Goal: Information Seeking & Learning: Learn about a topic

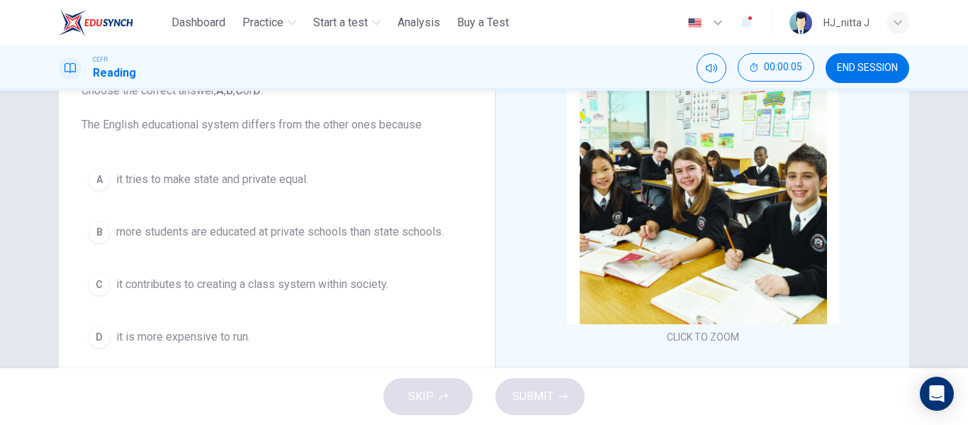
scroll to position [106, 0]
click at [98, 286] on div "C" at bounding box center [99, 283] width 23 height 23
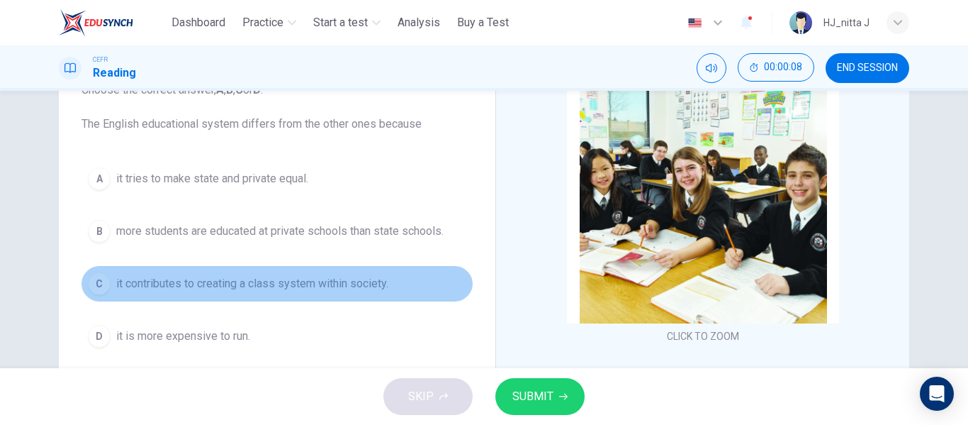
click at [98, 286] on div "C" at bounding box center [99, 283] width 23 height 23
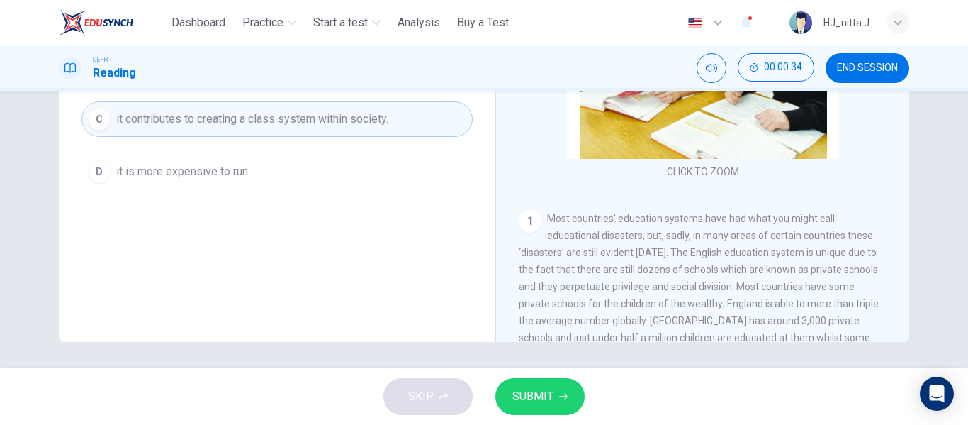
scroll to position [272, 0]
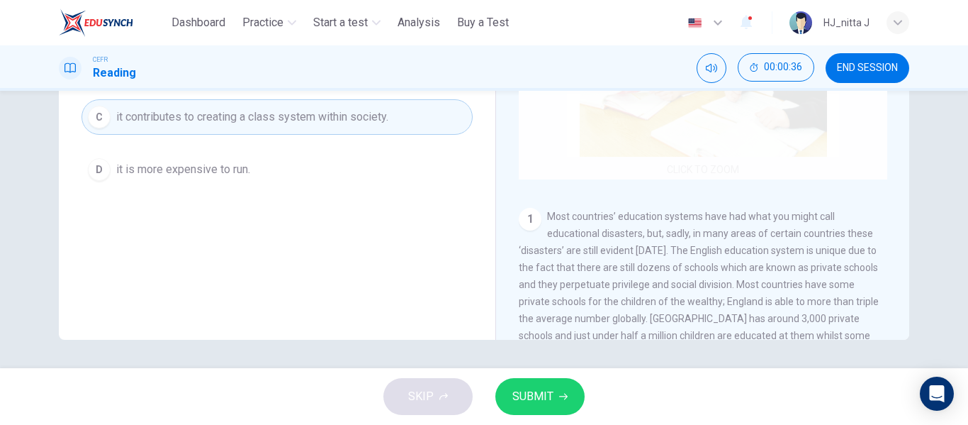
click at [706, 167] on div "Click to Zoom" at bounding box center [703, 44] width 369 height 270
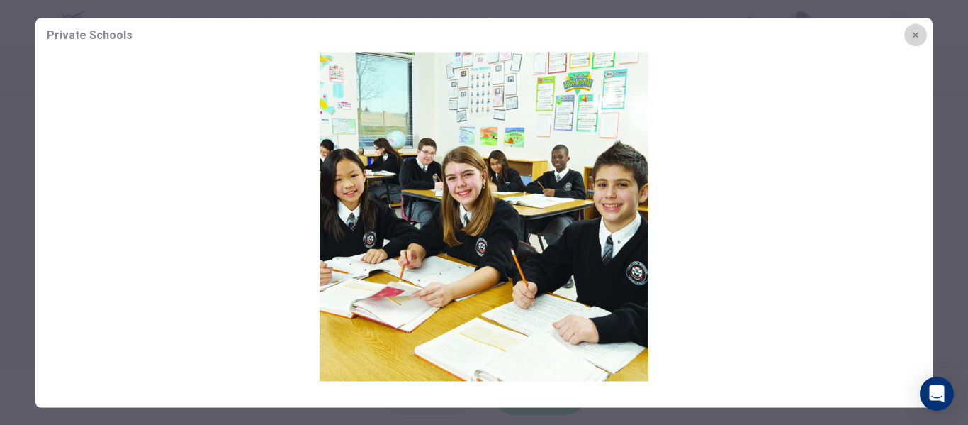
click at [914, 35] on icon "button" at bounding box center [915, 34] width 11 height 11
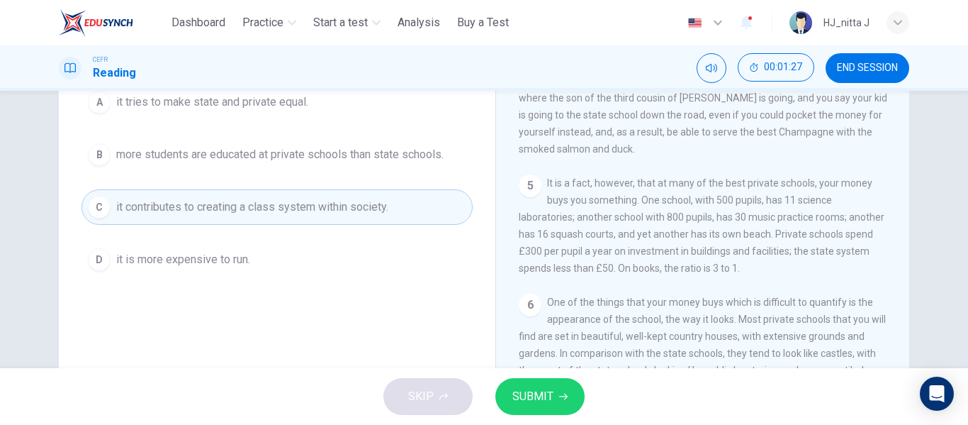
scroll to position [177, 0]
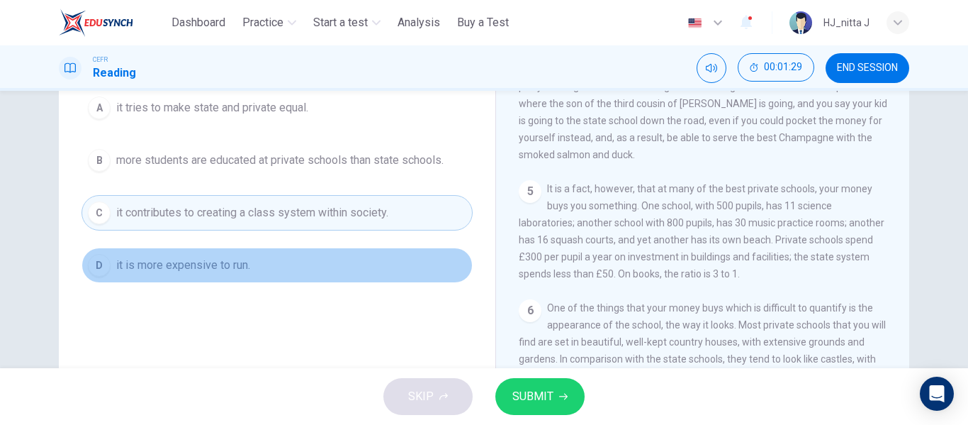
click at [155, 267] on span "it is more expensive to run." at bounding box center [183, 265] width 134 height 17
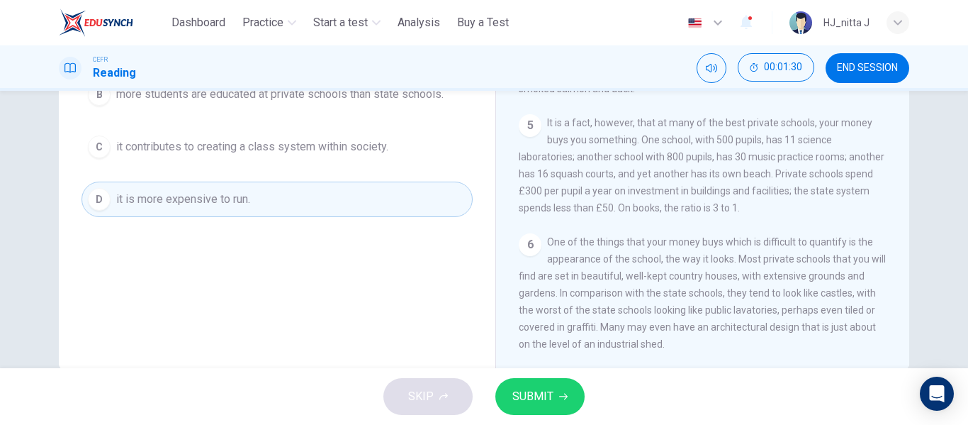
scroll to position [272, 0]
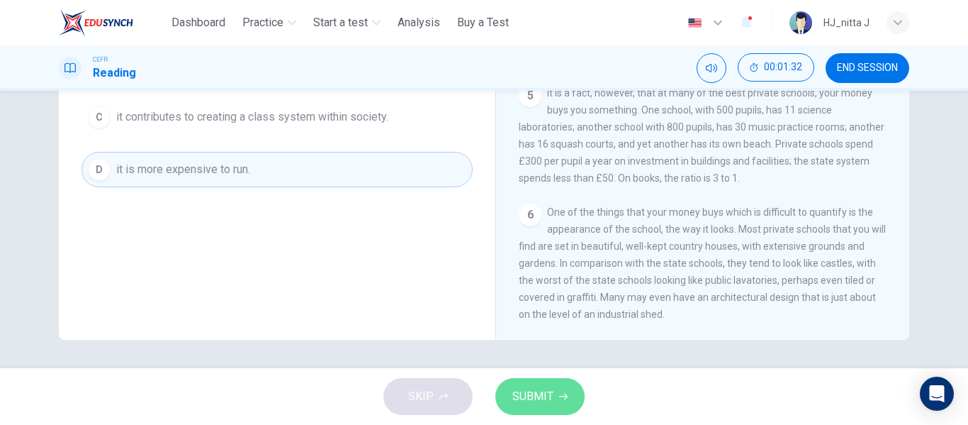
click at [540, 400] on span "SUBMIT" at bounding box center [533, 396] width 41 height 20
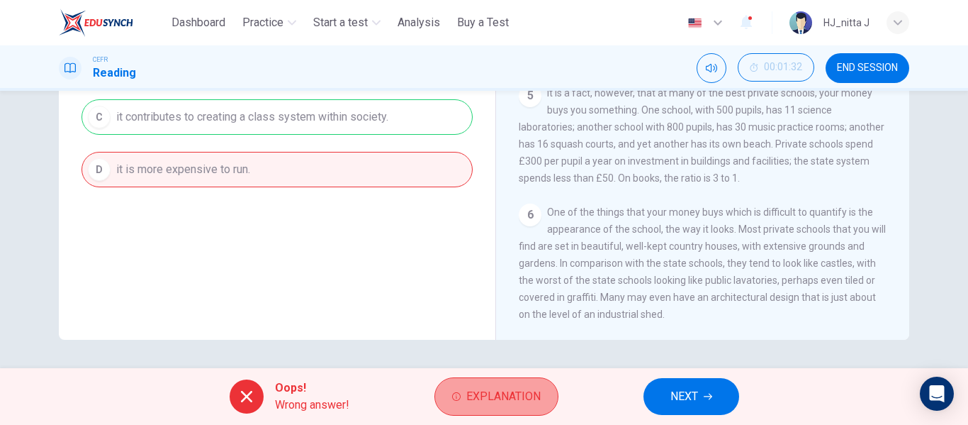
click at [518, 400] on span "Explanation" at bounding box center [503, 396] width 74 height 20
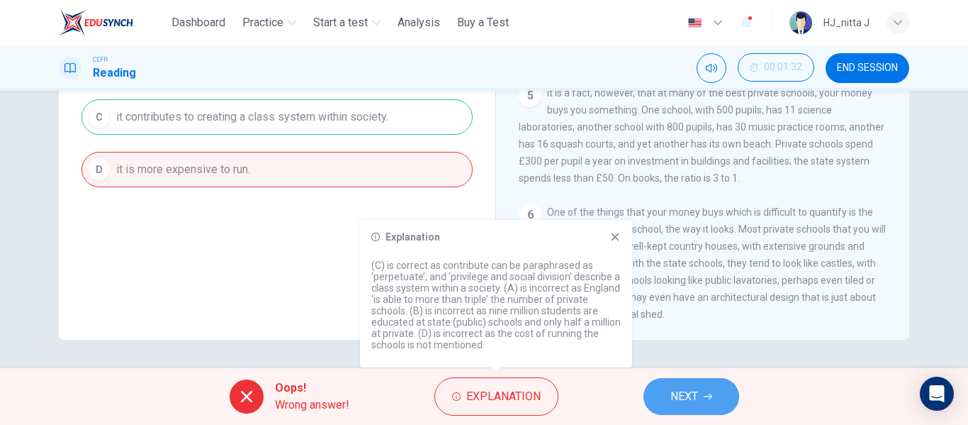
click at [676, 398] on span "NEXT" at bounding box center [685, 396] width 28 height 20
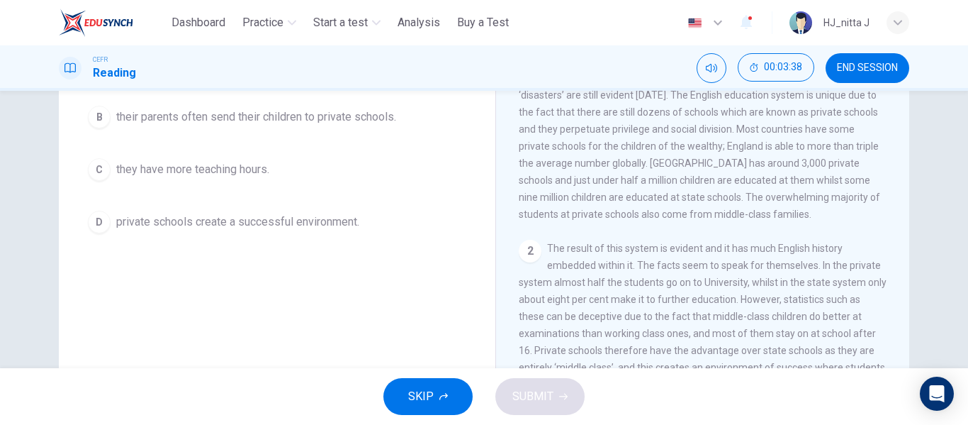
scroll to position [219, 0]
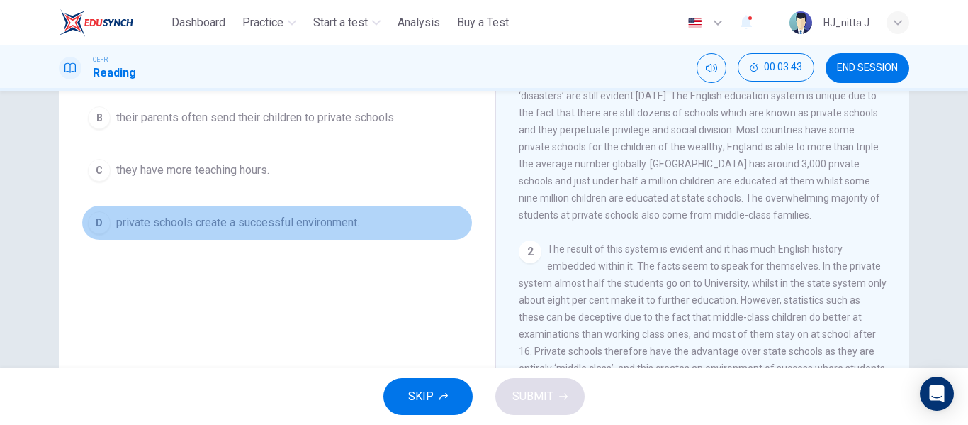
click at [308, 218] on span "private schools create a successful environment." at bounding box center [237, 222] width 243 height 17
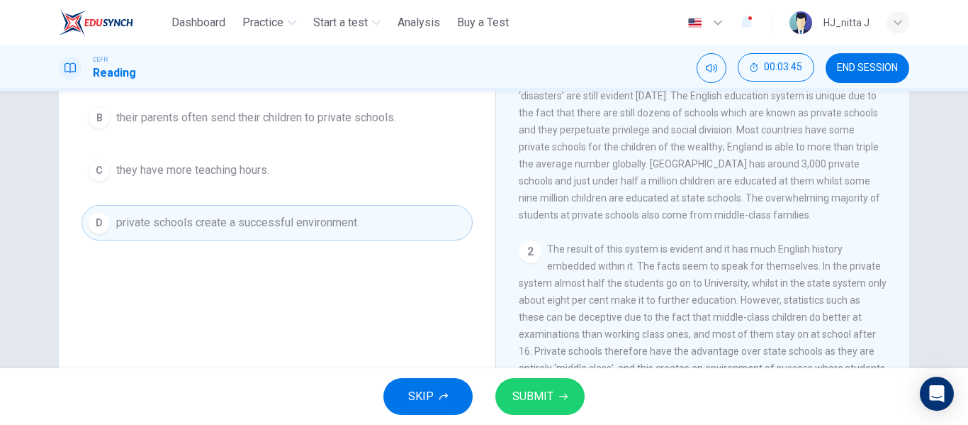
click at [528, 397] on span "SUBMIT" at bounding box center [533, 396] width 41 height 20
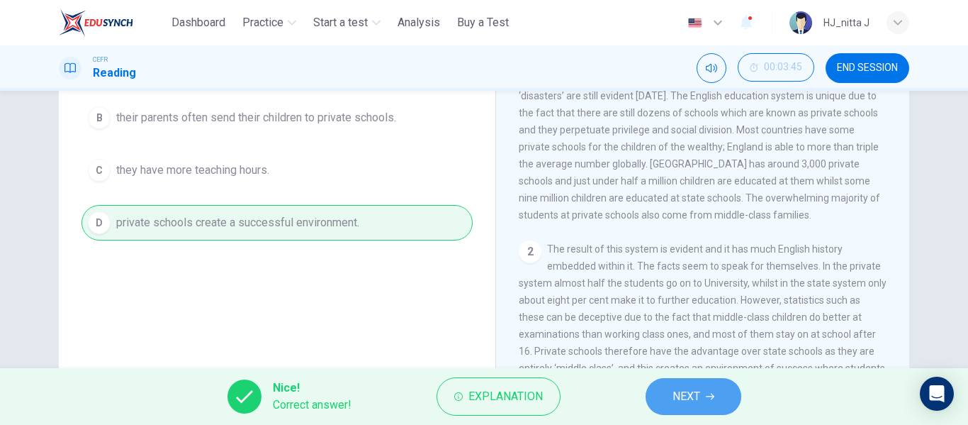
click at [703, 398] on button "NEXT" at bounding box center [694, 396] width 96 height 37
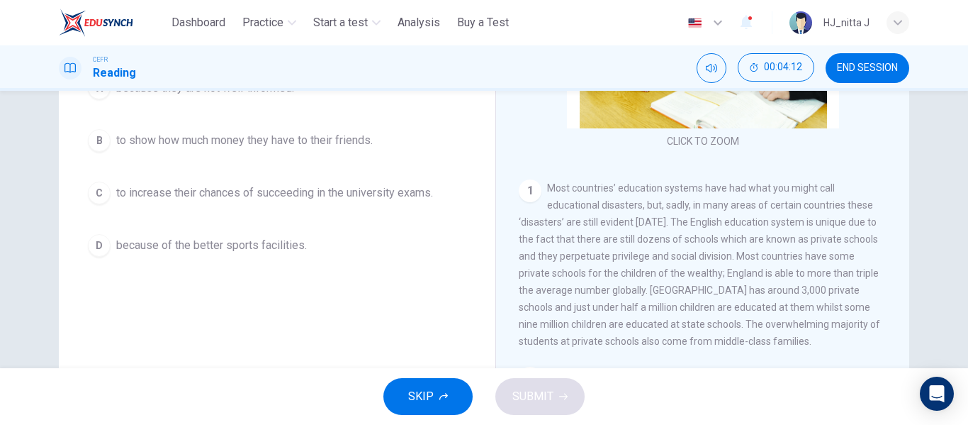
scroll to position [197, 0]
click at [389, 193] on span "to increase their chances of succeeding in the university exams." at bounding box center [274, 192] width 317 height 17
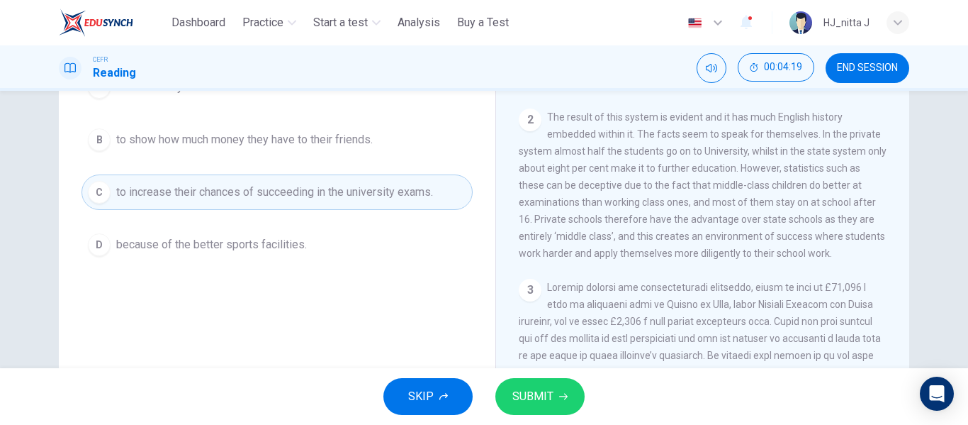
scroll to position [363, 0]
click at [549, 395] on span "SUBMIT" at bounding box center [533, 396] width 41 height 20
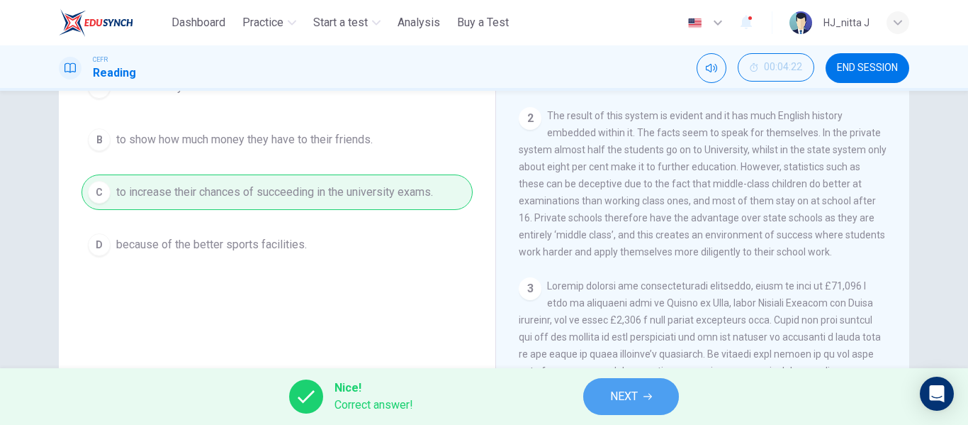
click at [615, 396] on span "NEXT" at bounding box center [624, 396] width 28 height 20
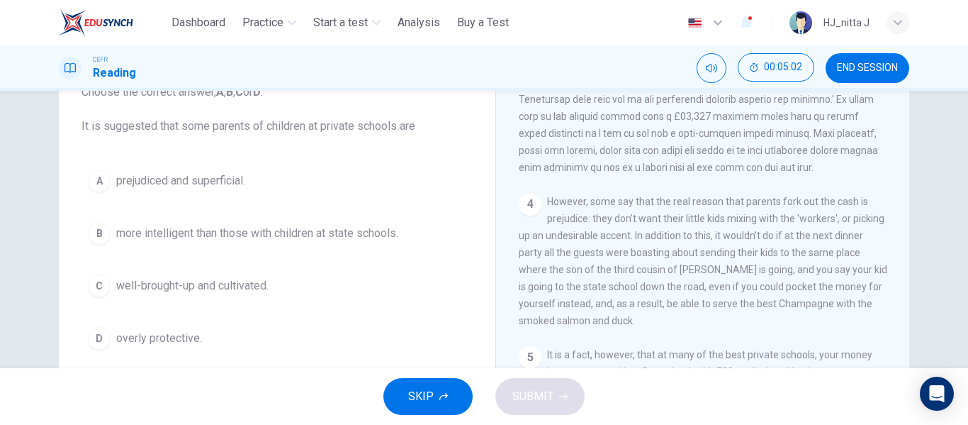
scroll to position [782, 0]
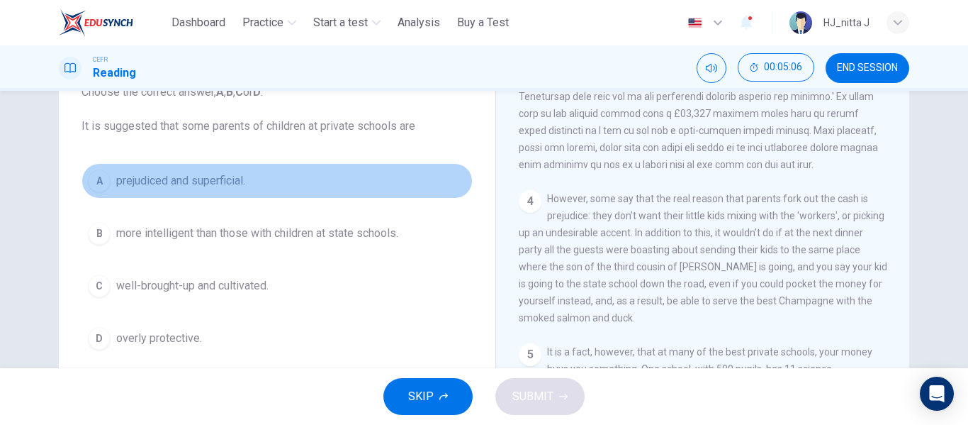
click at [213, 186] on span "prejudiced and superficial." at bounding box center [180, 180] width 129 height 17
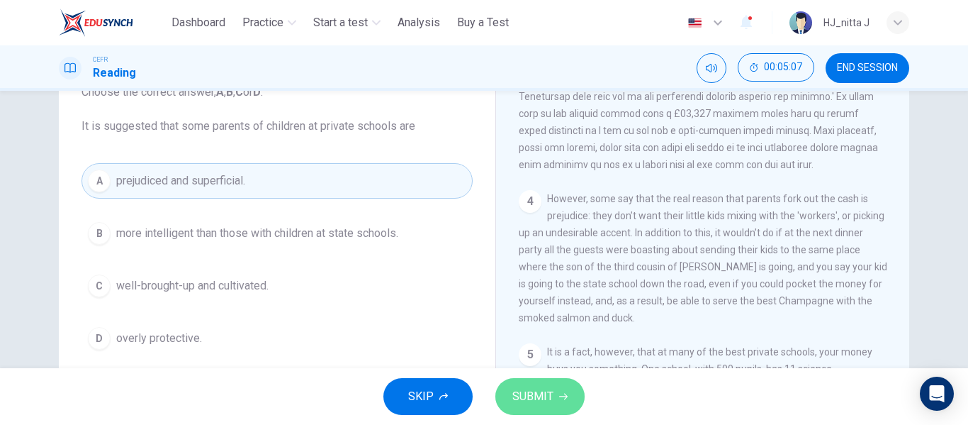
click at [554, 404] on button "SUBMIT" at bounding box center [539, 396] width 89 height 37
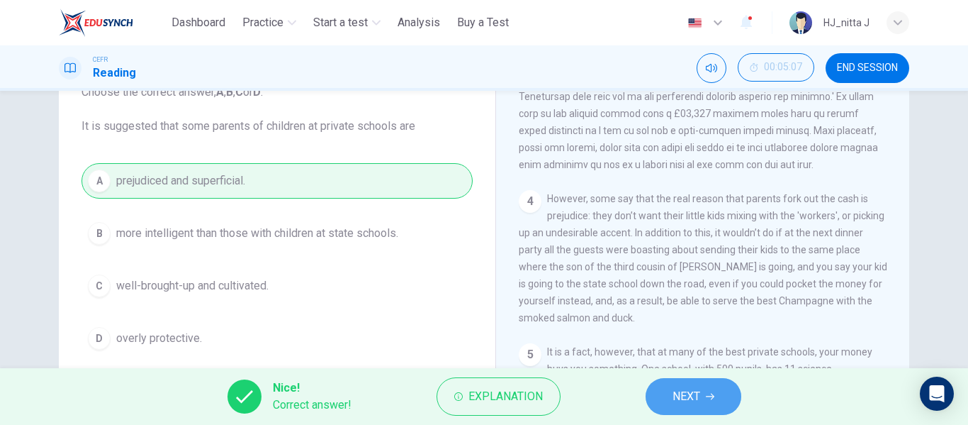
click at [691, 401] on span "NEXT" at bounding box center [687, 396] width 28 height 20
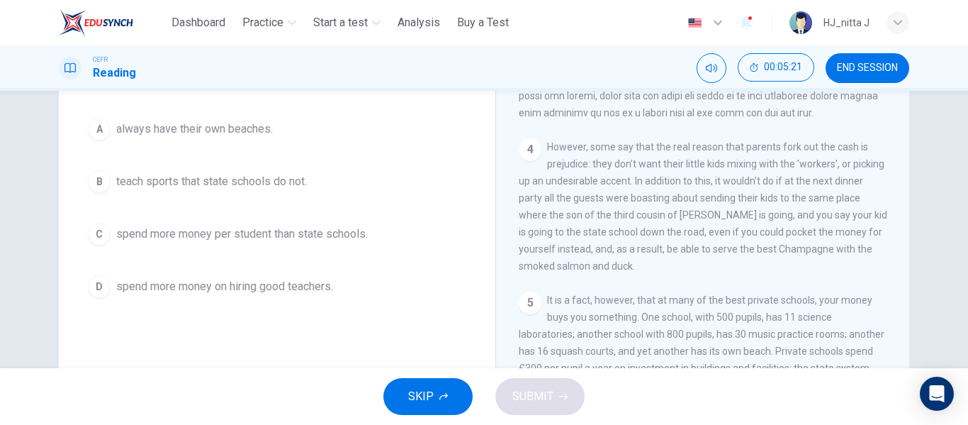
scroll to position [156, 0]
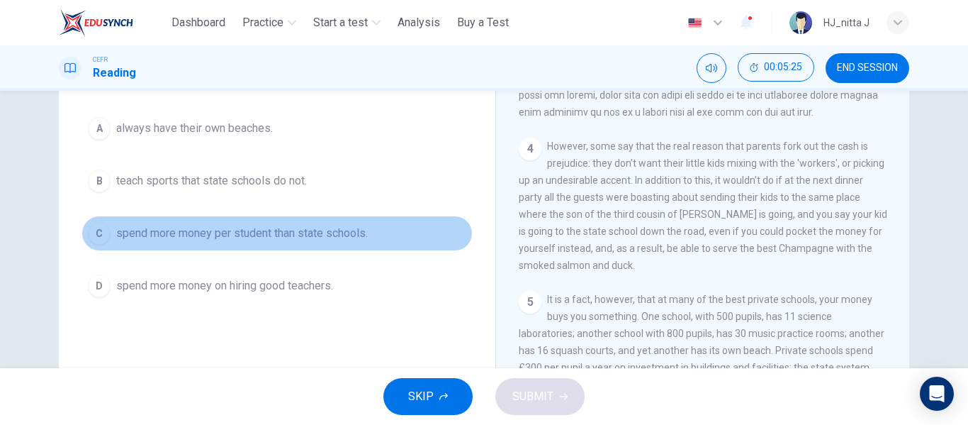
click at [332, 237] on span "spend more money per student than state schools." at bounding box center [242, 233] width 252 height 17
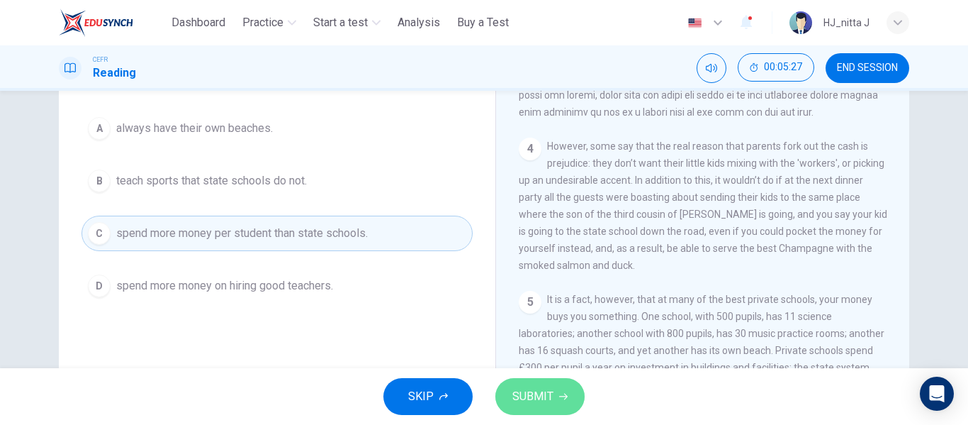
click at [536, 394] on span "SUBMIT" at bounding box center [533, 396] width 41 height 20
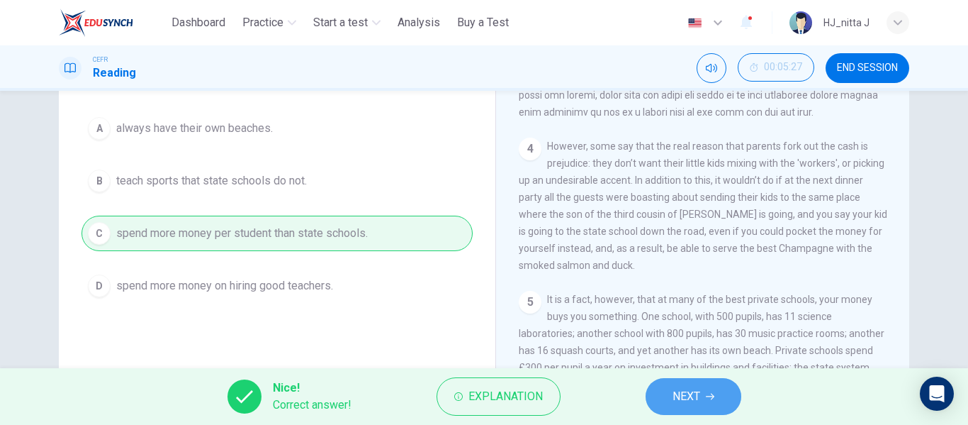
click at [707, 398] on icon "button" at bounding box center [710, 396] width 9 height 9
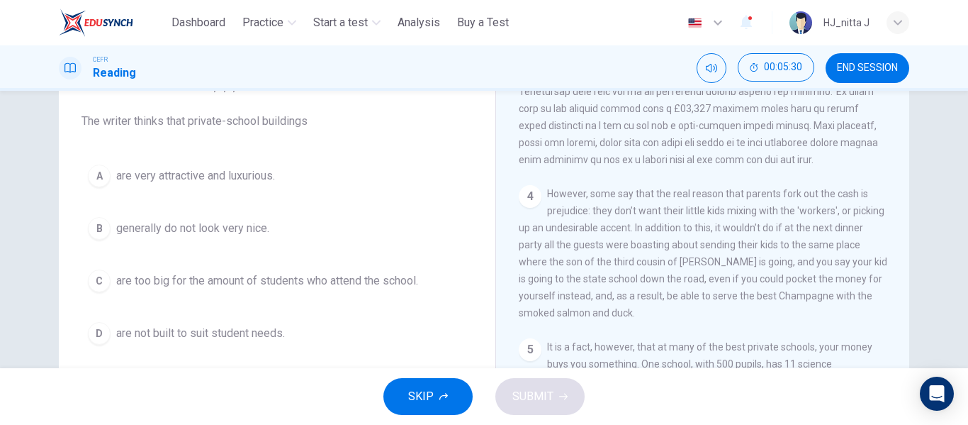
scroll to position [117, 0]
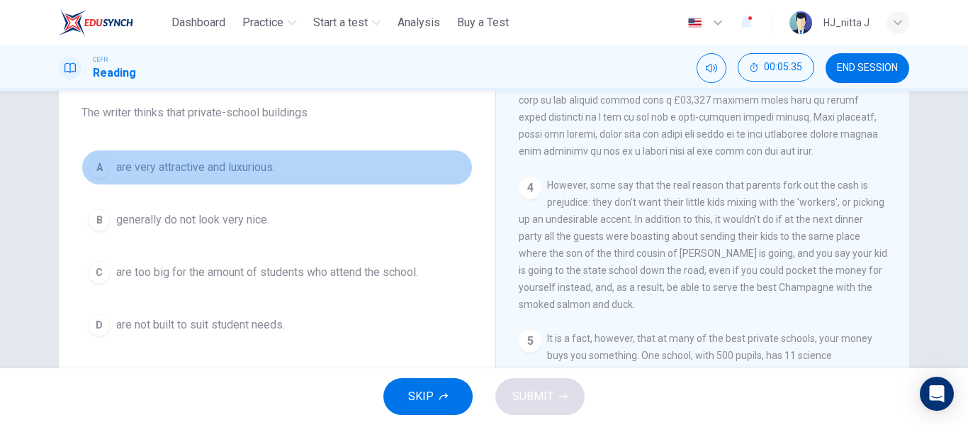
click at [233, 163] on span "are very attractive and luxurious." at bounding box center [195, 167] width 159 height 17
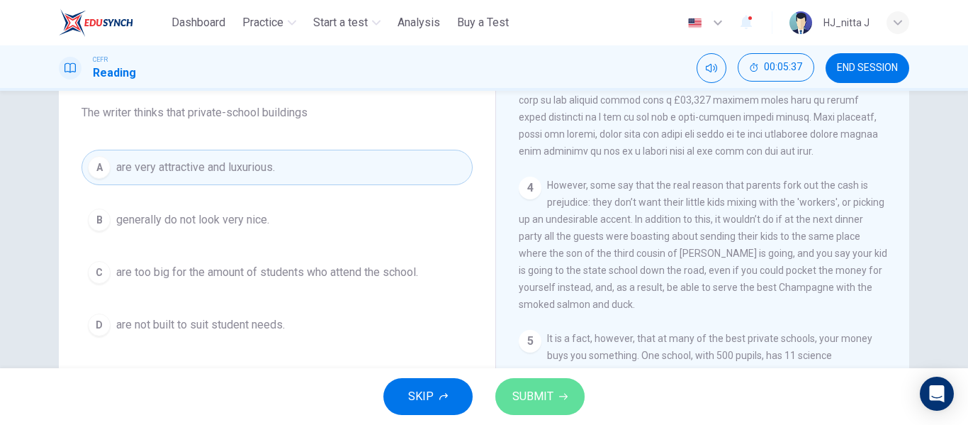
click at [533, 391] on span "SUBMIT" at bounding box center [533, 396] width 41 height 20
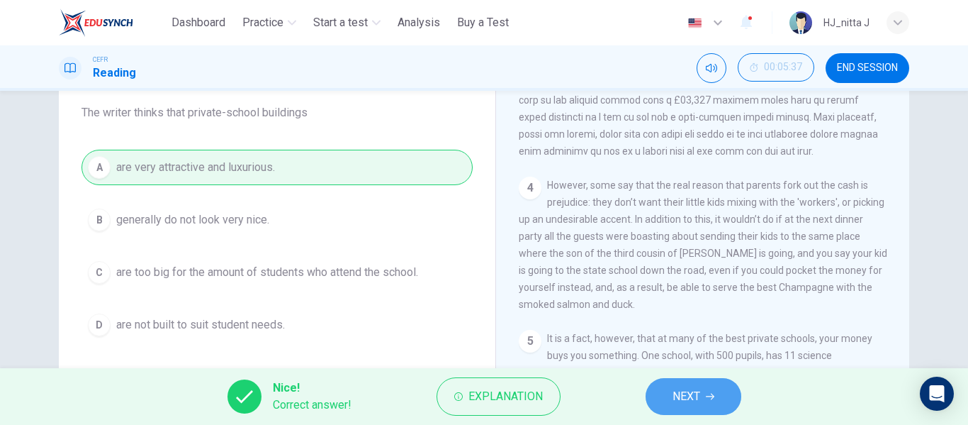
click at [698, 398] on span "NEXT" at bounding box center [687, 396] width 28 height 20
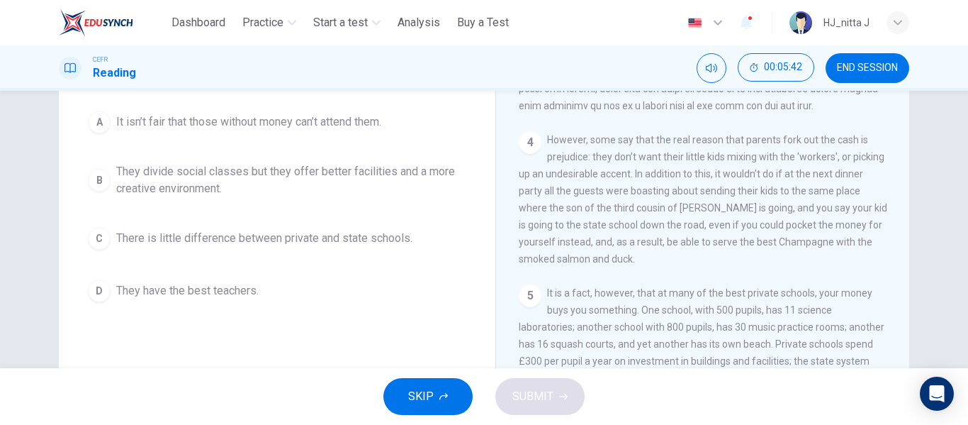
scroll to position [165, 0]
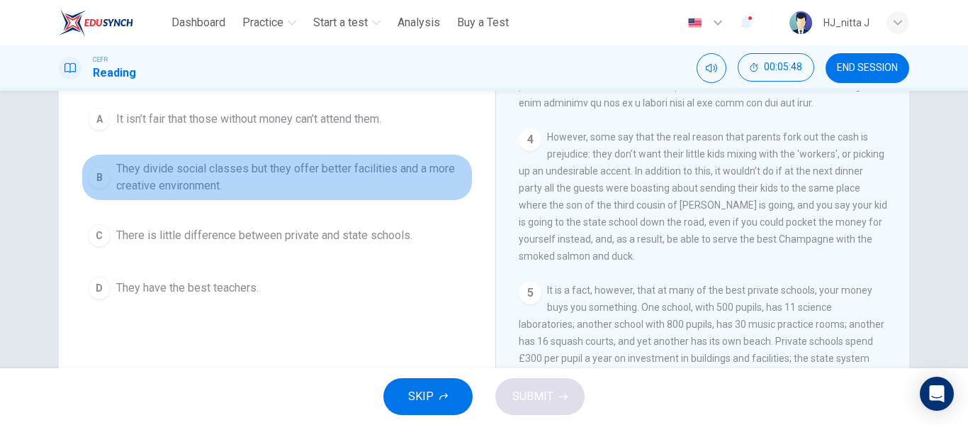
click at [329, 165] on span "They divide social classes but they offer better facilities and a more creative…" at bounding box center [291, 177] width 350 height 34
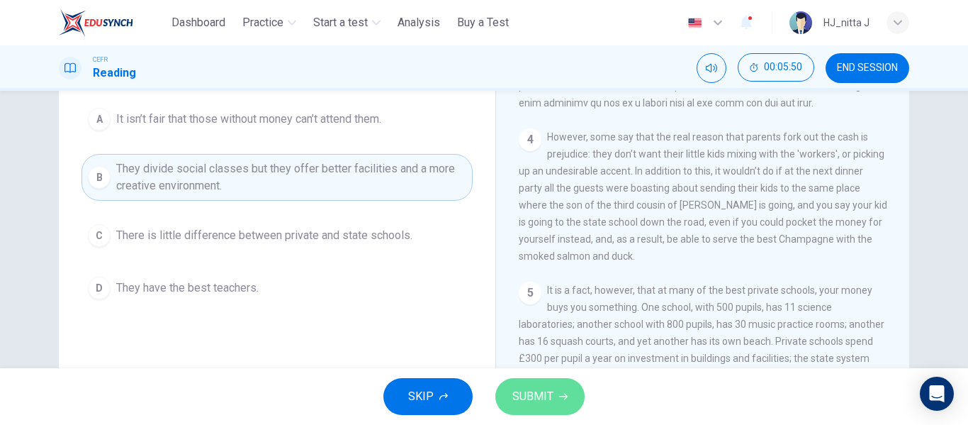
click at [547, 401] on span "SUBMIT" at bounding box center [533, 396] width 41 height 20
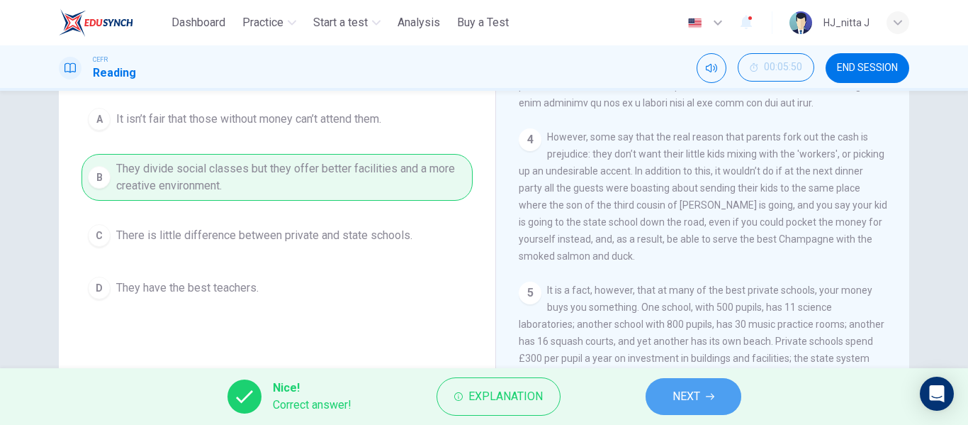
click at [703, 388] on button "NEXT" at bounding box center [694, 396] width 96 height 37
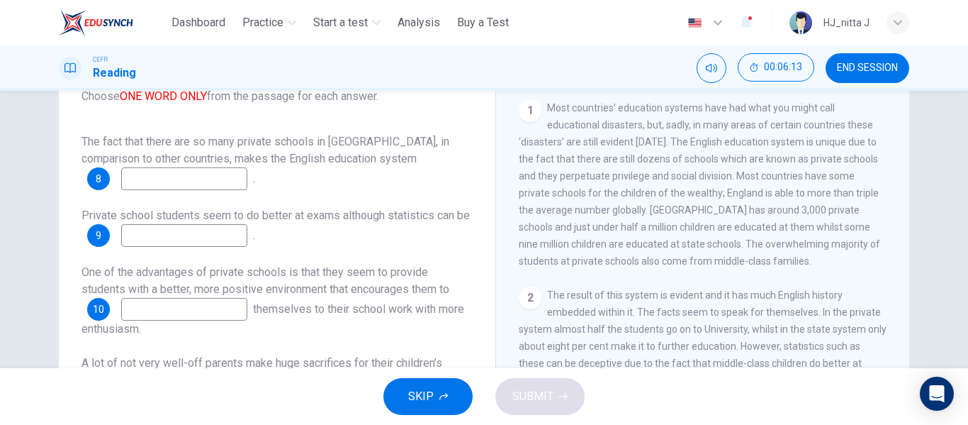
scroll to position [253, 0]
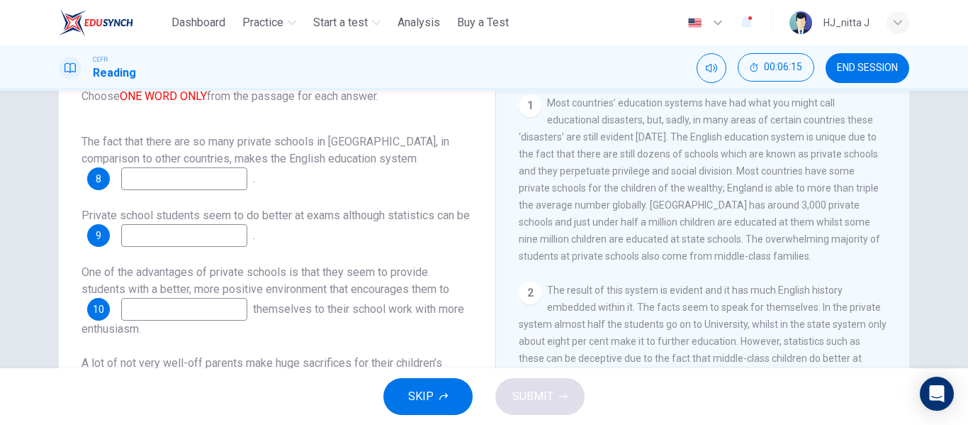
click at [164, 167] on input at bounding box center [184, 178] width 126 height 23
click at [208, 224] on input at bounding box center [184, 235] width 126 height 23
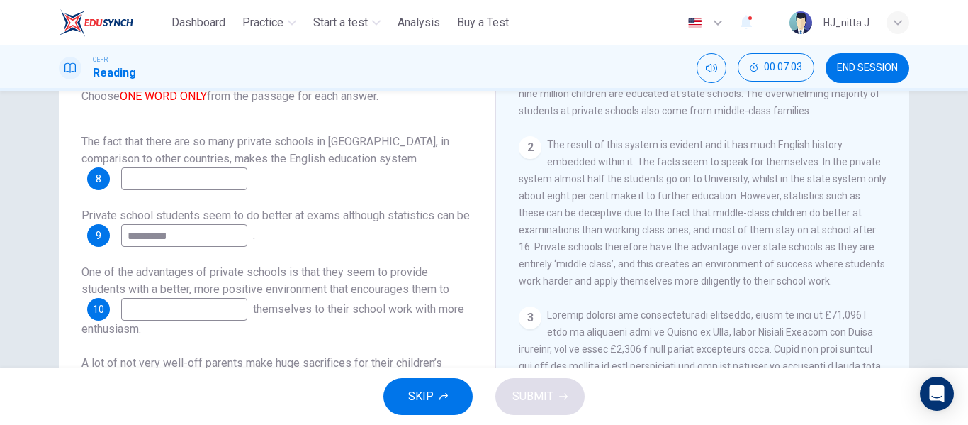
scroll to position [399, 0]
click at [192, 224] on input "*********" at bounding box center [184, 235] width 126 height 23
type input "*"
type input "*********"
click at [178, 167] on input at bounding box center [184, 178] width 126 height 23
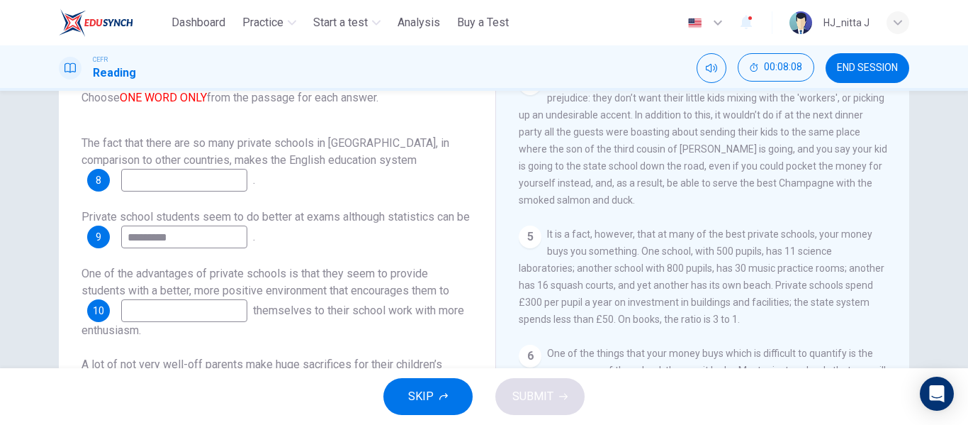
scroll to position [902, 0]
click at [196, 299] on input at bounding box center [184, 310] width 126 height 23
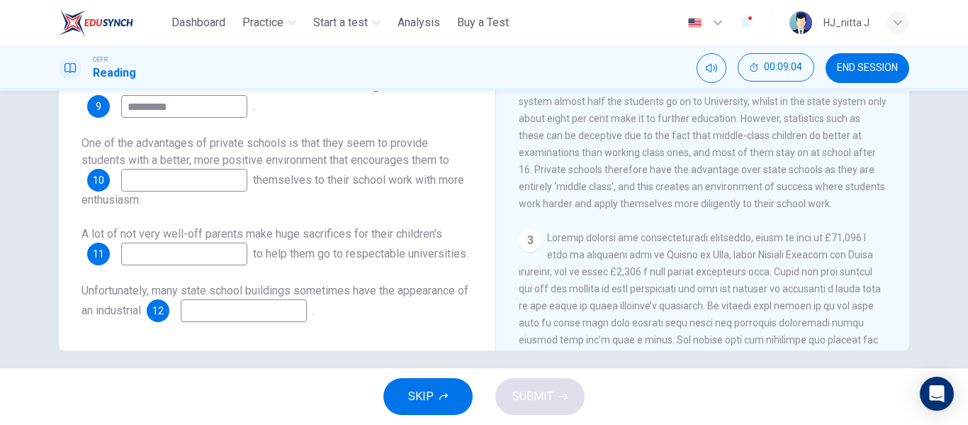
scroll to position [0, 0]
type input "********"
click at [191, 254] on input at bounding box center [184, 254] width 126 height 23
type input "*******"
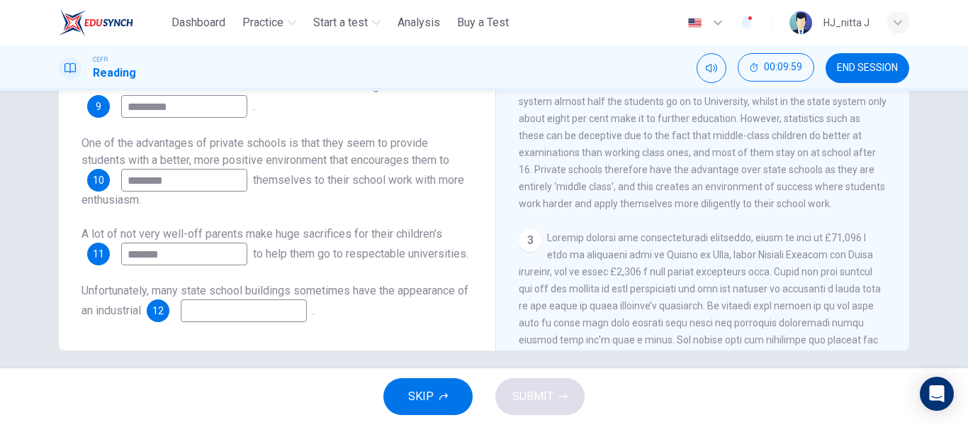
click at [228, 315] on input at bounding box center [244, 310] width 126 height 23
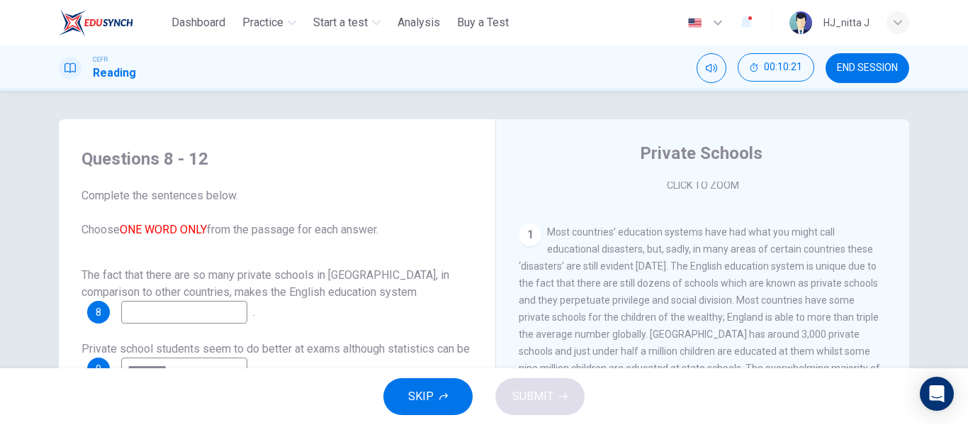
scroll to position [255, 0]
type input "********"
click at [191, 311] on input at bounding box center [184, 312] width 126 height 23
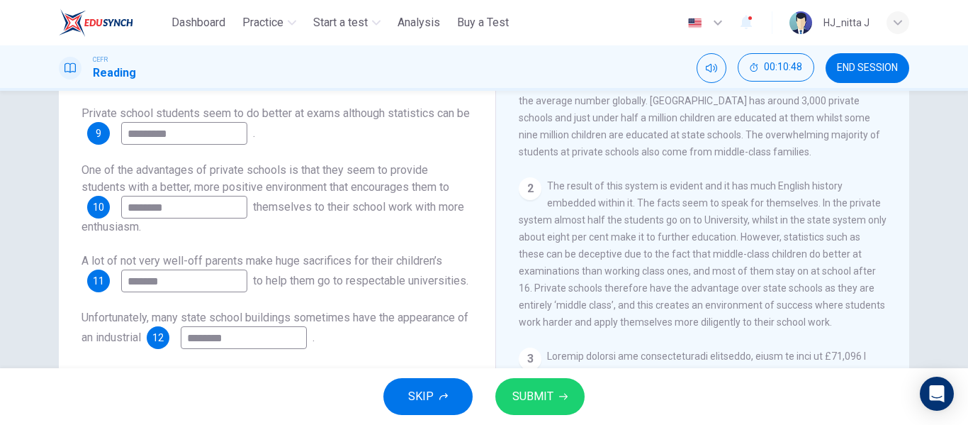
scroll to position [272, 0]
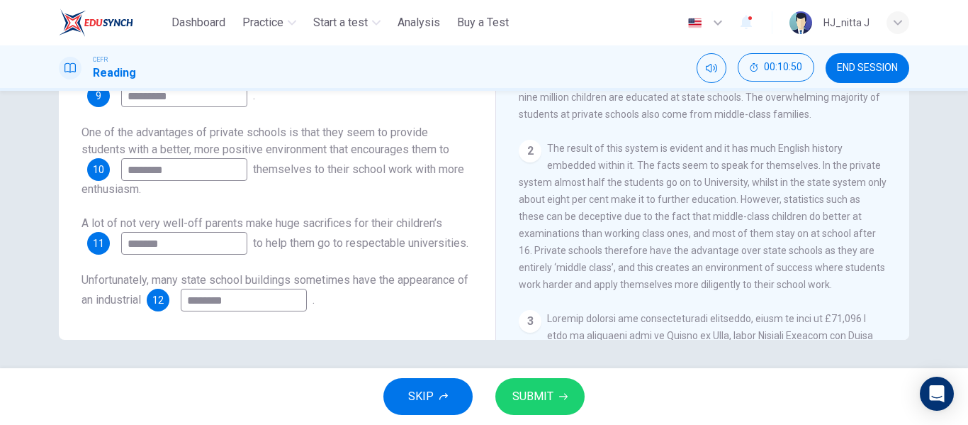
type input "******"
click at [539, 386] on button "SUBMIT" at bounding box center [539, 396] width 89 height 37
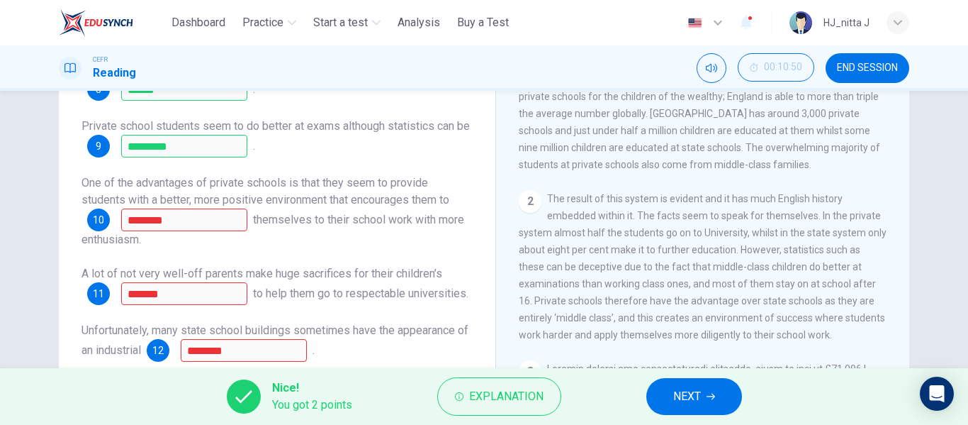
scroll to position [223, 0]
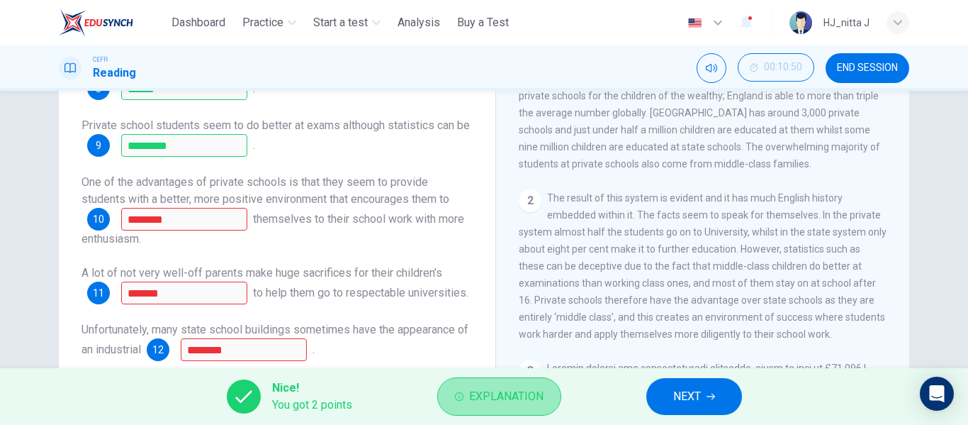
click at [506, 398] on span "Explanation" at bounding box center [506, 396] width 74 height 20
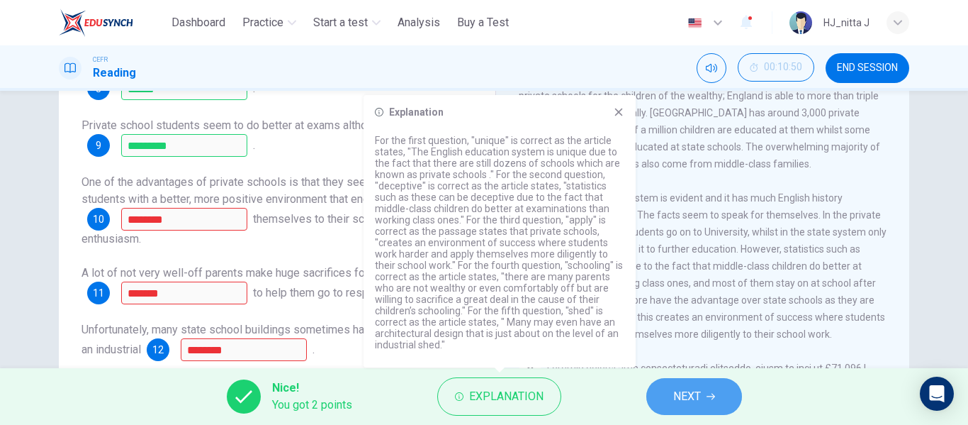
click at [707, 387] on button "NEXT" at bounding box center [694, 396] width 96 height 37
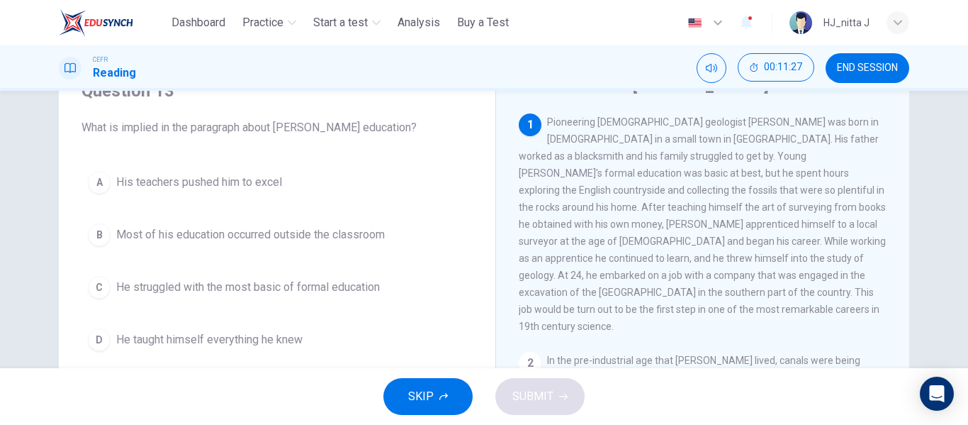
scroll to position [69, 0]
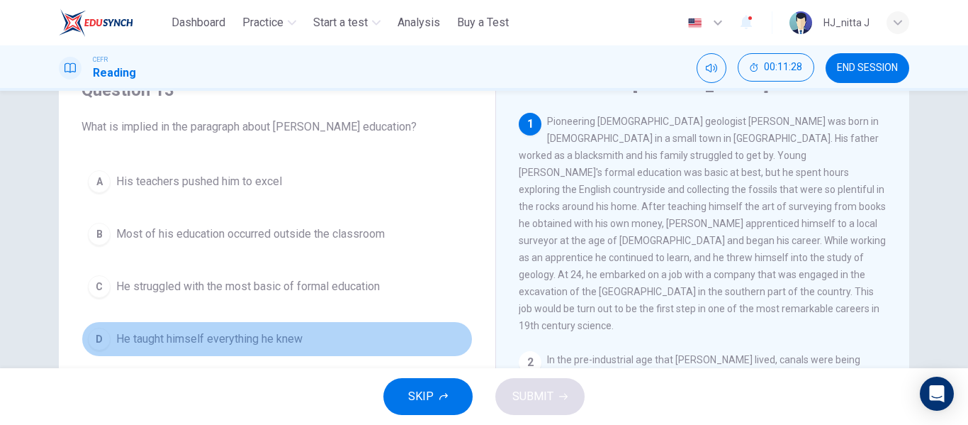
click at [262, 340] on span "He taught himself everything he knew" at bounding box center [209, 338] width 186 height 17
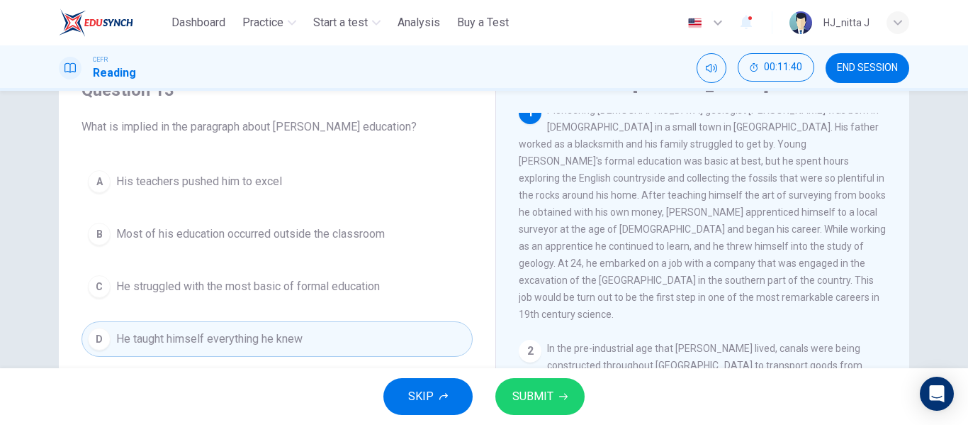
scroll to position [0, 0]
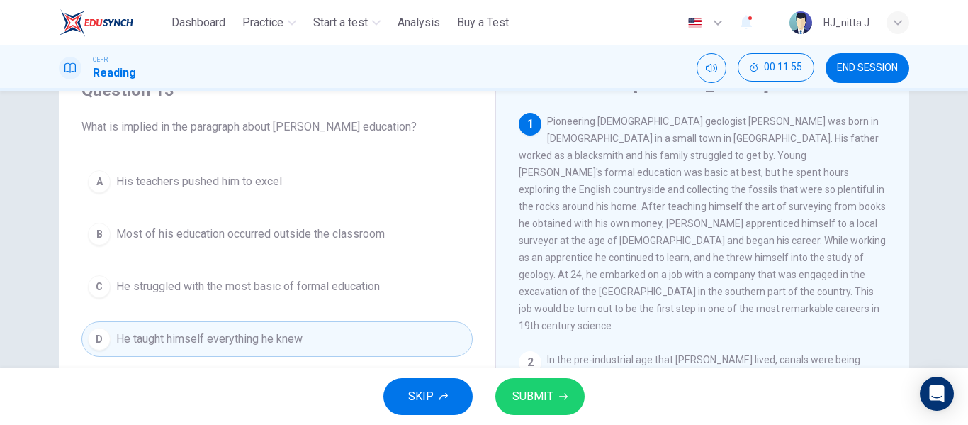
click at [537, 392] on span "SUBMIT" at bounding box center [533, 396] width 41 height 20
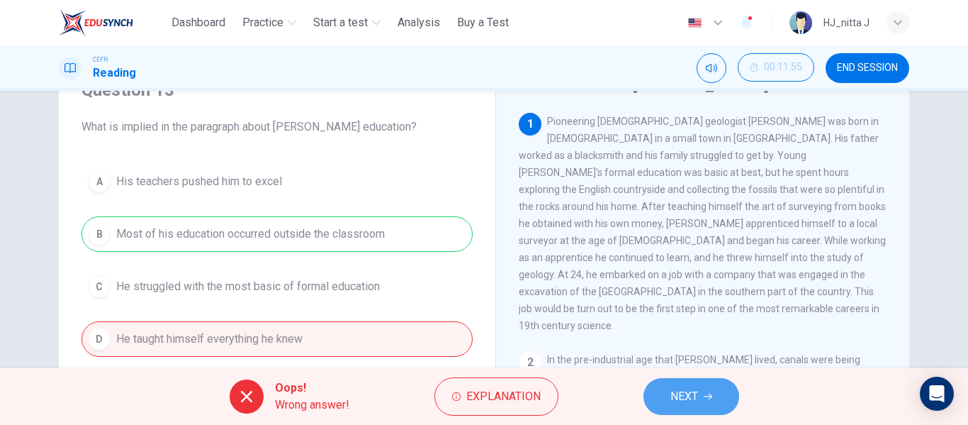
click at [675, 395] on span "NEXT" at bounding box center [685, 396] width 28 height 20
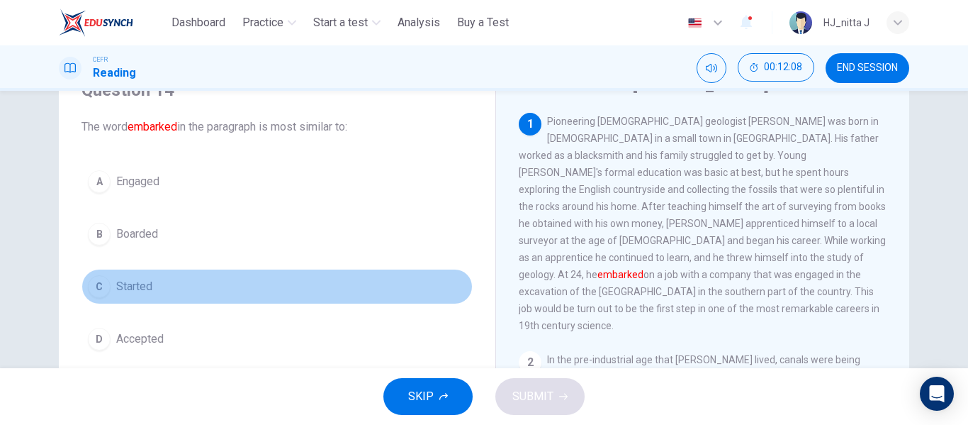
click at [134, 289] on span "Started" at bounding box center [134, 286] width 36 height 17
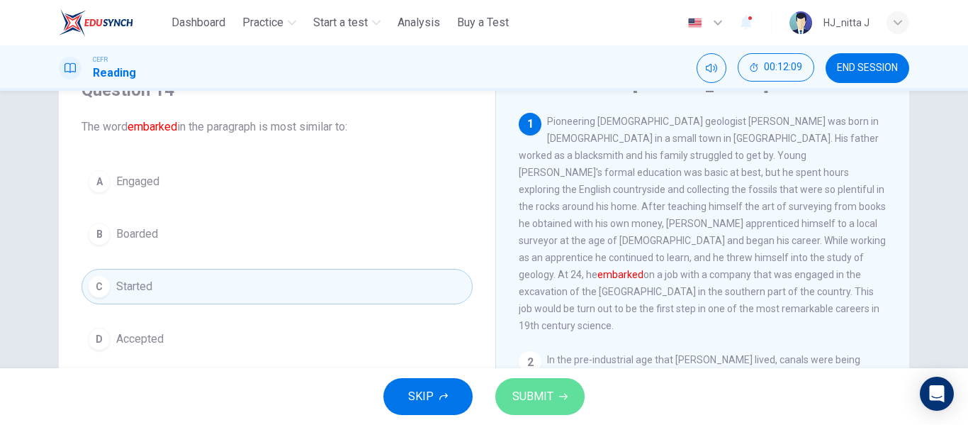
click at [556, 401] on button "SUBMIT" at bounding box center [539, 396] width 89 height 37
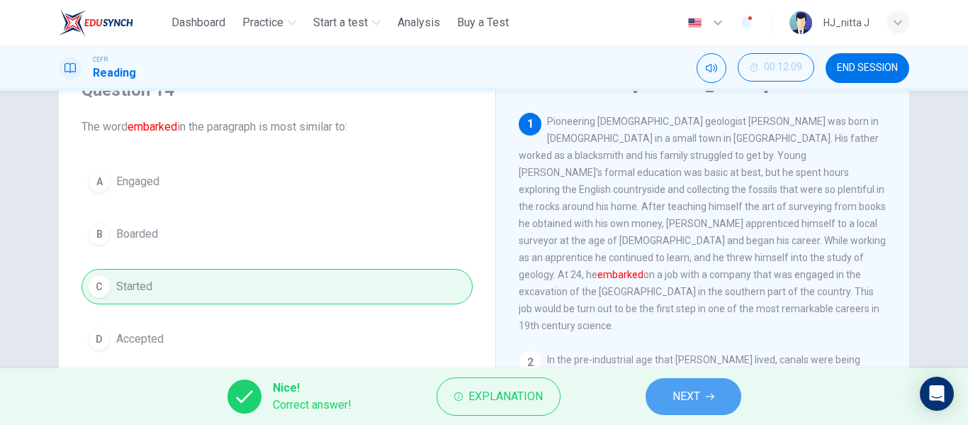
click at [668, 401] on button "NEXT" at bounding box center [694, 396] width 96 height 37
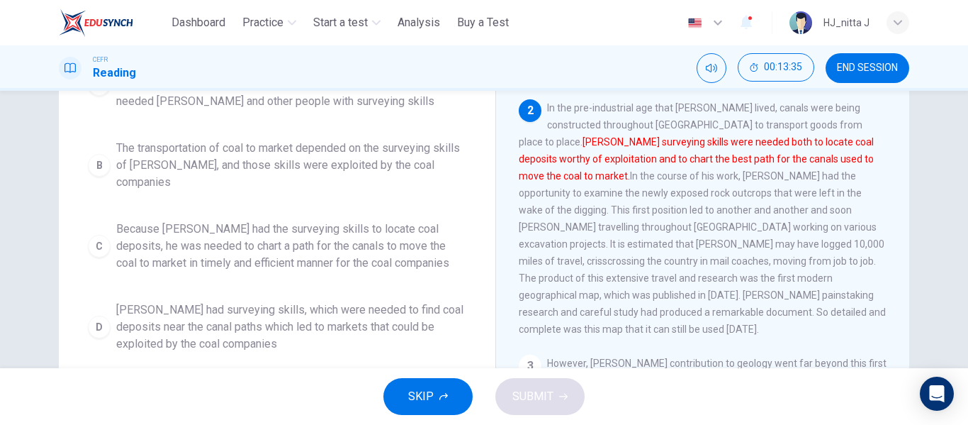
scroll to position [216, 0]
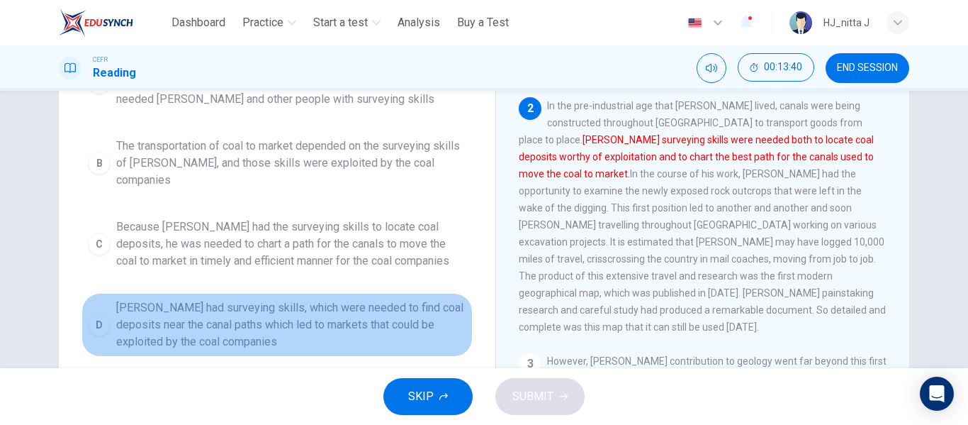
click at [330, 305] on span "[PERSON_NAME] had surveying skills, which were needed to find coal deposits nea…" at bounding box center [291, 324] width 350 height 51
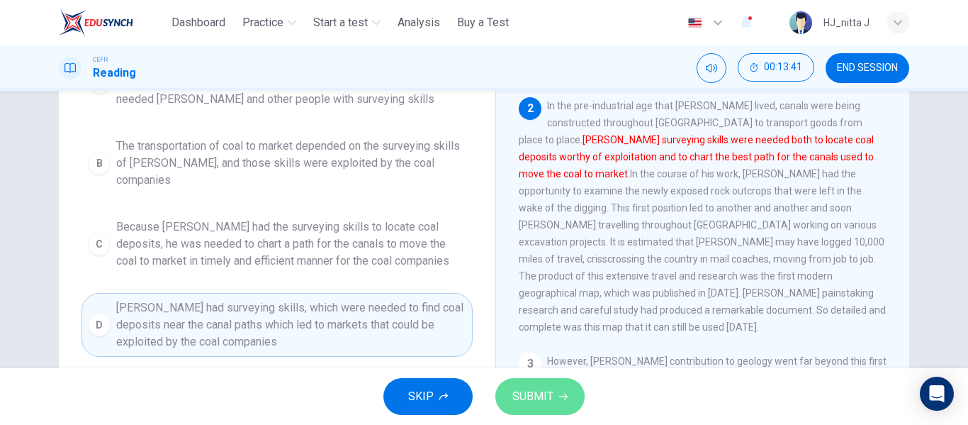
click at [540, 393] on span "SUBMIT" at bounding box center [533, 396] width 41 height 20
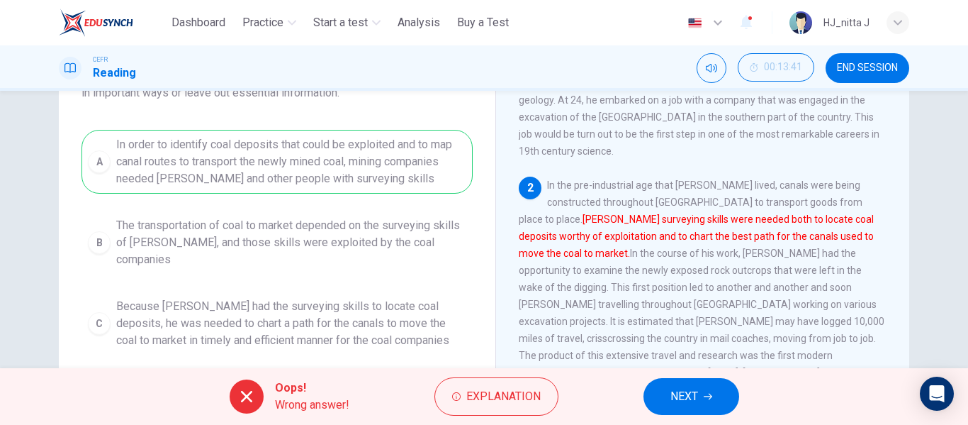
scroll to position [132, 0]
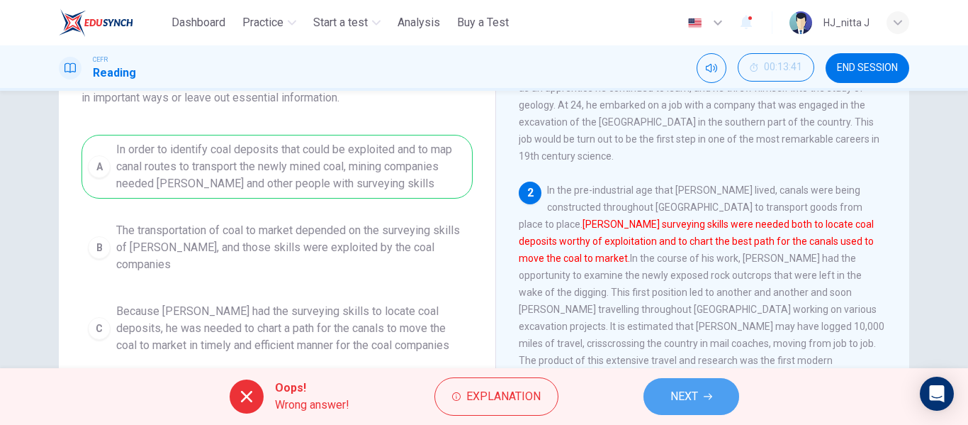
click at [668, 398] on button "NEXT" at bounding box center [692, 396] width 96 height 37
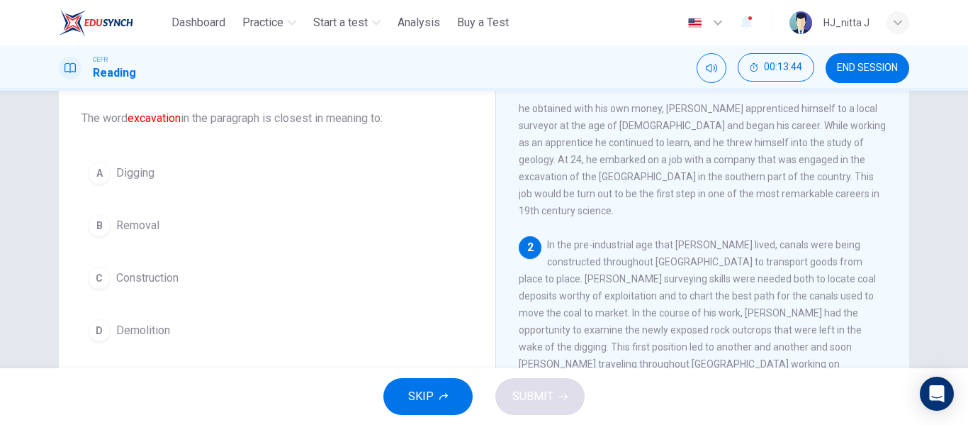
scroll to position [84, 0]
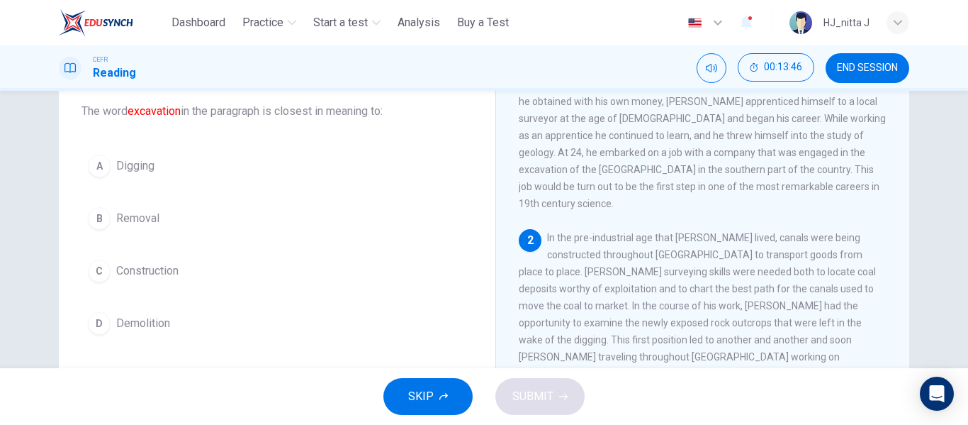
click at [131, 166] on span "Digging" at bounding box center [135, 165] width 38 height 17
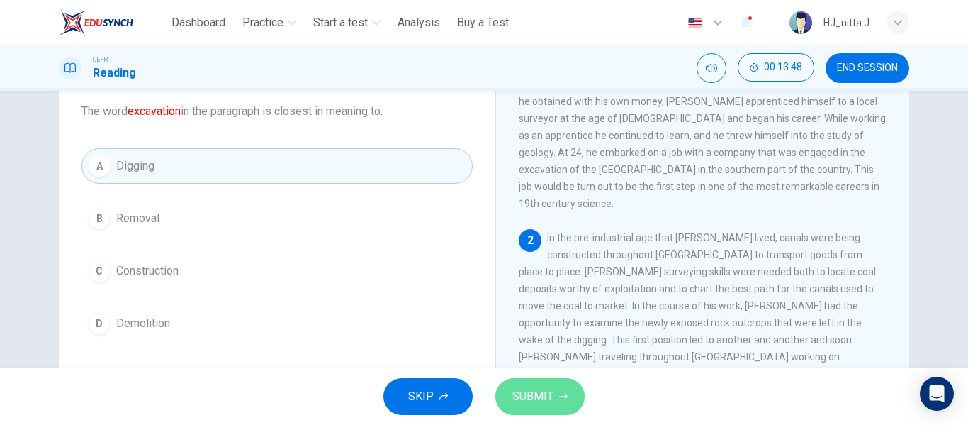
click at [544, 392] on span "SUBMIT" at bounding box center [533, 396] width 41 height 20
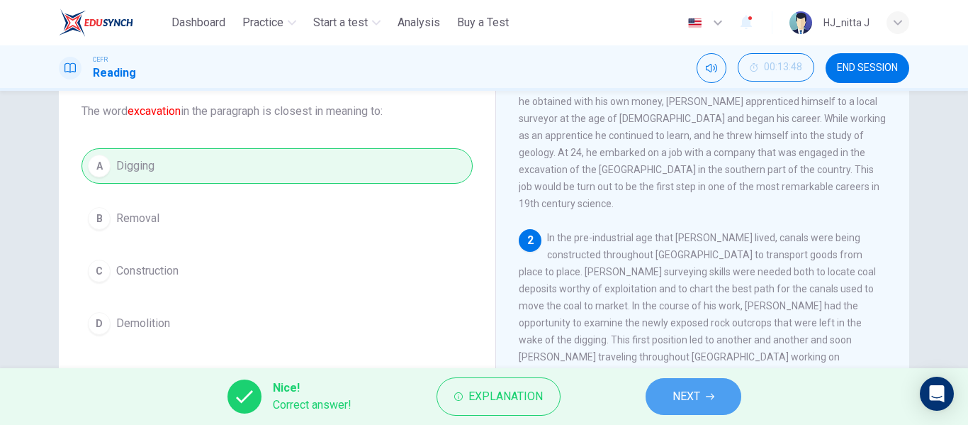
click at [703, 383] on button "NEXT" at bounding box center [694, 396] width 96 height 37
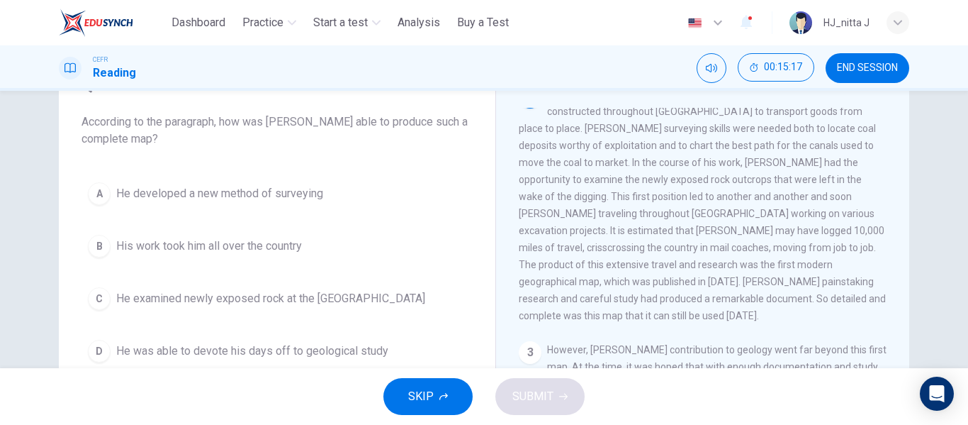
scroll to position [79, 0]
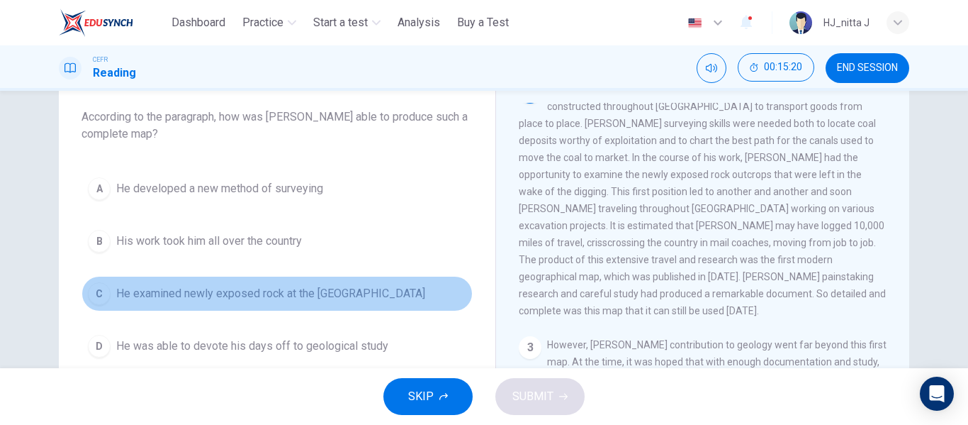
click at [349, 296] on span "He examined newly exposed rock at the [GEOGRAPHIC_DATA]" at bounding box center [270, 293] width 309 height 17
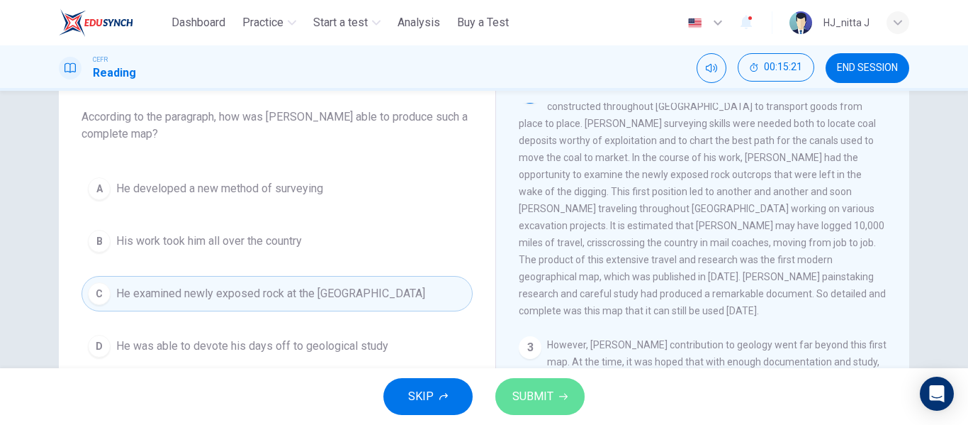
click at [518, 398] on span "SUBMIT" at bounding box center [533, 396] width 41 height 20
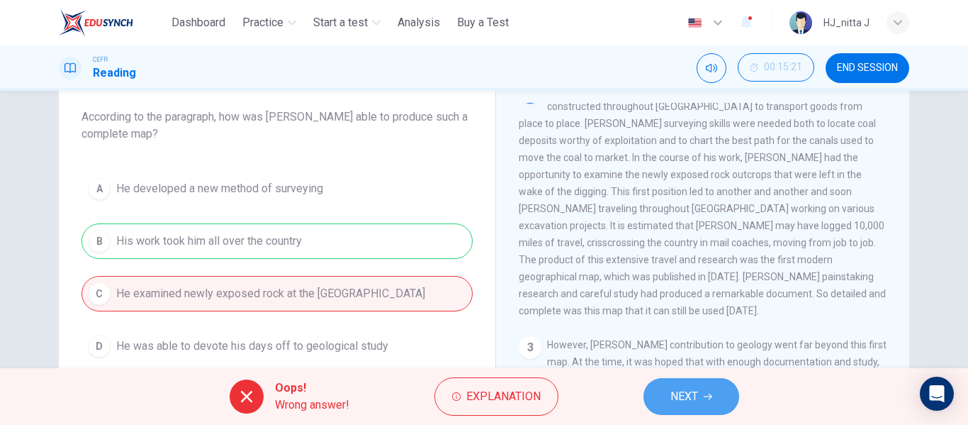
click at [695, 398] on span "NEXT" at bounding box center [685, 396] width 28 height 20
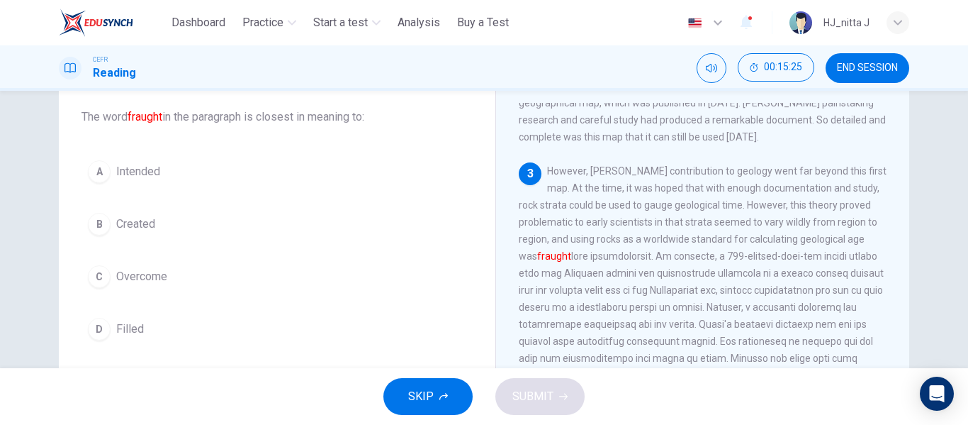
scroll to position [435, 0]
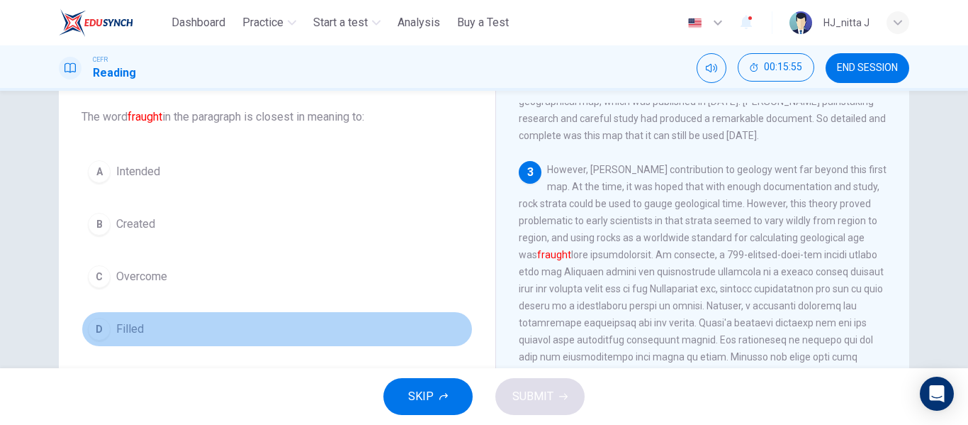
click at [124, 327] on span "Filled" at bounding box center [130, 328] width 28 height 17
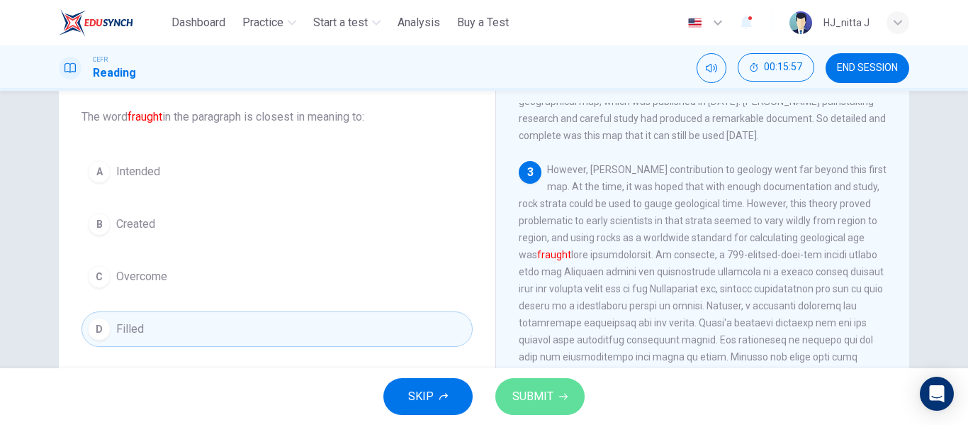
click at [556, 398] on button "SUBMIT" at bounding box center [539, 396] width 89 height 37
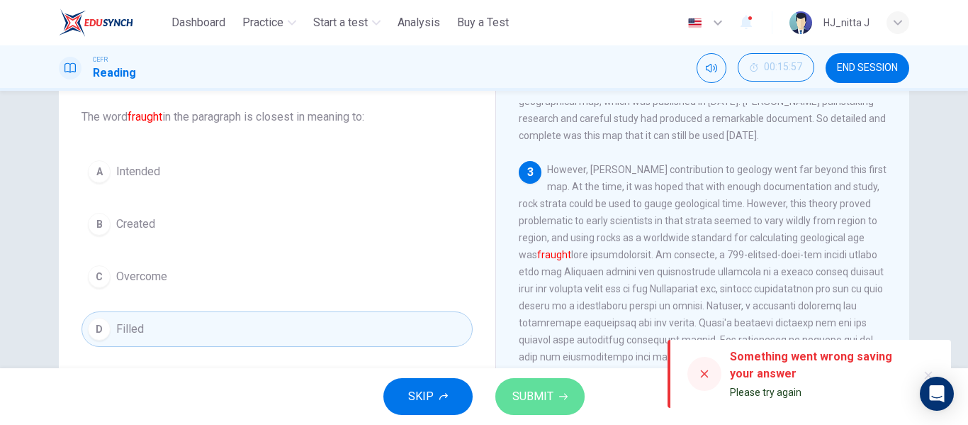
click at [540, 398] on span "SUBMIT" at bounding box center [533, 396] width 41 height 20
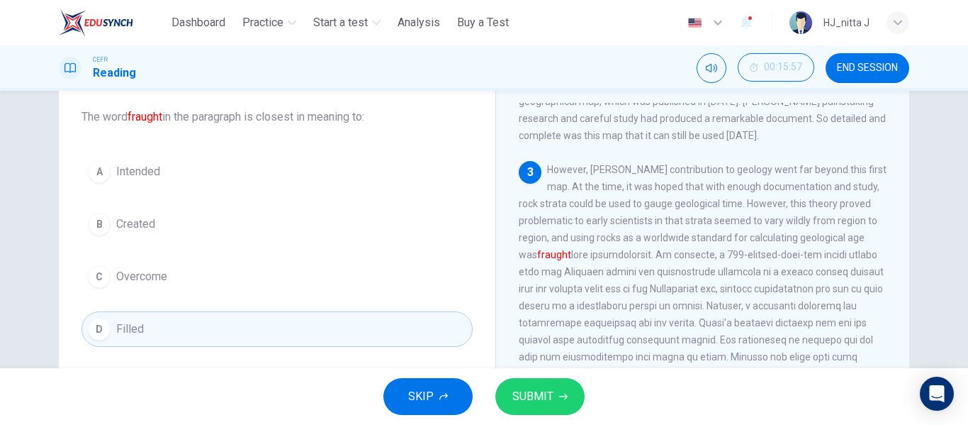
click at [623, 46] on div "CEFR Reading 00:15:57 END SESSION" at bounding box center [484, 67] width 968 height 45
click at [552, 398] on span "SUBMIT" at bounding box center [533, 396] width 41 height 20
click at [647, 395] on div "SKIP SUBMIT" at bounding box center [484, 396] width 968 height 57
click at [538, 384] on button "SUBMIT" at bounding box center [539, 396] width 89 height 37
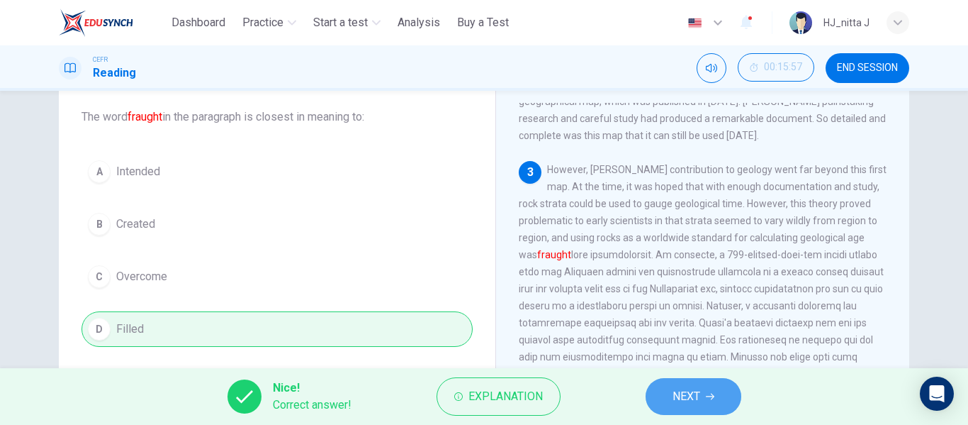
click at [685, 393] on span "NEXT" at bounding box center [687, 396] width 28 height 20
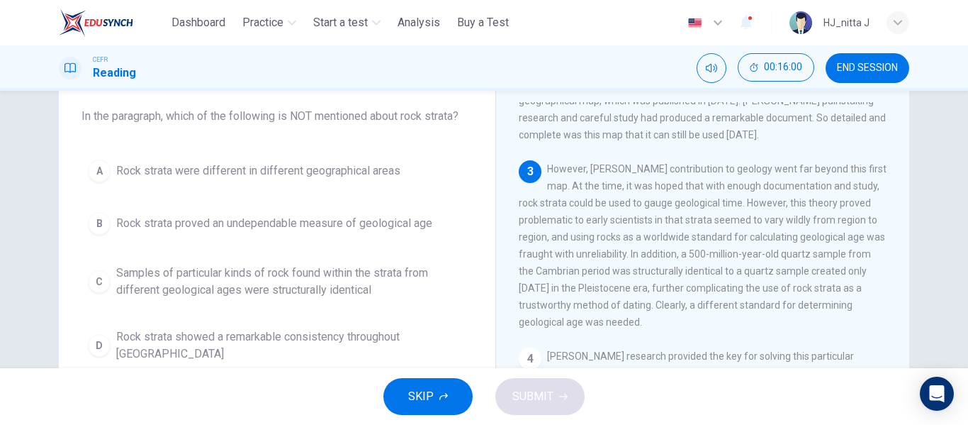
scroll to position [80, 0]
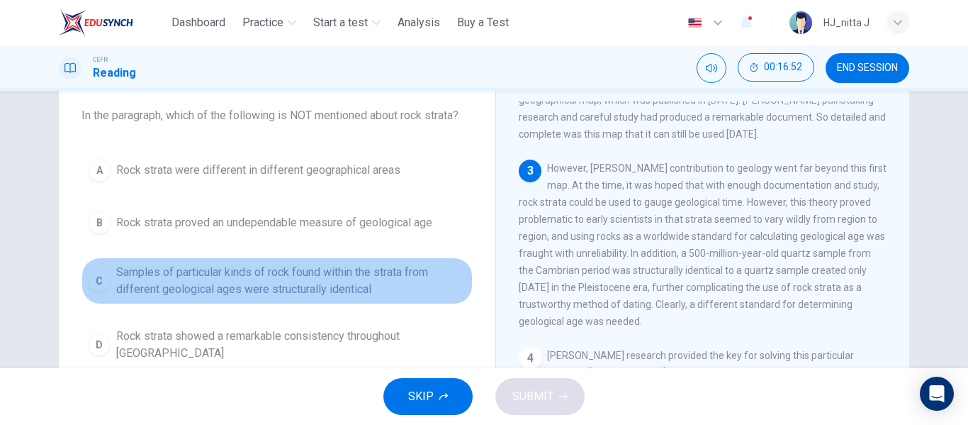
click at [276, 294] on span "Samples of particular kinds of rock found within the strata from different geol…" at bounding box center [291, 281] width 350 height 34
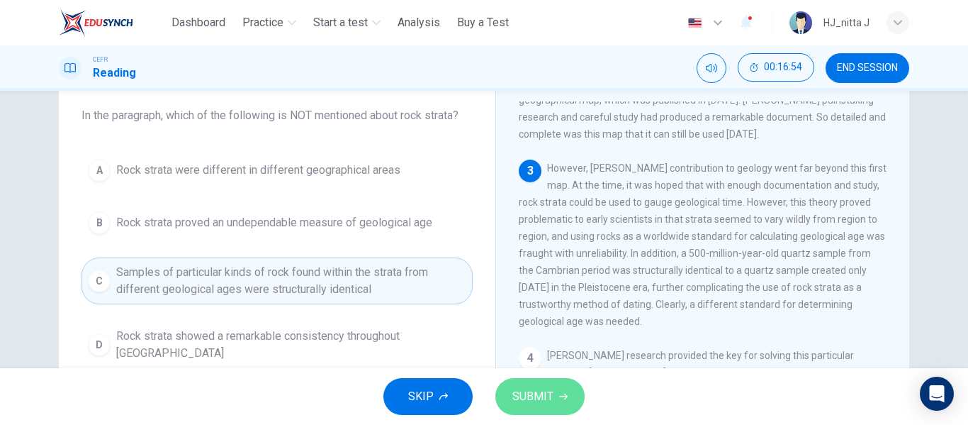
click at [532, 396] on span "SUBMIT" at bounding box center [533, 396] width 41 height 20
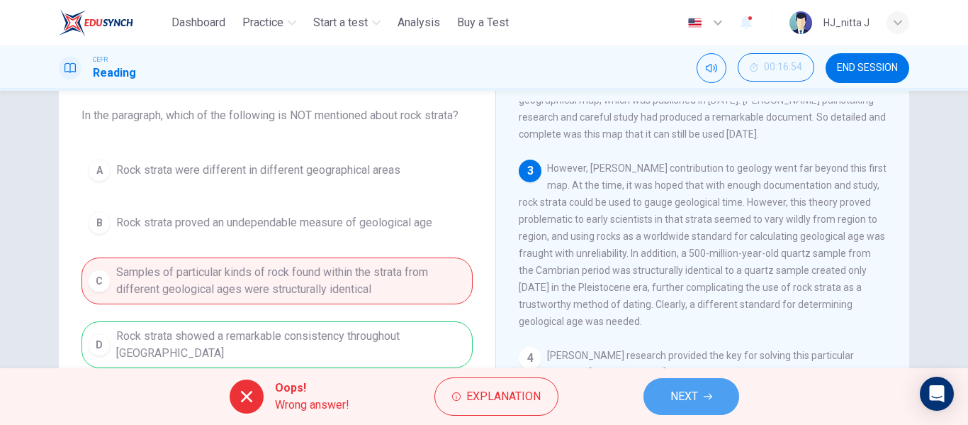
click at [706, 405] on button "NEXT" at bounding box center [692, 396] width 96 height 37
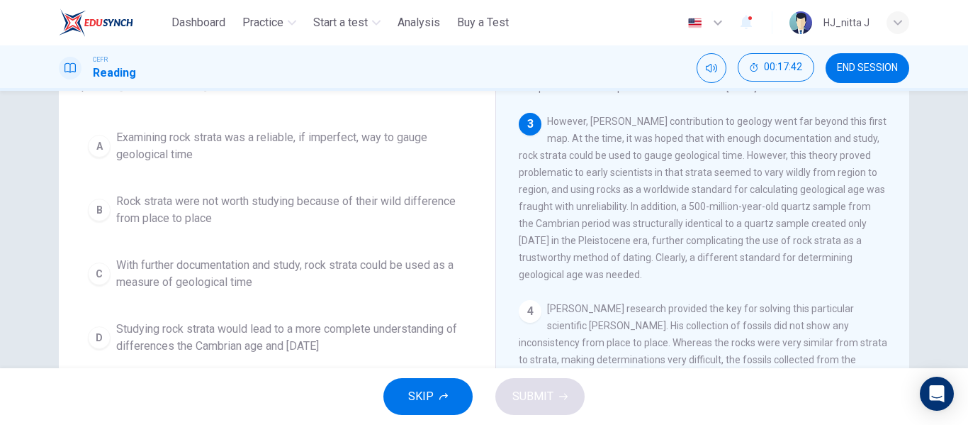
scroll to position [129, 0]
click at [238, 276] on span "With further documentation and study, rock strata could be used as a measure of…" at bounding box center [291, 271] width 350 height 34
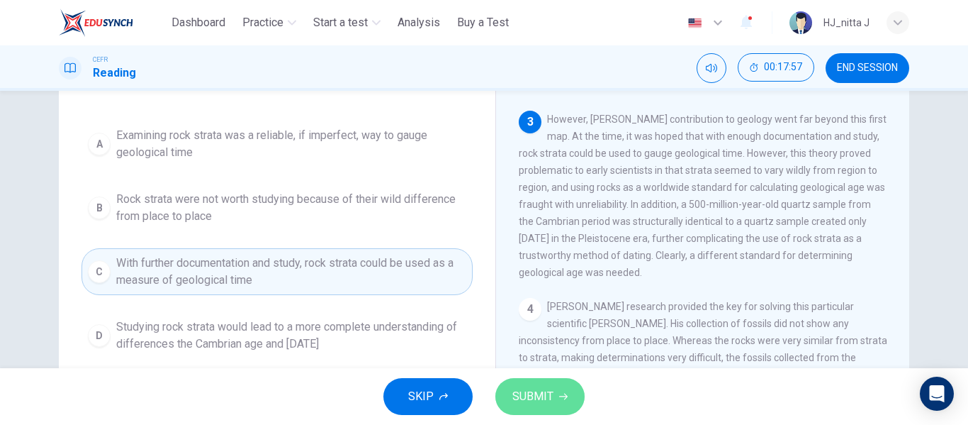
click at [520, 395] on span "SUBMIT" at bounding box center [533, 396] width 41 height 20
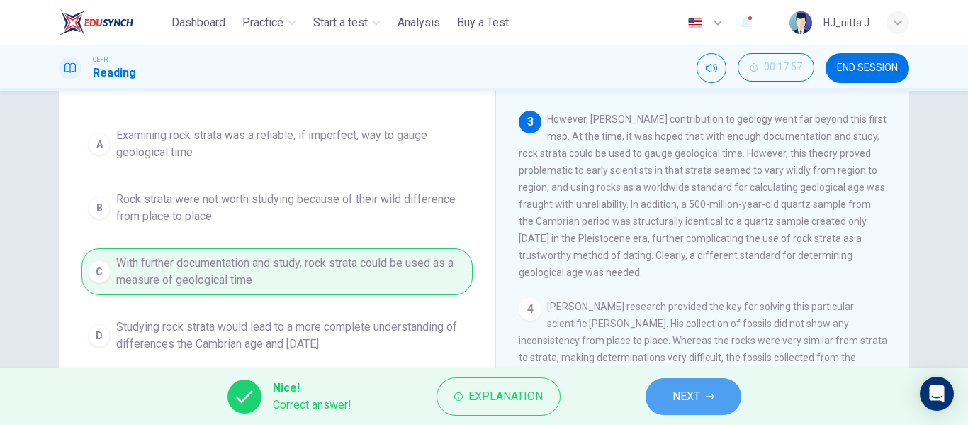
click at [702, 399] on button "NEXT" at bounding box center [694, 396] width 96 height 37
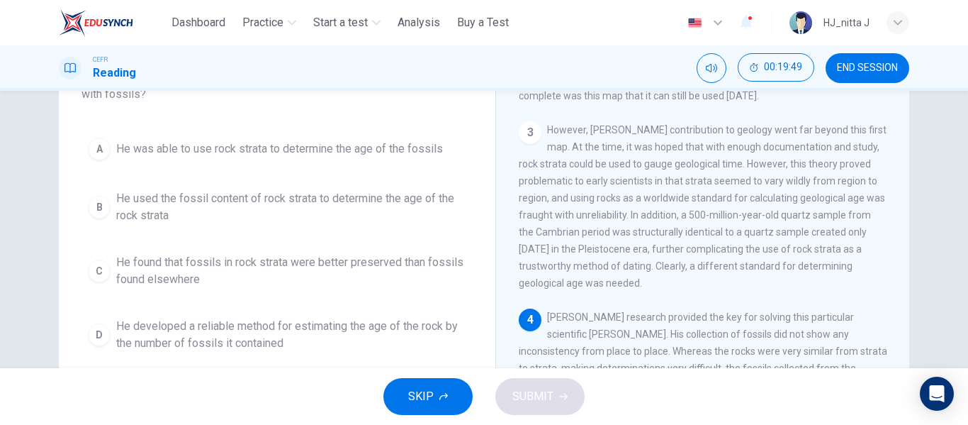
scroll to position [118, 0]
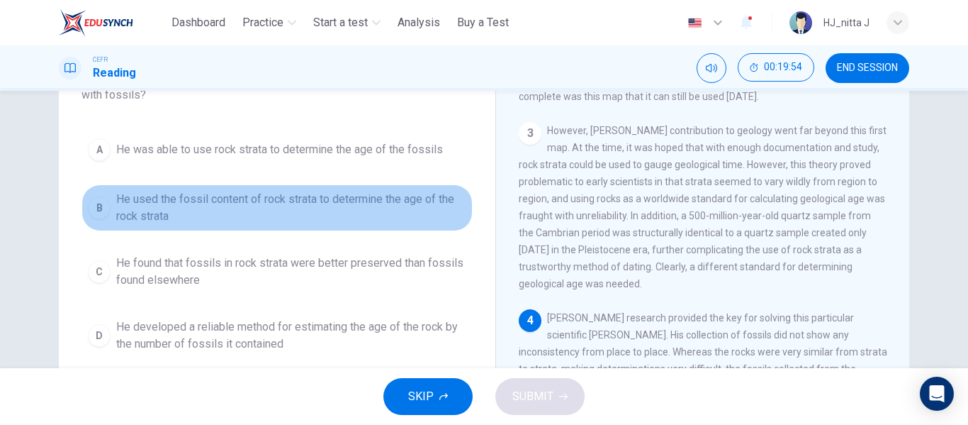
click at [262, 198] on span "He used the fossil content of rock strata to determine the age of the rock stra…" at bounding box center [291, 208] width 350 height 34
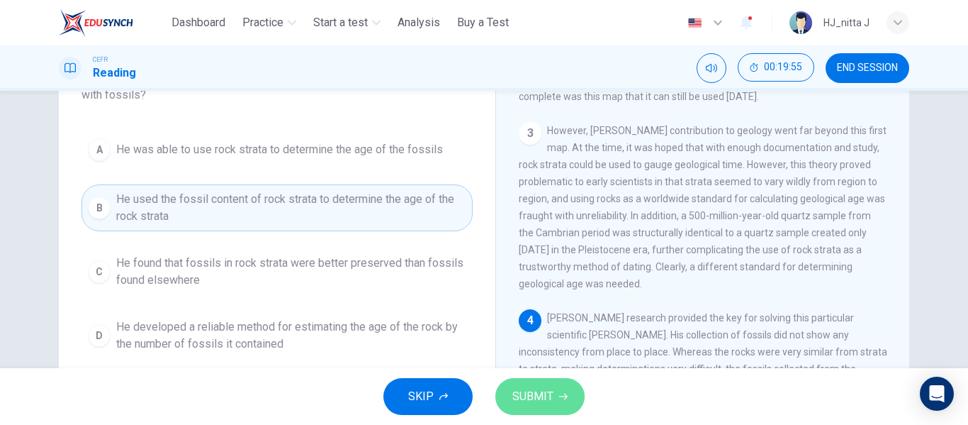
click at [522, 387] on span "SUBMIT" at bounding box center [533, 396] width 41 height 20
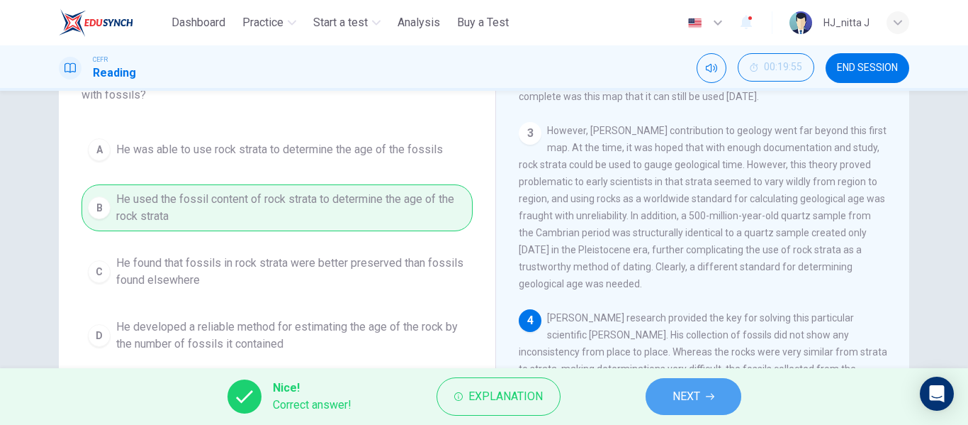
click at [698, 397] on span "NEXT" at bounding box center [687, 396] width 28 height 20
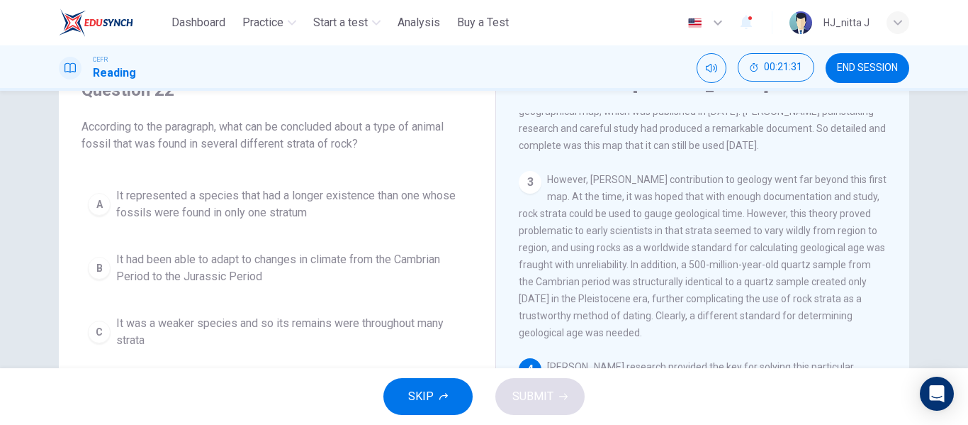
scroll to position [68, 0]
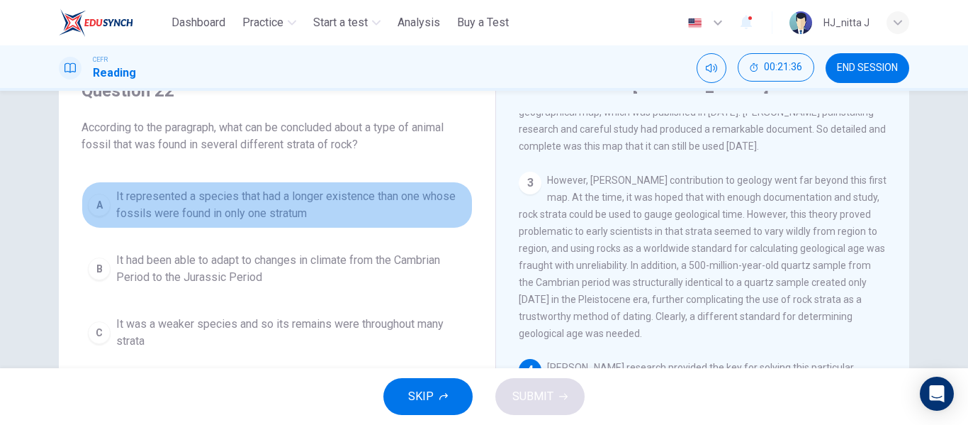
click at [271, 210] on span "It represented a species that had a longer existence than one whose fossils wer…" at bounding box center [291, 205] width 350 height 34
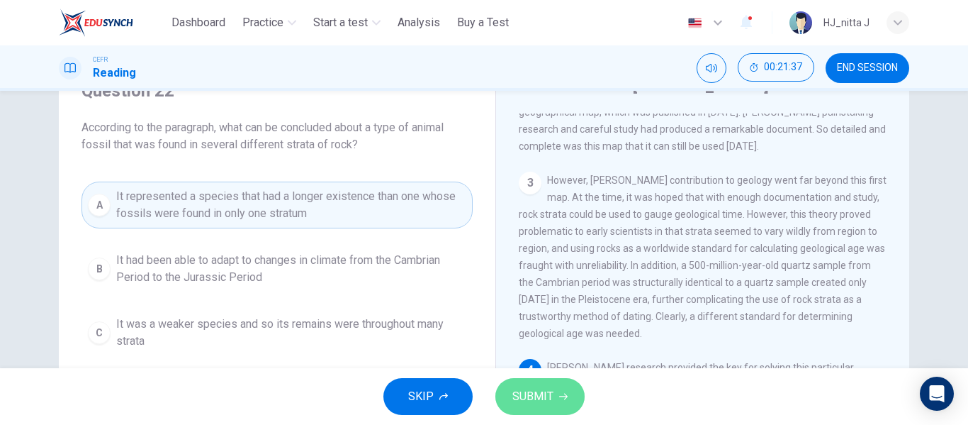
click at [532, 389] on span "SUBMIT" at bounding box center [533, 396] width 41 height 20
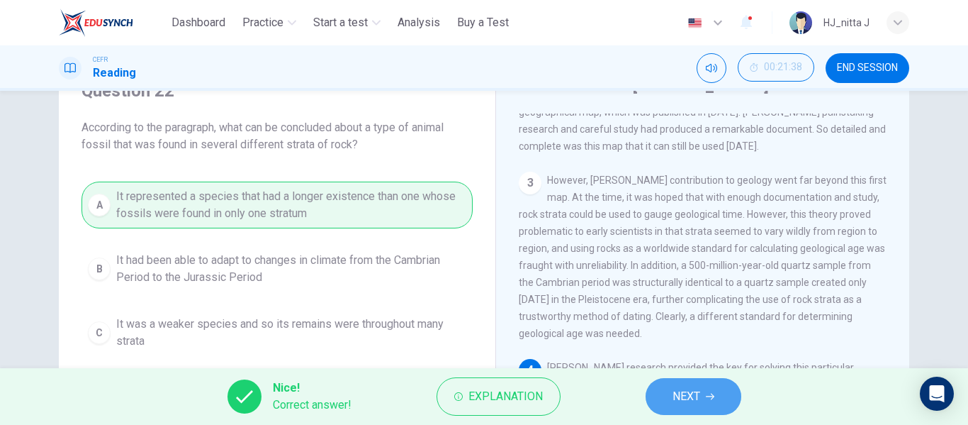
click at [732, 405] on button "NEXT" at bounding box center [694, 396] width 96 height 37
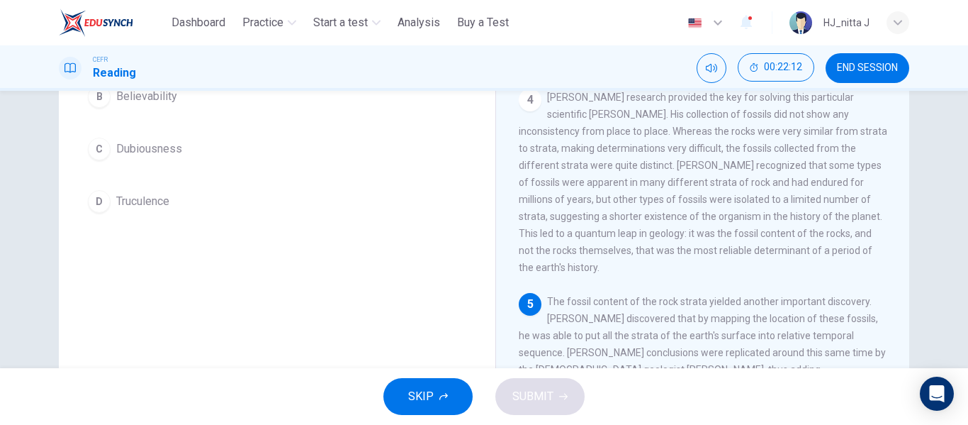
scroll to position [565, 0]
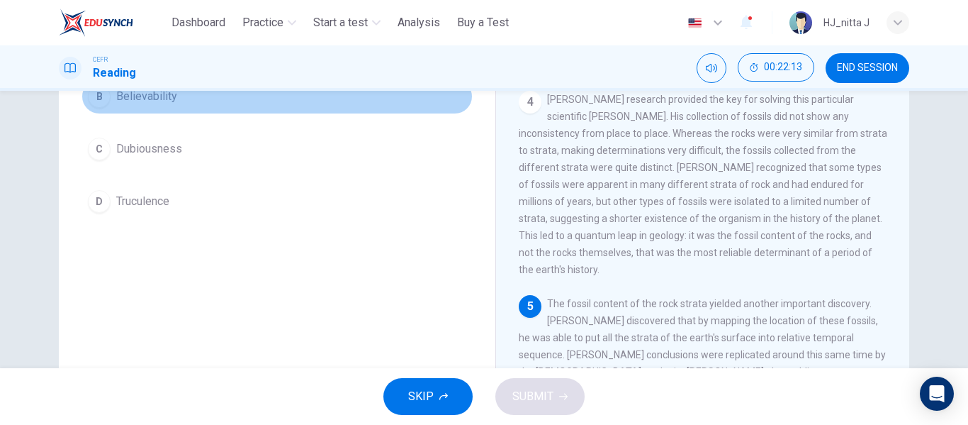
click at [142, 101] on span "Believability" at bounding box center [146, 96] width 61 height 17
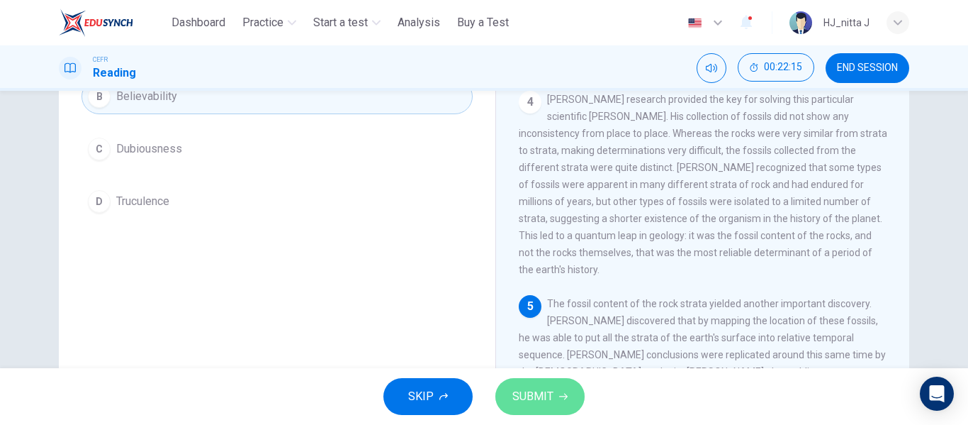
click at [539, 401] on span "SUBMIT" at bounding box center [533, 396] width 41 height 20
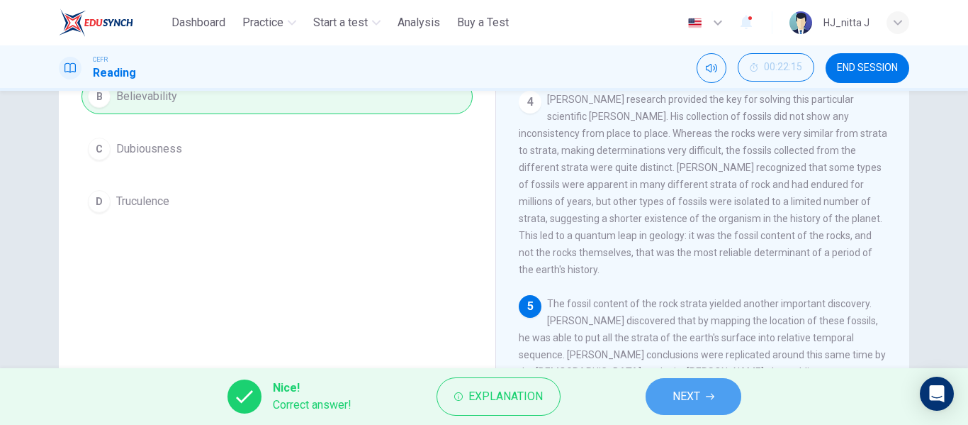
click at [700, 402] on span "NEXT" at bounding box center [687, 396] width 28 height 20
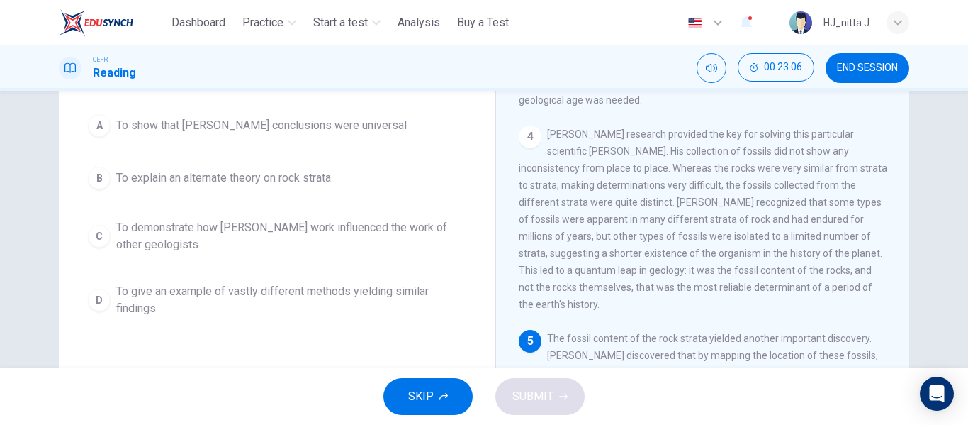
scroll to position [122, 0]
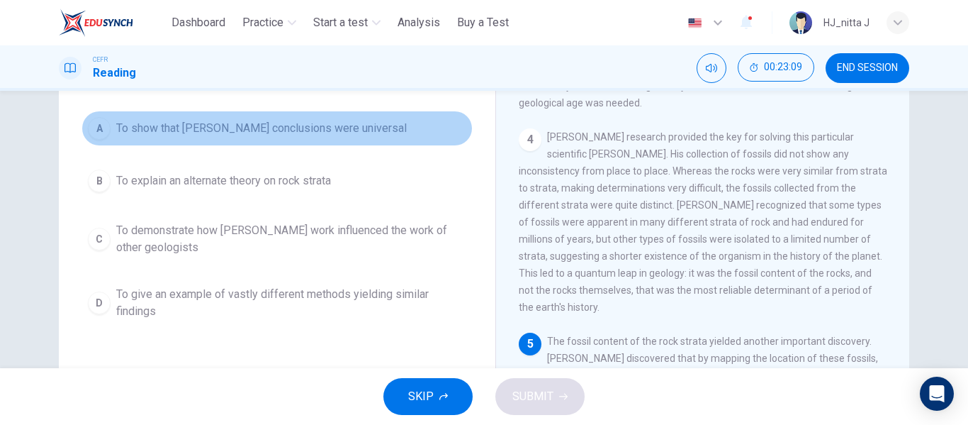
click at [284, 126] on span "To show that [PERSON_NAME] conclusions were universal" at bounding box center [261, 128] width 291 height 17
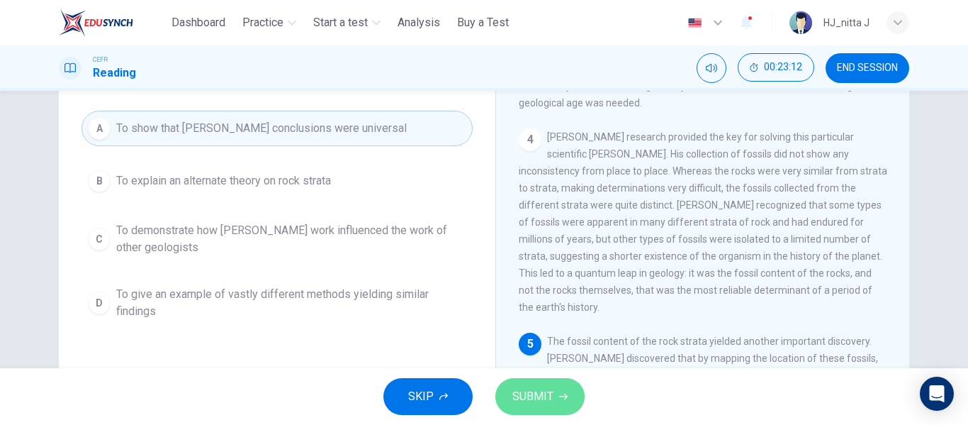
click at [551, 393] on span "SUBMIT" at bounding box center [533, 396] width 41 height 20
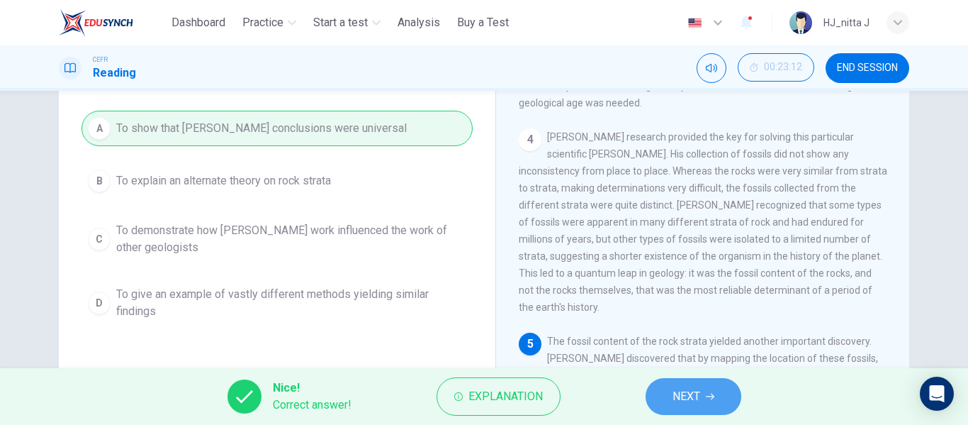
click at [698, 405] on span "NEXT" at bounding box center [687, 396] width 28 height 20
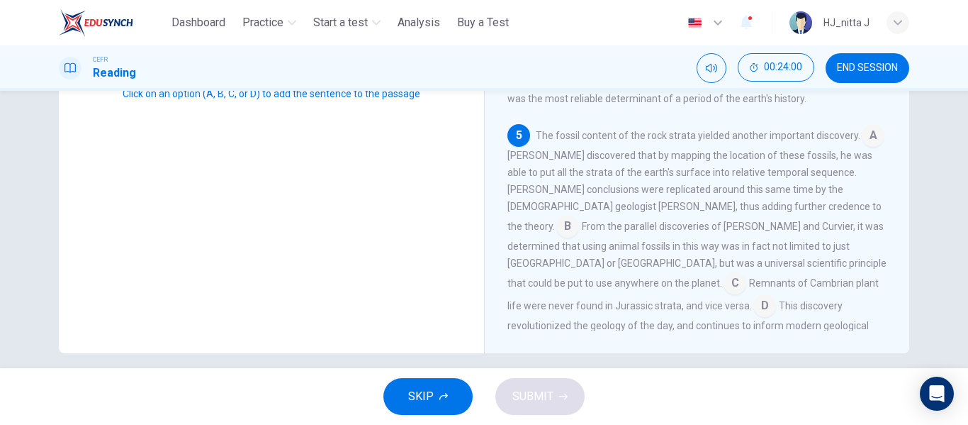
scroll to position [259, 0]
click at [746, 272] on input at bounding box center [735, 283] width 23 height 23
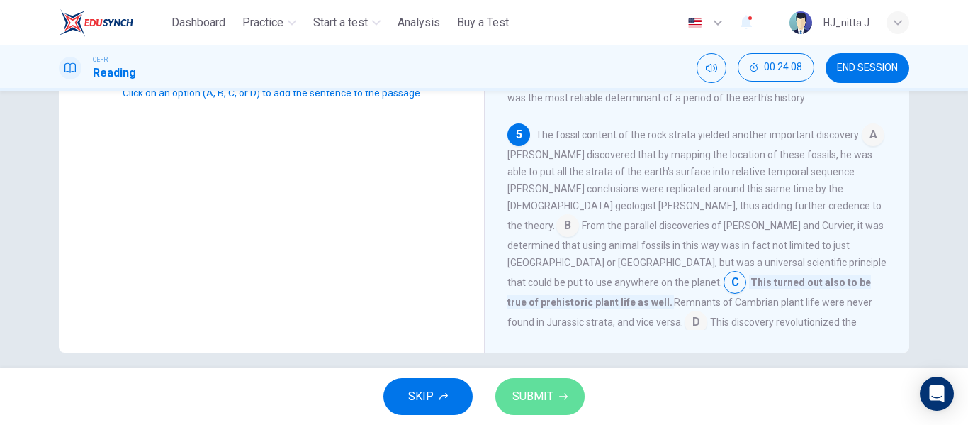
click at [543, 396] on span "SUBMIT" at bounding box center [533, 396] width 41 height 20
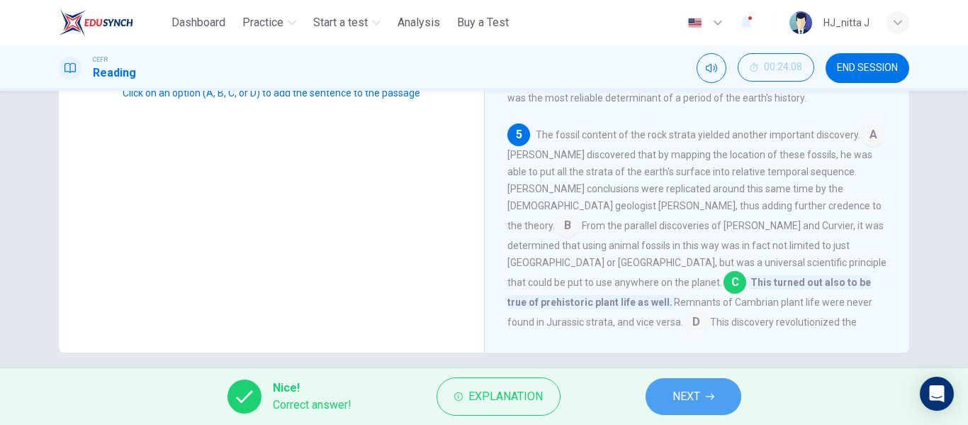
click at [676, 397] on span "NEXT" at bounding box center [687, 396] width 28 height 20
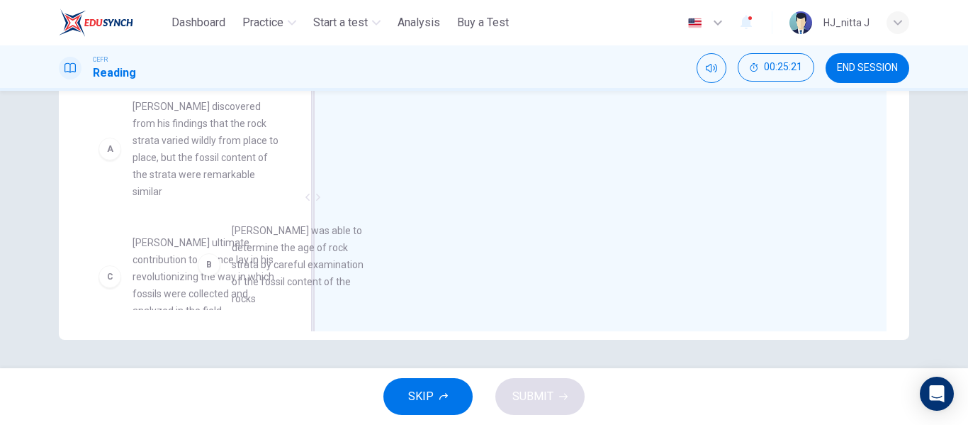
scroll to position [8, 0]
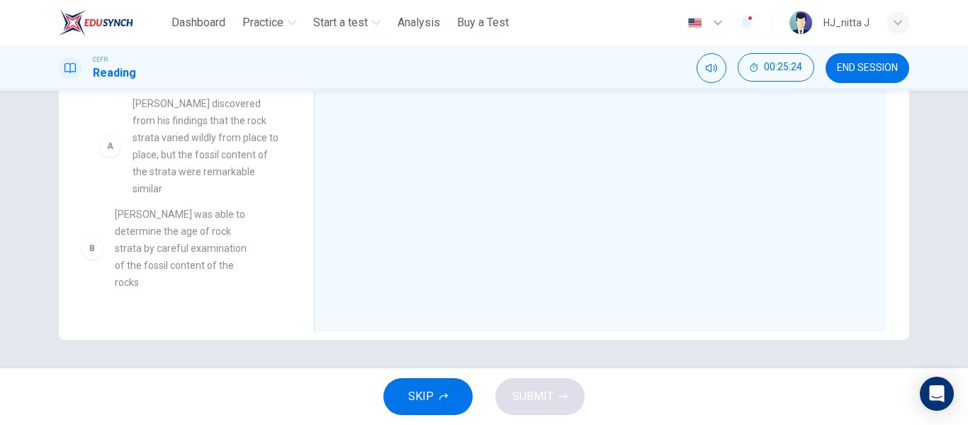
drag, startPoint x: 169, startPoint y: 291, endPoint x: 161, endPoint y: 258, distance: 34.2
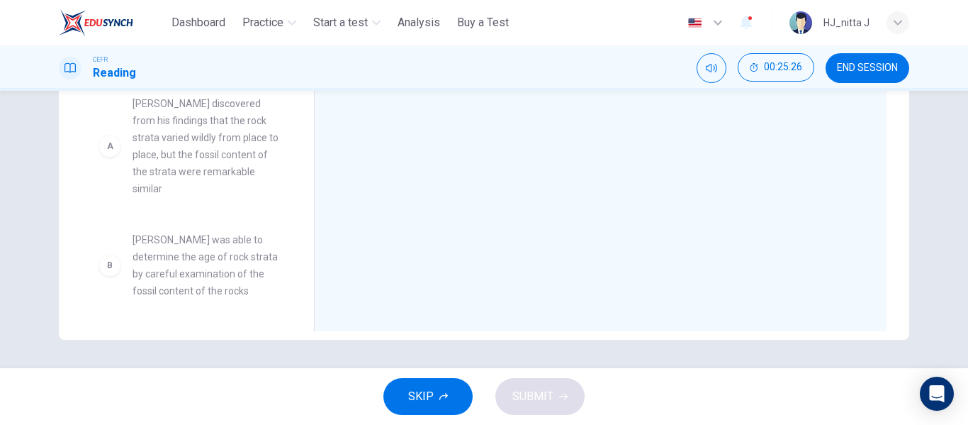
click at [293, 310] on div "Answer Choices A [PERSON_NAME] discovered from his findings that the rock strat…" at bounding box center [186, 200] width 255 height 275
drag, startPoint x: 293, startPoint y: 310, endPoint x: 298, endPoint y: 303, distance: 8.7
click at [298, 303] on div "Answer Choices A [PERSON_NAME] discovered from his findings that the rock strat…" at bounding box center [186, 200] width 255 height 275
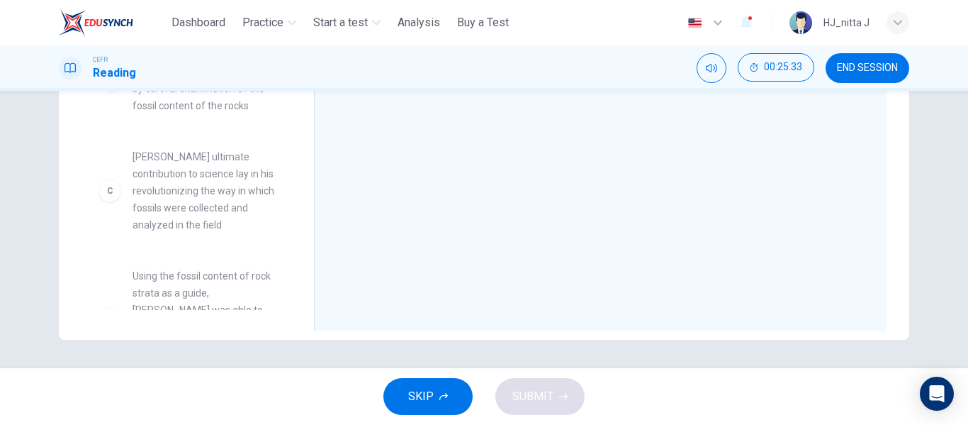
scroll to position [206, 0]
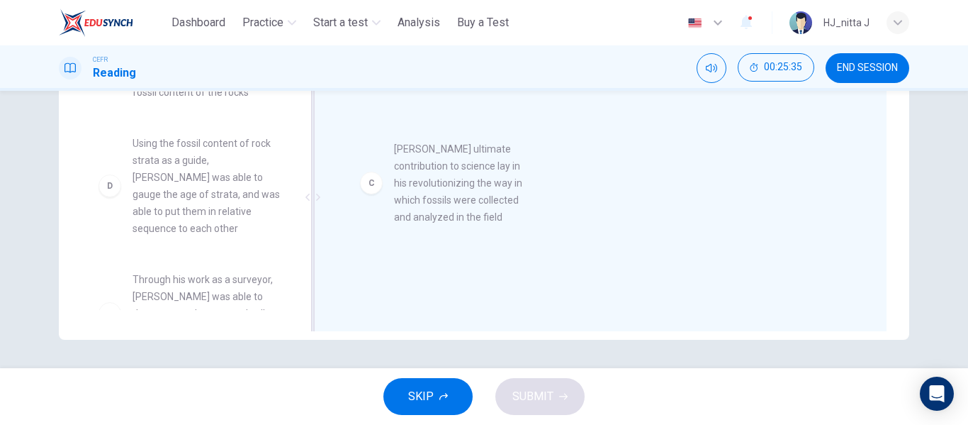
drag, startPoint x: 198, startPoint y: 202, endPoint x: 485, endPoint y: 204, distance: 286.4
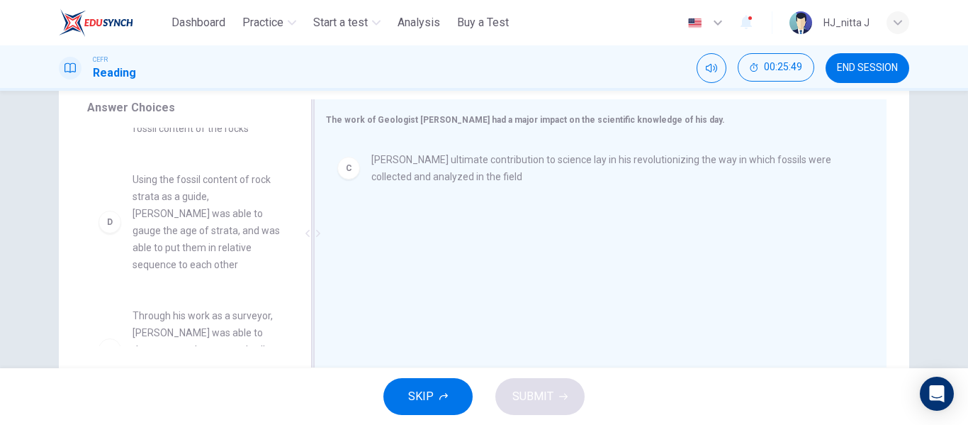
scroll to position [239, 0]
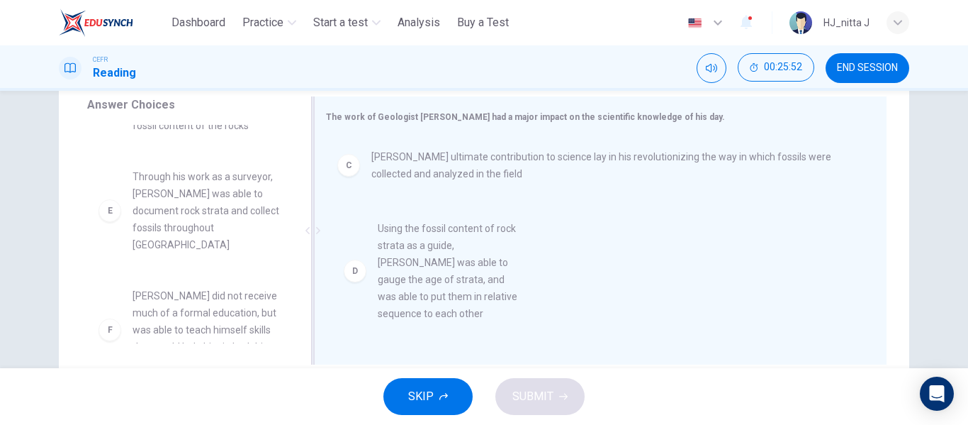
drag, startPoint x: 232, startPoint y: 215, endPoint x: 471, endPoint y: 261, distance: 243.3
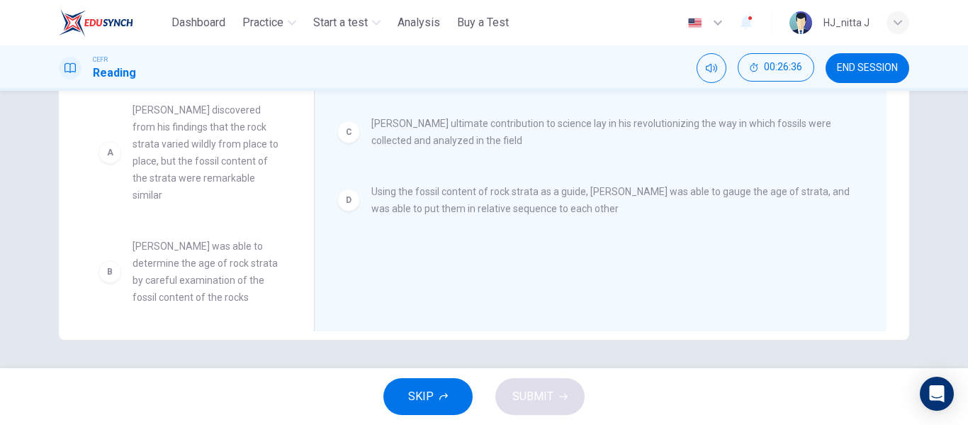
scroll to position [0, 0]
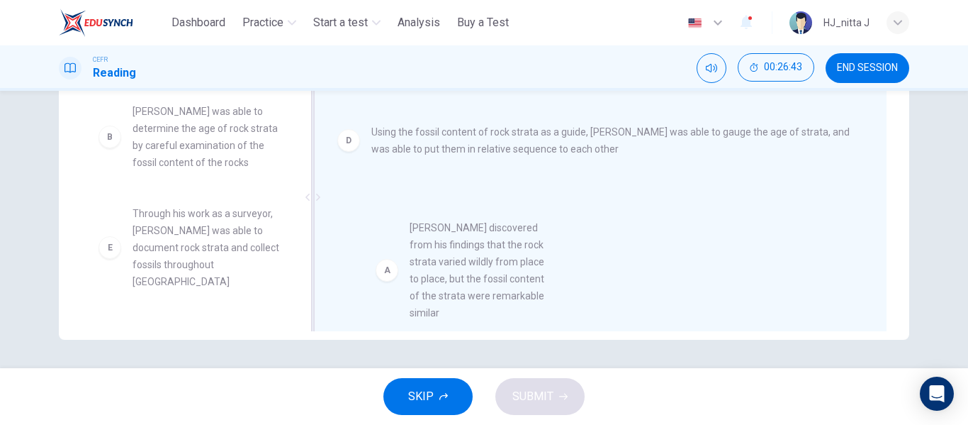
drag, startPoint x: 208, startPoint y: 159, endPoint x: 516, endPoint y: 281, distance: 331.8
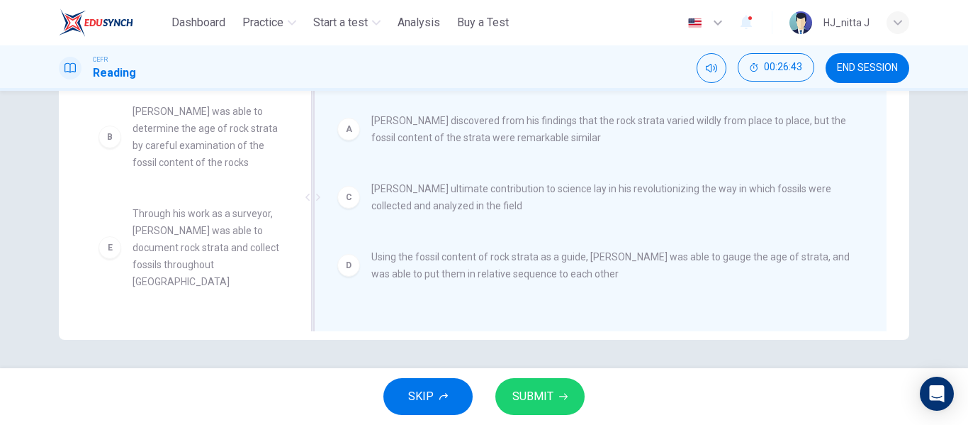
scroll to position [3, 0]
click at [537, 393] on span "SUBMIT" at bounding box center [533, 396] width 41 height 20
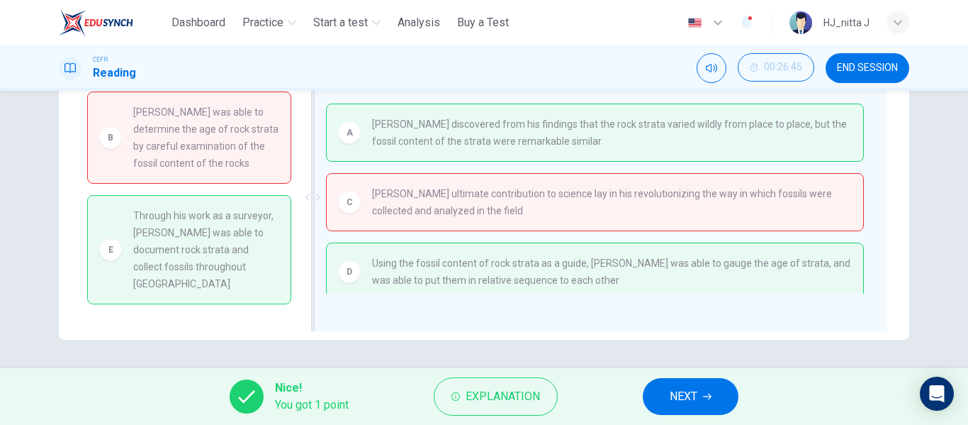
scroll to position [0, 0]
click at [695, 390] on span "NEXT" at bounding box center [684, 396] width 28 height 20
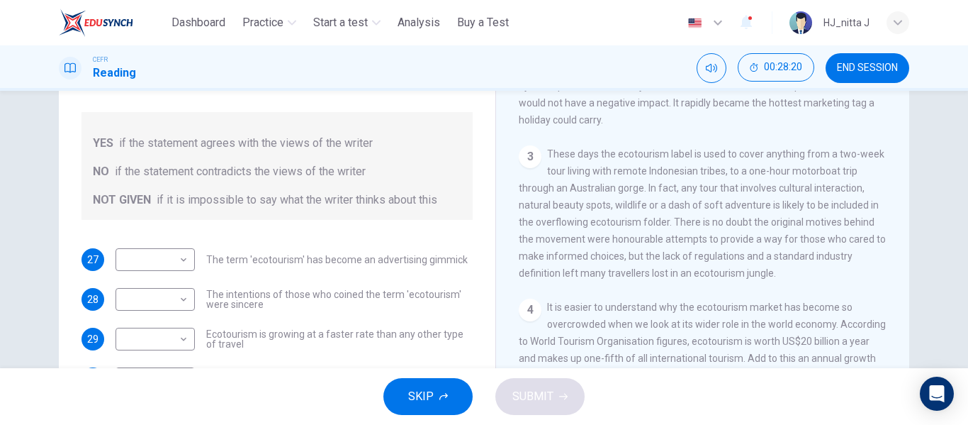
scroll to position [115, 0]
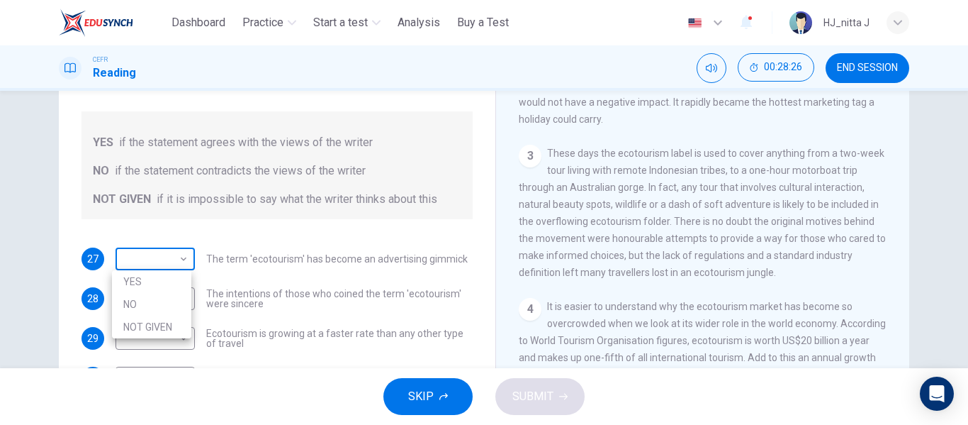
click at [155, 257] on body "This site uses cookies, as explained in our Privacy Policy . If you agree to th…" at bounding box center [484, 212] width 968 height 425
click at [135, 279] on li "YES" at bounding box center [151, 281] width 79 height 23
type input "***"
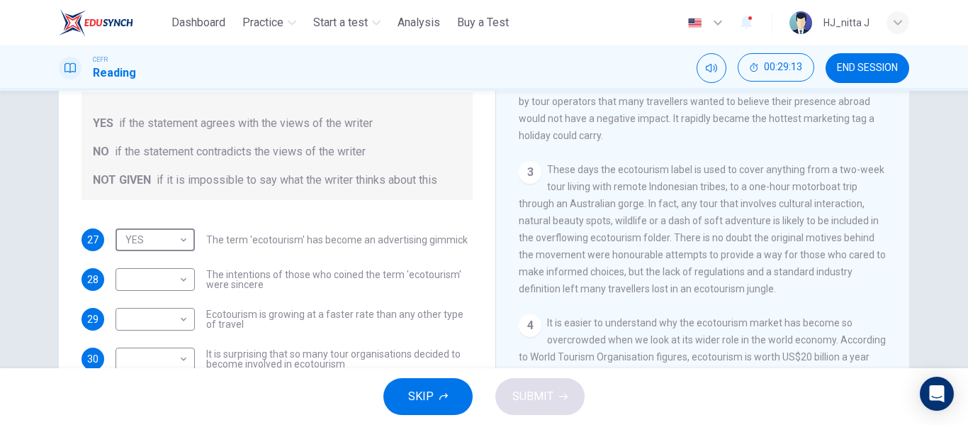
scroll to position [337, 0]
click at [174, 280] on body "This site uses cookies, as explained in our Privacy Policy . If you agree to th…" at bounding box center [484, 212] width 968 height 425
click at [133, 298] on li "YES" at bounding box center [151, 302] width 79 height 23
type input "***"
click at [175, 320] on body "This site uses cookies, as explained in our Privacy Policy . If you agree to th…" at bounding box center [484, 212] width 968 height 425
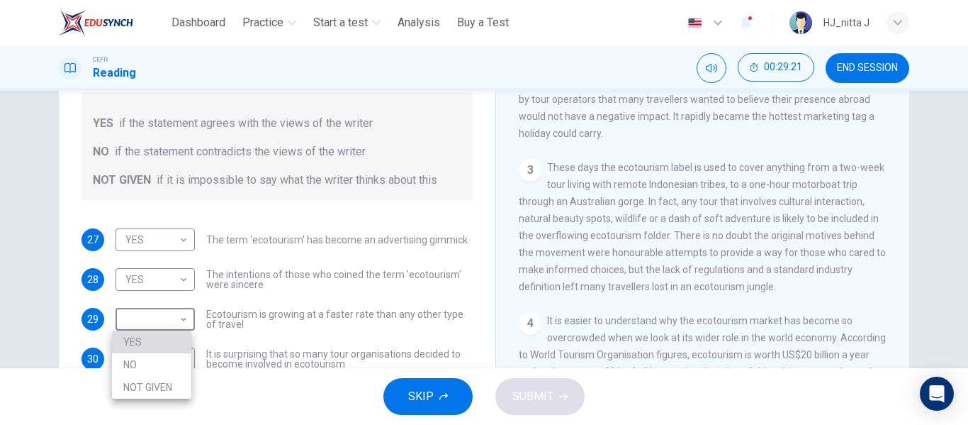
click at [153, 335] on li "YES" at bounding box center [151, 341] width 79 height 23
type input "***"
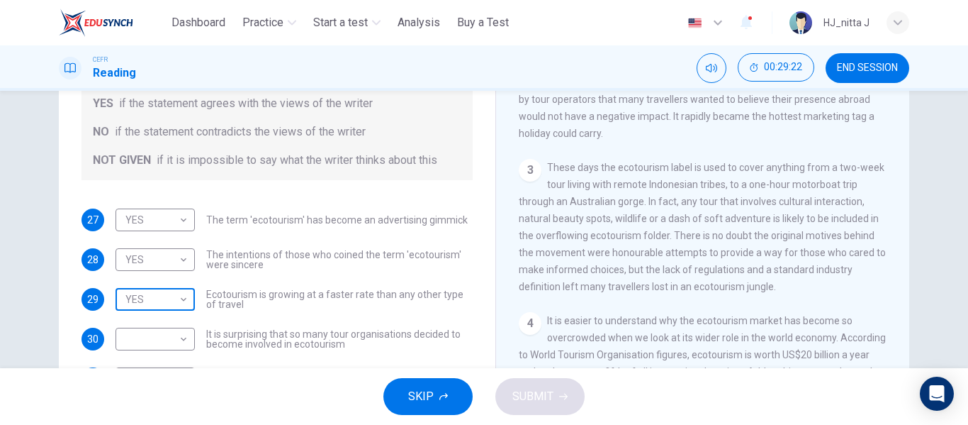
scroll to position [57, 0]
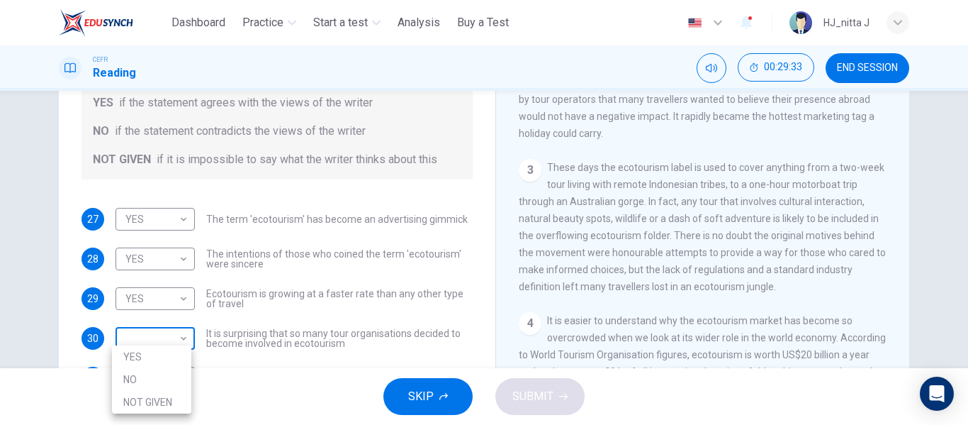
click at [176, 344] on body "This site uses cookies, as explained in our Privacy Policy . If you agree to th…" at bounding box center [484, 212] width 968 height 425
click at [149, 374] on li "NO" at bounding box center [151, 379] width 79 height 23
type input "**"
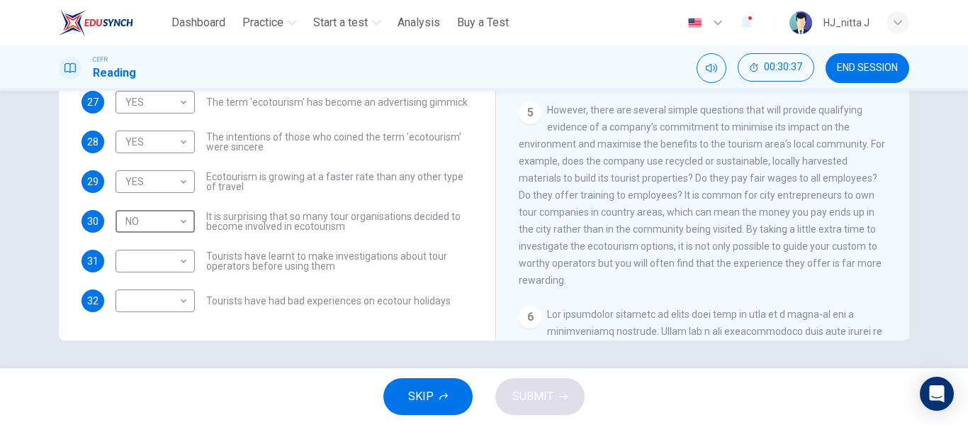
scroll to position [619, 0]
click at [181, 261] on body "This site uses cookies, as explained in our Privacy Policy . If you agree to th…" at bounding box center [484, 212] width 968 height 425
click at [160, 278] on li "YES" at bounding box center [151, 283] width 79 height 23
type input "***"
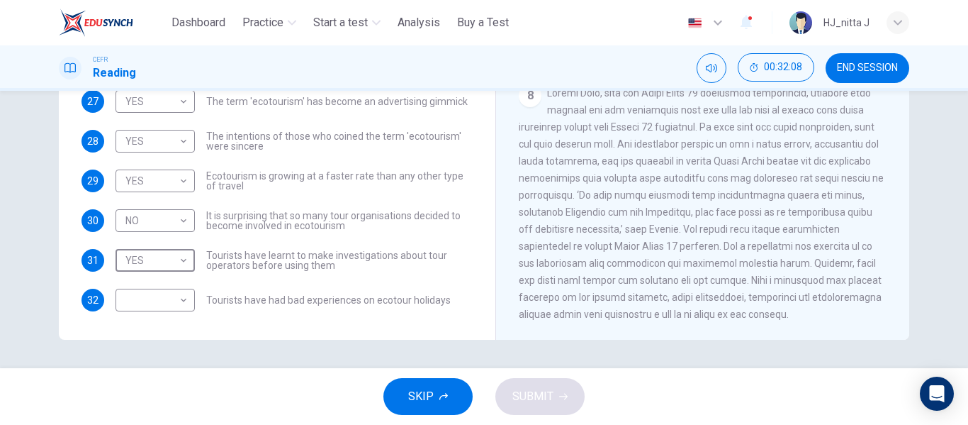
scroll to position [1457, 0]
click at [187, 301] on div "​ ​" at bounding box center [155, 300] width 79 height 23
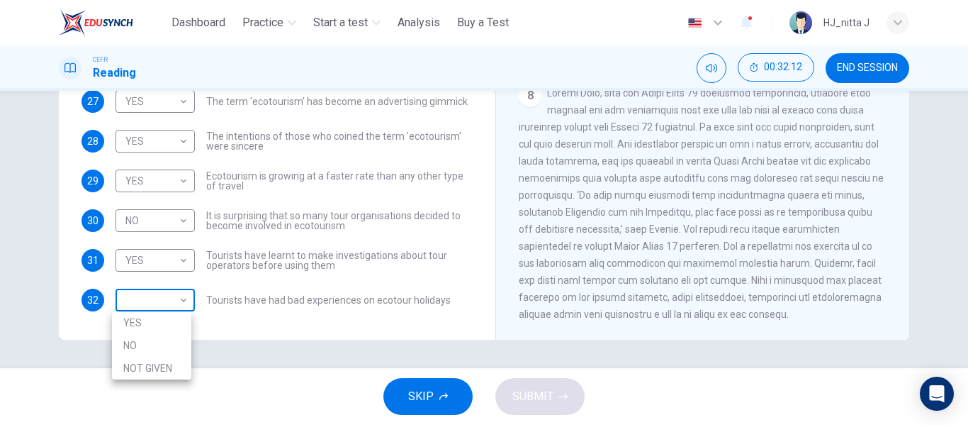
click at [175, 301] on body "This site uses cookies, as explained in our Privacy Policy . If you agree to th…" at bounding box center [484, 212] width 968 height 425
click at [150, 362] on li "NOT GIVEN" at bounding box center [151, 368] width 79 height 23
type input "*********"
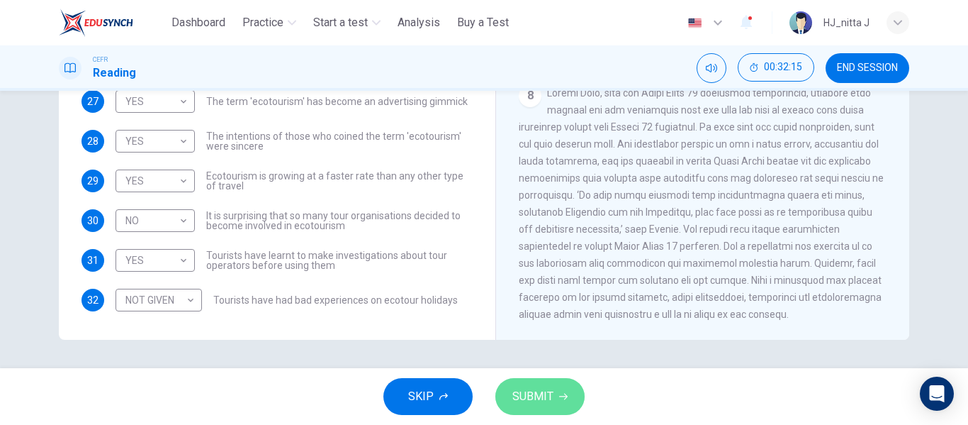
click at [501, 398] on button "SUBMIT" at bounding box center [539, 396] width 89 height 37
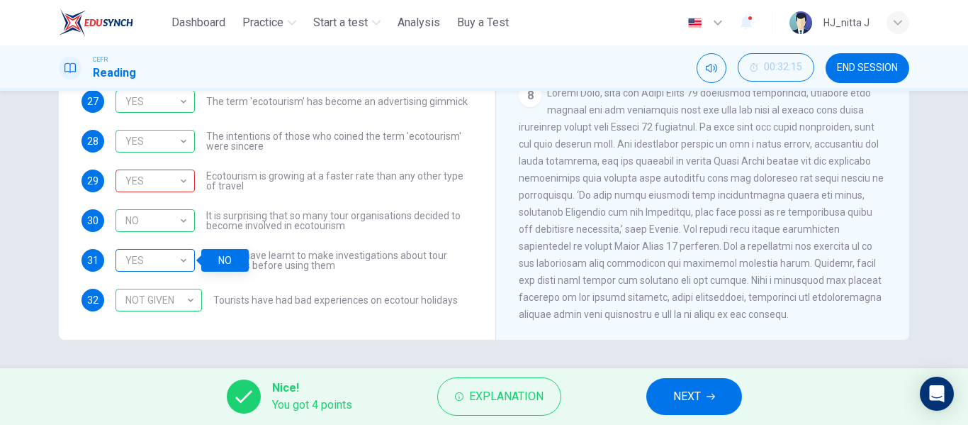
click at [182, 259] on div "YES" at bounding box center [153, 260] width 74 height 40
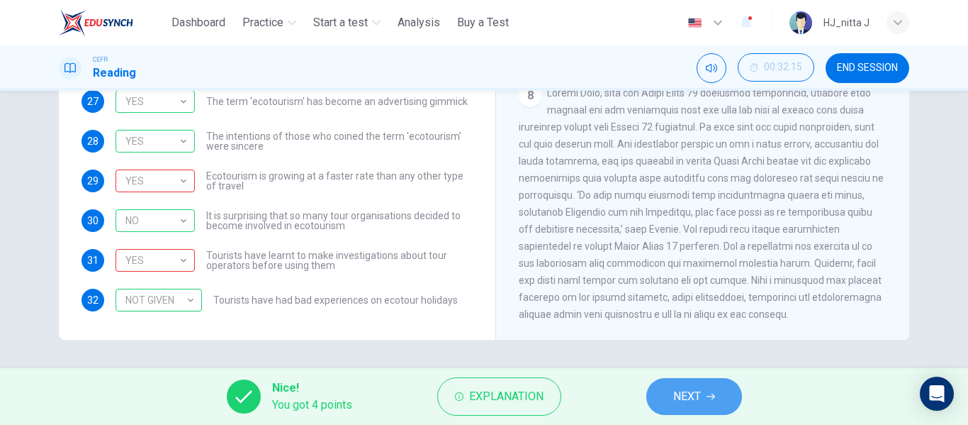
click at [698, 385] on button "NEXT" at bounding box center [694, 396] width 96 height 37
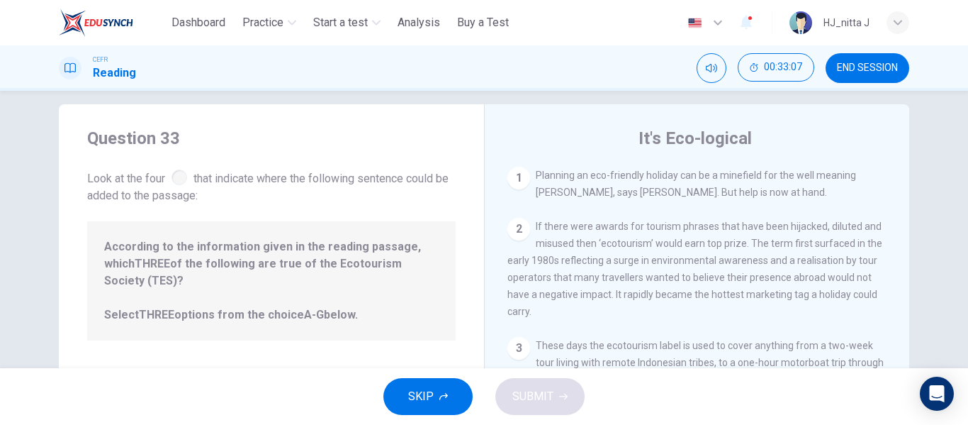
scroll to position [13, 0]
click at [520, 181] on div "1" at bounding box center [519, 179] width 23 height 23
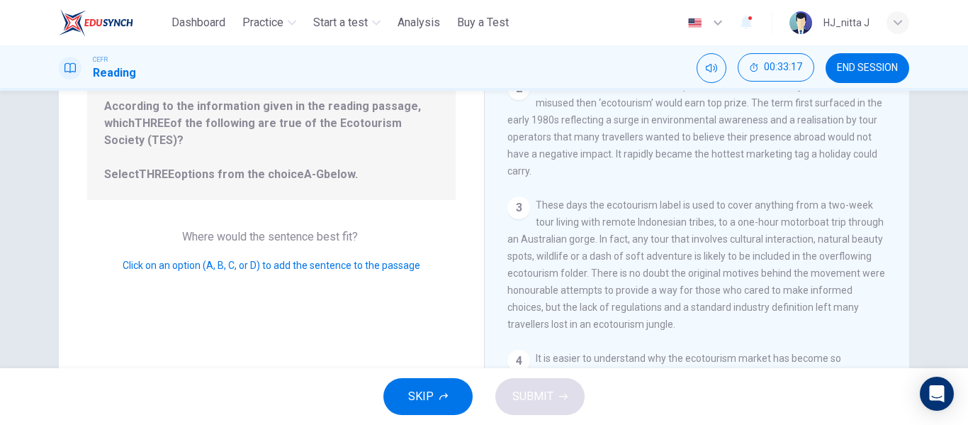
scroll to position [156, 0]
click at [515, 213] on div "3" at bounding box center [519, 207] width 23 height 23
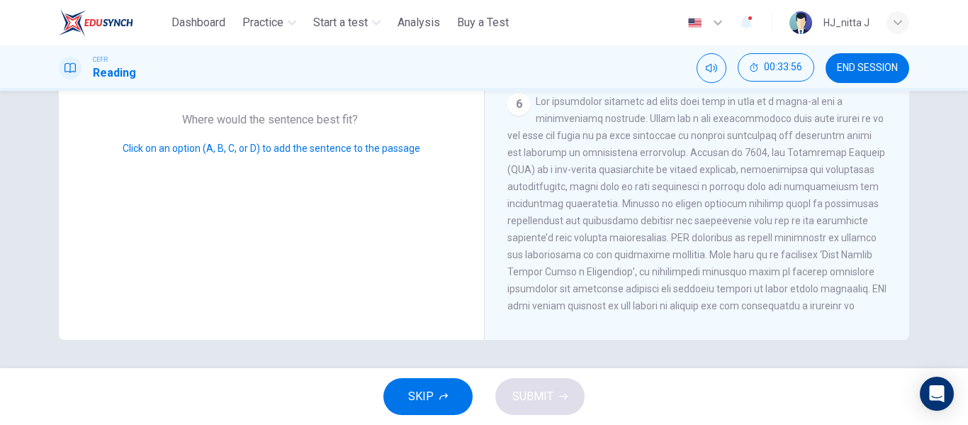
scroll to position [1129, 0]
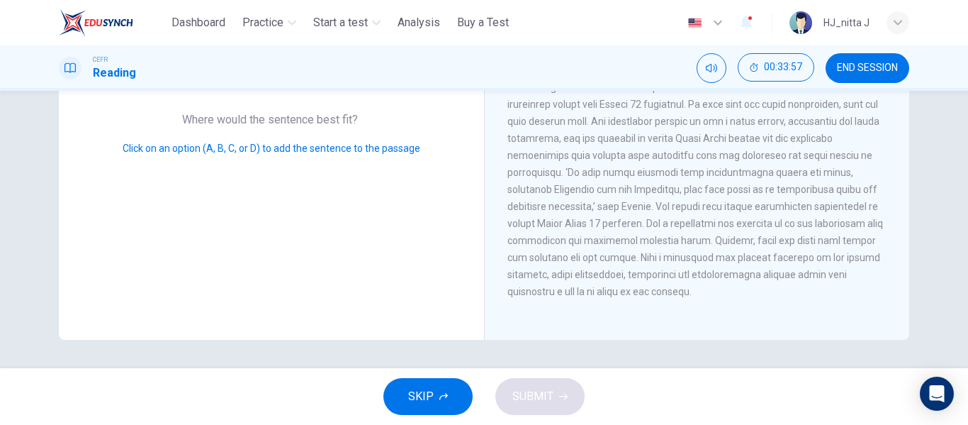
click at [715, 248] on div "8" at bounding box center [698, 181] width 380 height 238
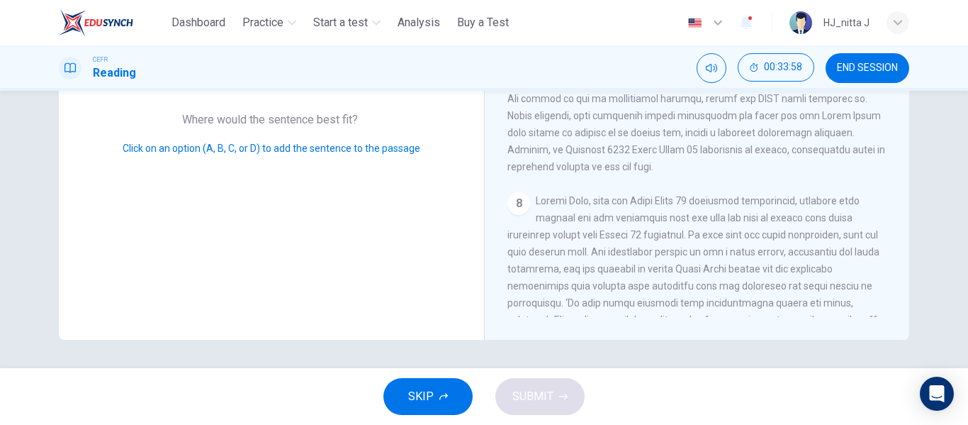
scroll to position [941, 0]
click at [515, 215] on div "8" at bounding box center [519, 204] width 23 height 23
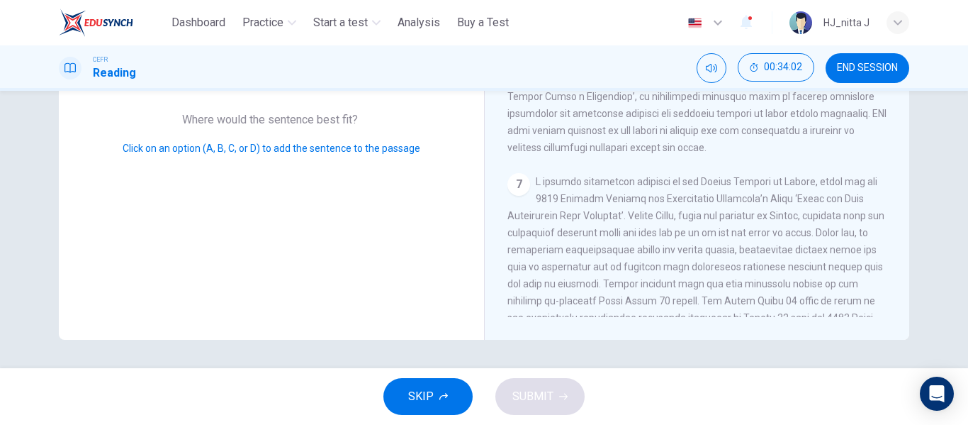
scroll to position [681, 0]
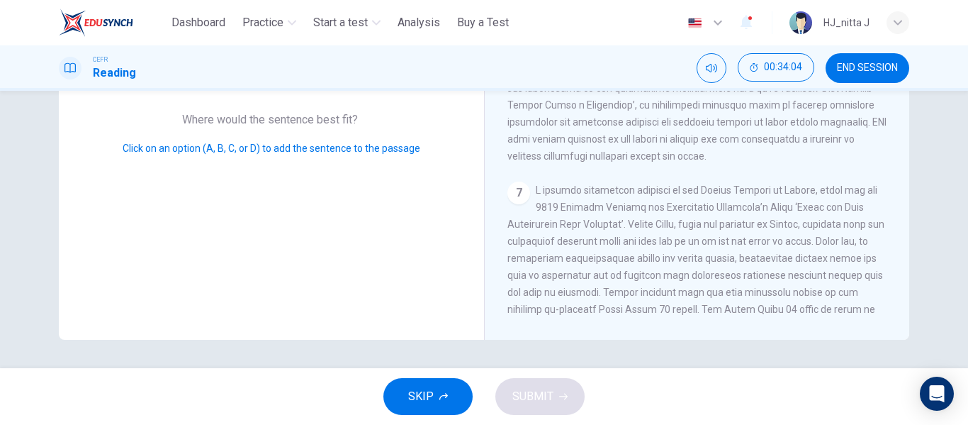
click at [517, 204] on div "7" at bounding box center [519, 192] width 23 height 23
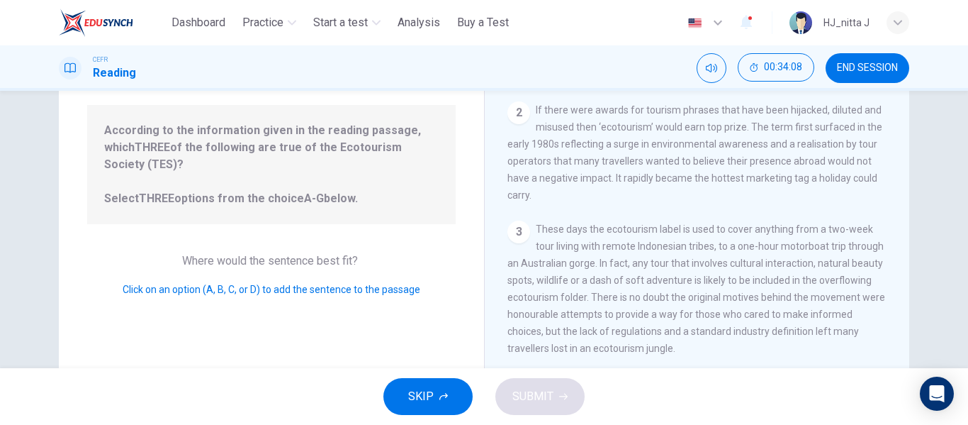
scroll to position [124, 0]
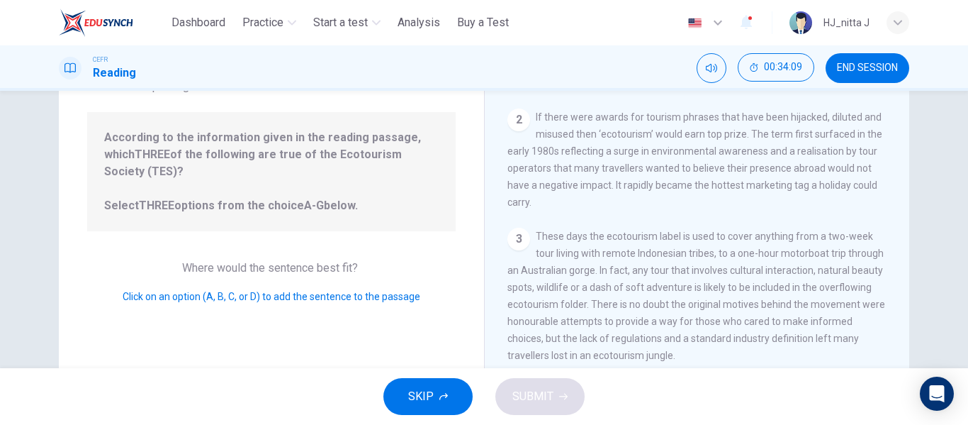
click at [522, 241] on div "3" at bounding box center [519, 239] width 23 height 23
drag, startPoint x: 521, startPoint y: 123, endPoint x: 665, endPoint y: 146, distance: 145.7
click at [665, 146] on div "2 If there were awards for tourism phrases that have been hijacked, diluted and…" at bounding box center [698, 159] width 380 height 102
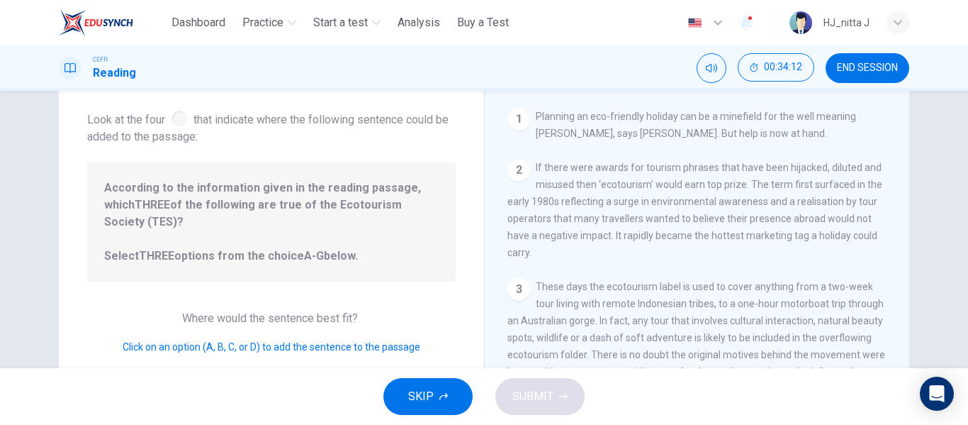
scroll to position [0, 0]
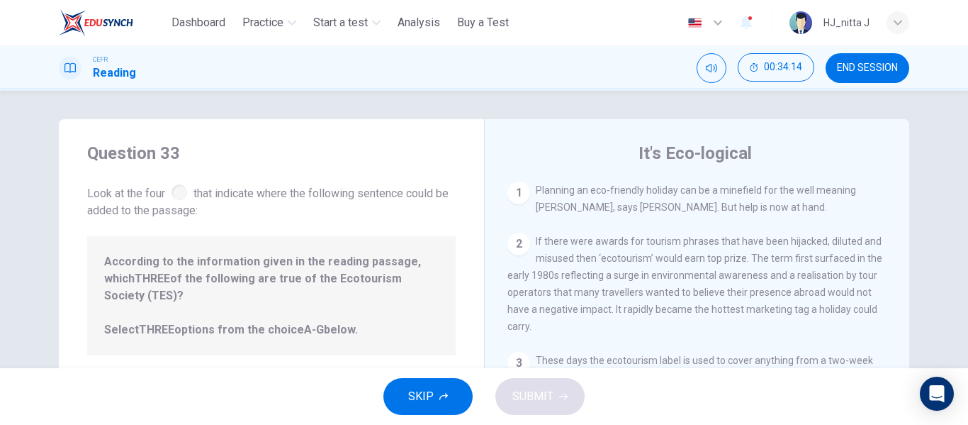
click at [613, 196] on span "Planning an eco-friendly holiday can be a minefield for the well meaning [PERSO…" at bounding box center [696, 198] width 320 height 28
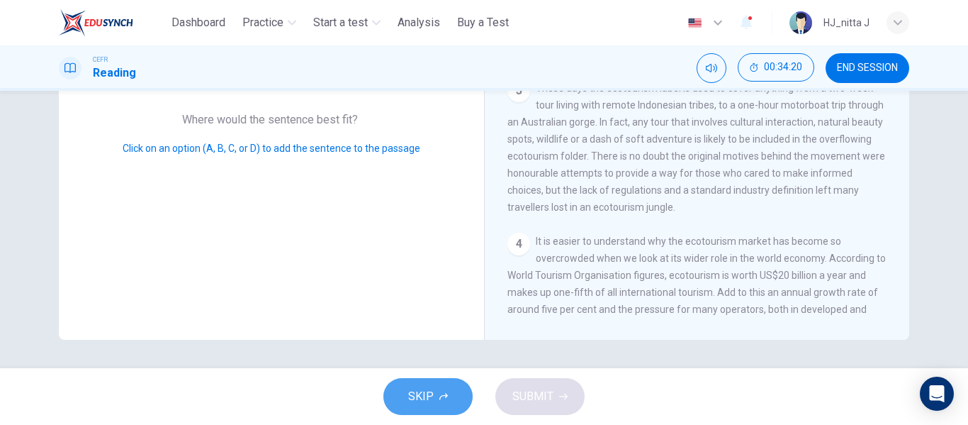
click at [413, 392] on span "SKIP" at bounding box center [421, 396] width 26 height 20
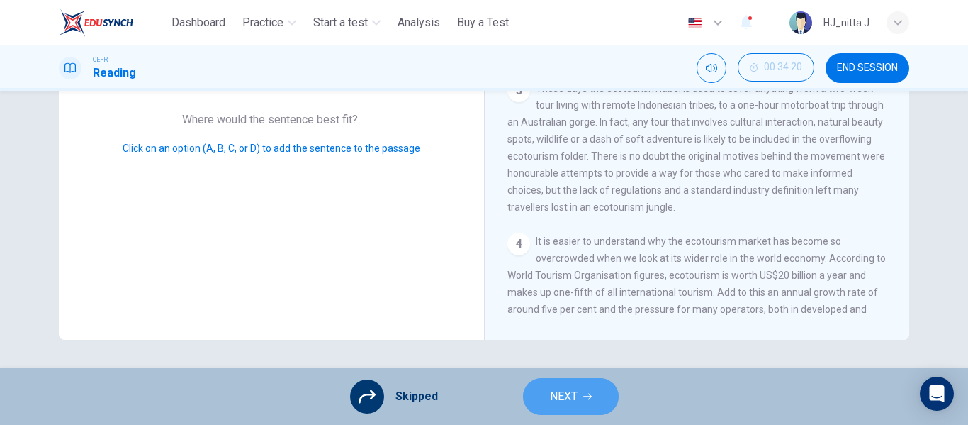
click at [571, 388] on span "NEXT" at bounding box center [564, 396] width 28 height 20
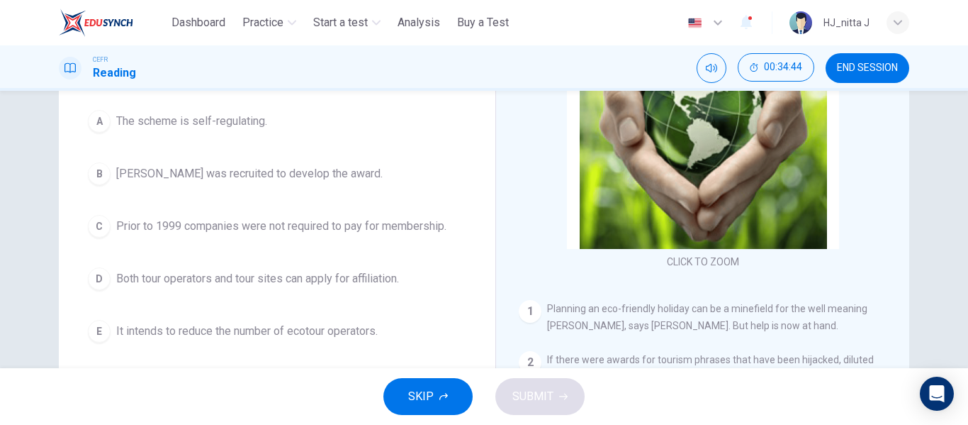
scroll to position [181, 0]
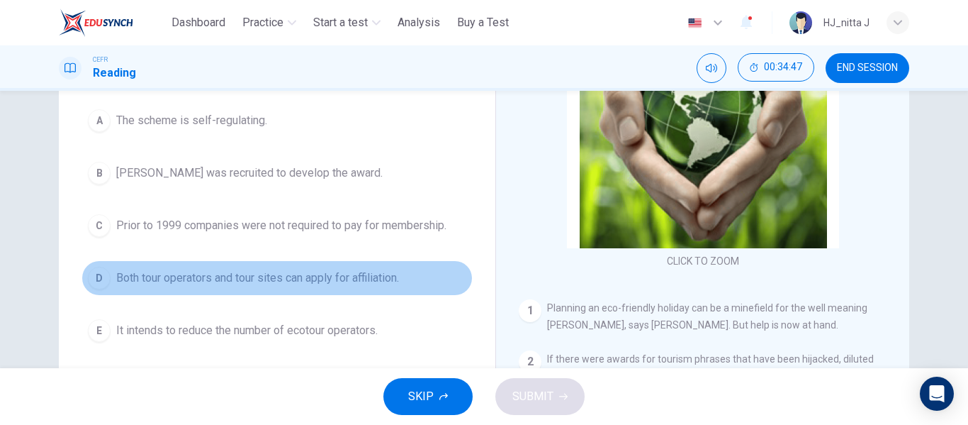
click at [269, 279] on span "Both tour operators and tour sites can apply for affiliation." at bounding box center [257, 277] width 283 height 17
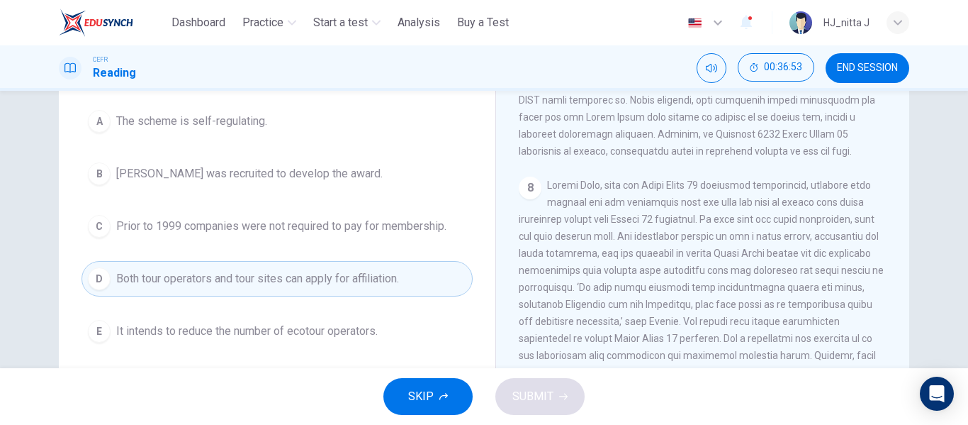
scroll to position [178, 0]
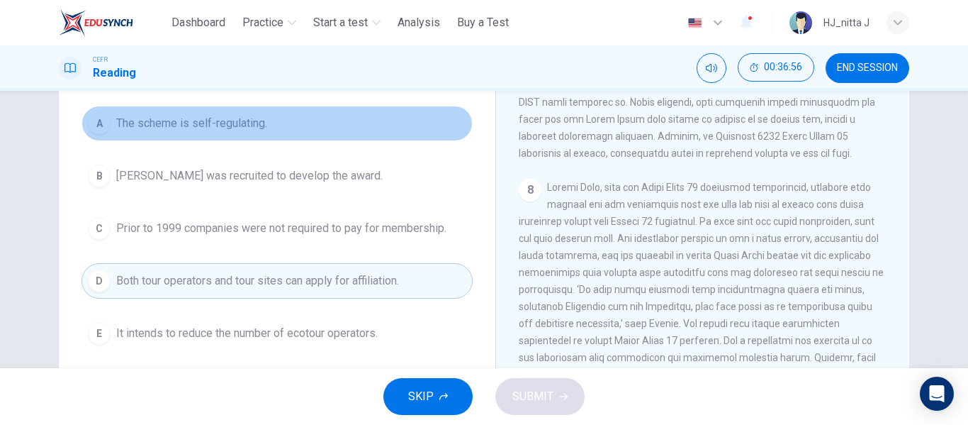
click at [230, 125] on span "The scheme is self-regulating." at bounding box center [191, 123] width 151 height 17
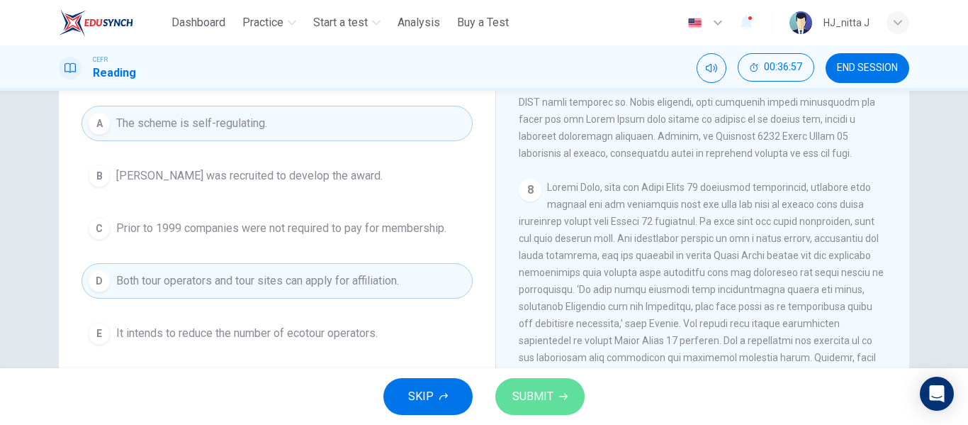
click at [518, 388] on span "SUBMIT" at bounding box center [533, 396] width 41 height 20
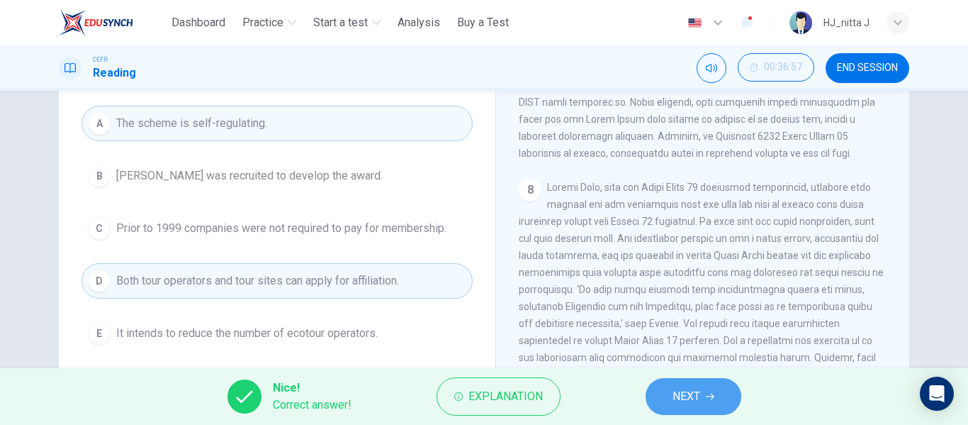
click at [712, 400] on icon "button" at bounding box center [710, 396] width 9 height 9
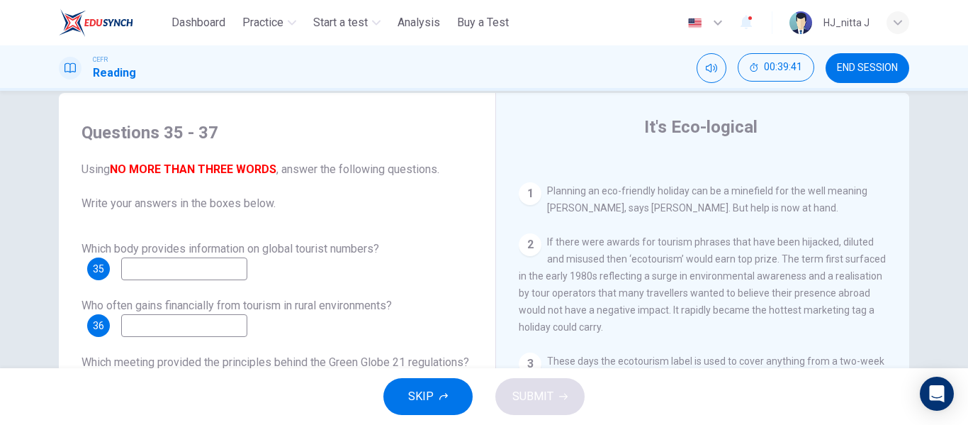
scroll to position [25, 0]
click at [147, 272] on input at bounding box center [184, 270] width 126 height 23
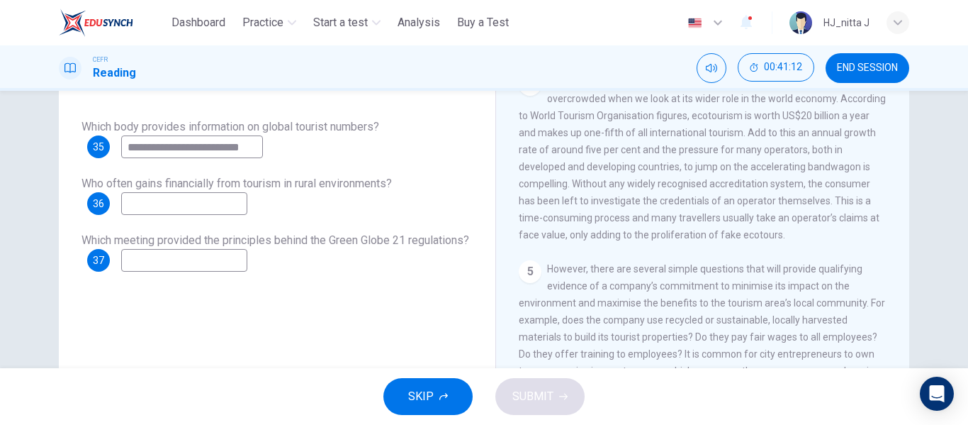
scroll to position [583, 0]
type input "**********"
click at [182, 203] on input at bounding box center [184, 203] width 126 height 23
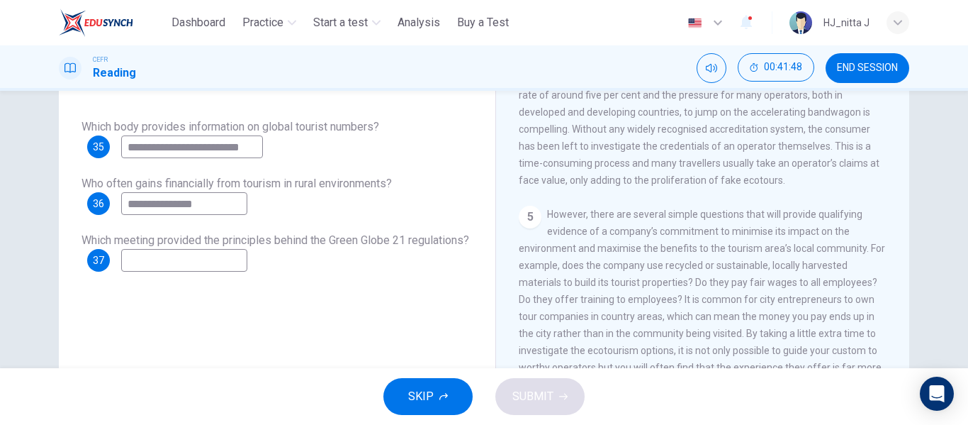
scroll to position [637, 0]
click at [152, 203] on input "**********" at bounding box center [184, 203] width 126 height 23
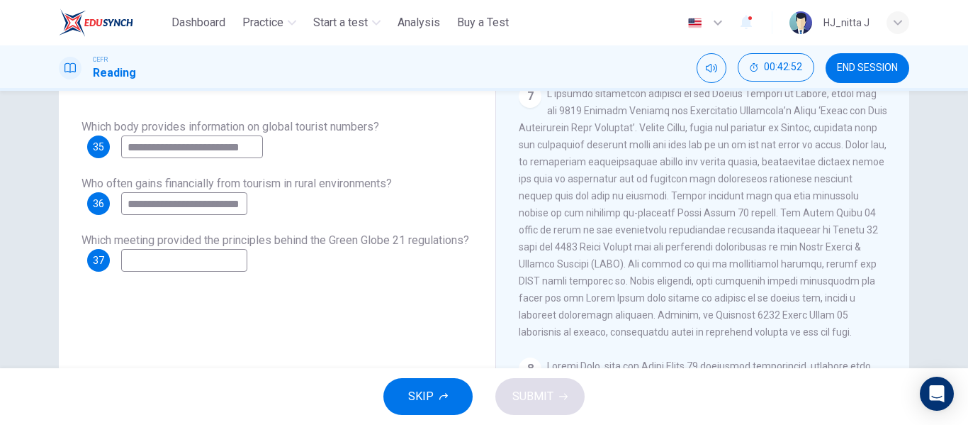
scroll to position [1235, 0]
type input "**********"
click at [221, 266] on input at bounding box center [184, 260] width 126 height 23
type input "****"
click at [545, 393] on span "SUBMIT" at bounding box center [533, 396] width 41 height 20
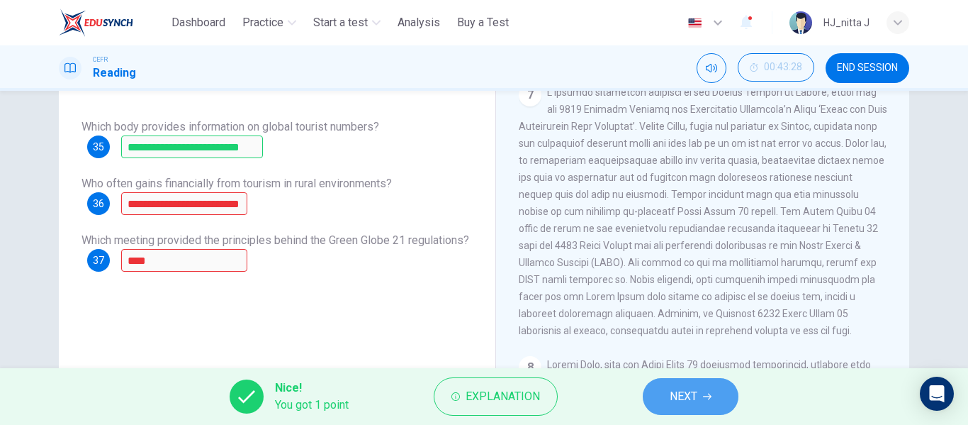
click at [698, 393] on span "NEXT" at bounding box center [684, 396] width 28 height 20
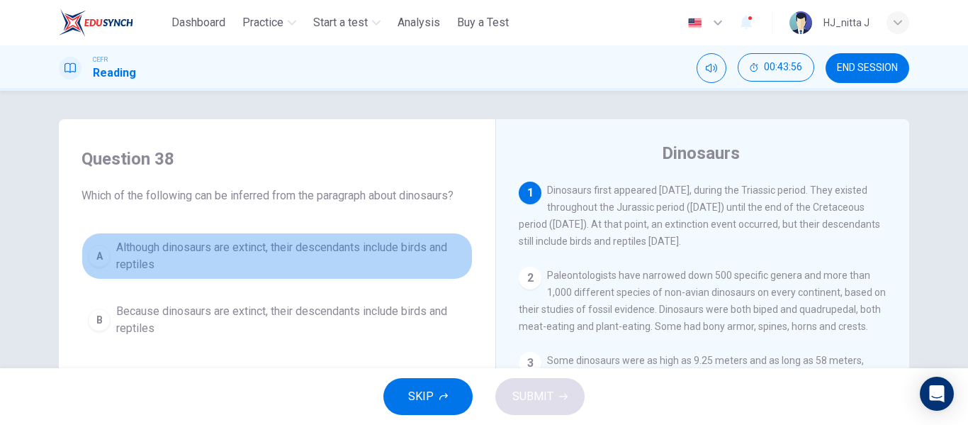
click at [139, 253] on span "Although dinosaurs are extinct, their descendants include birds and reptiles" at bounding box center [291, 256] width 350 height 34
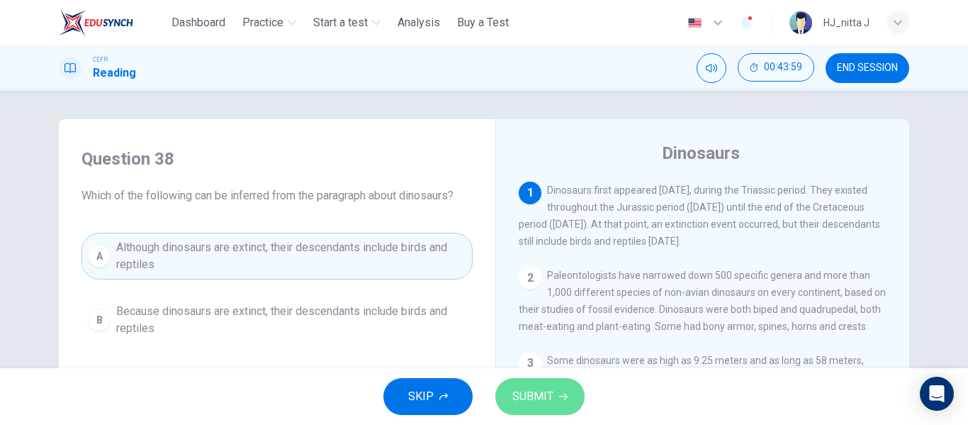
click at [544, 378] on button "SUBMIT" at bounding box center [539, 396] width 89 height 37
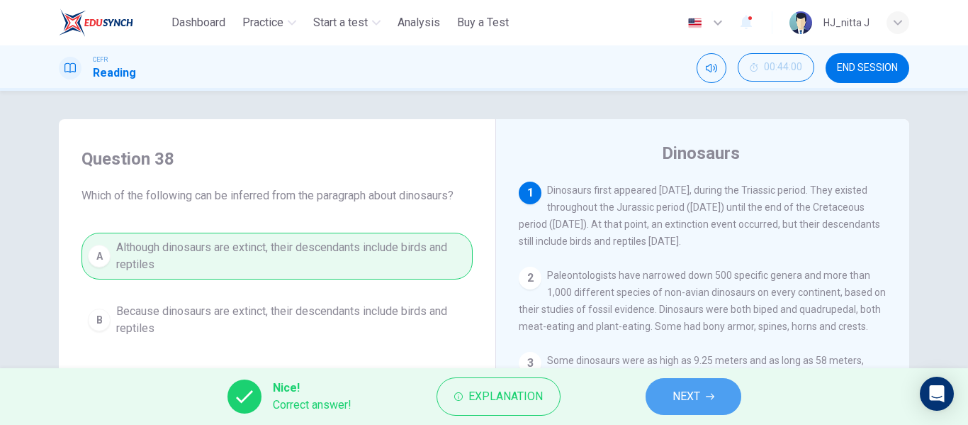
click at [678, 391] on span "NEXT" at bounding box center [687, 396] width 28 height 20
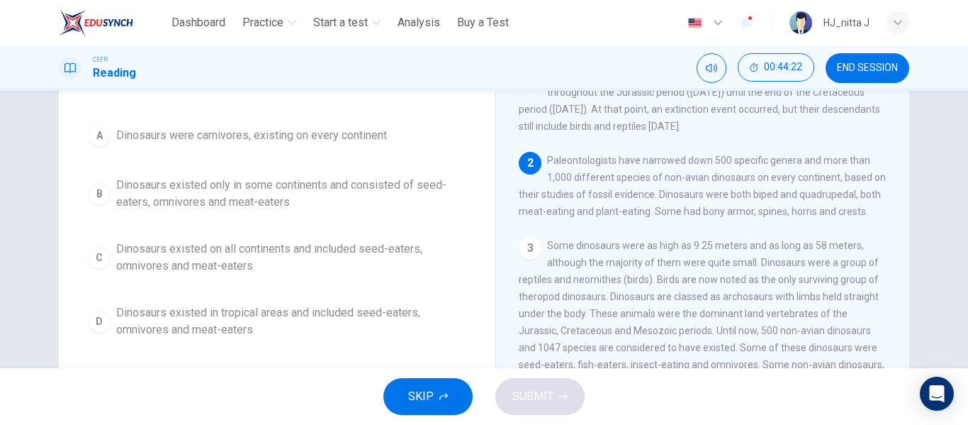
scroll to position [121, 0]
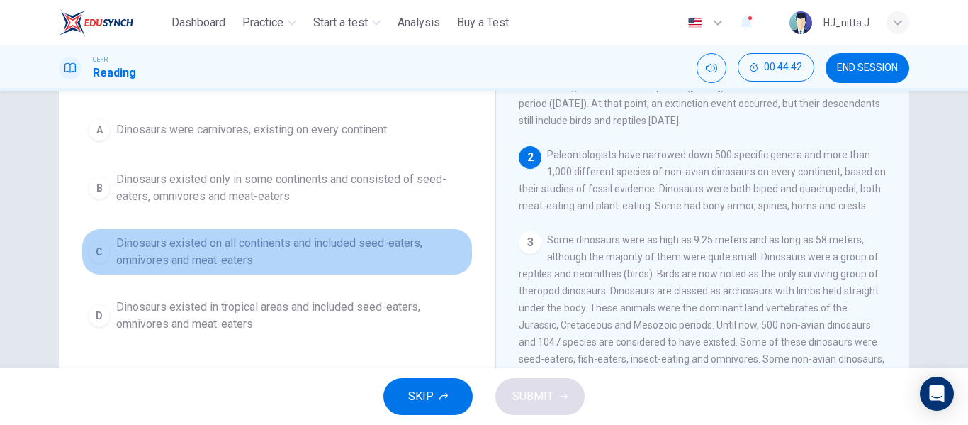
click at [208, 250] on span "Dinosaurs existed on all continents and included seed-eaters, omnivores and mea…" at bounding box center [291, 252] width 350 height 34
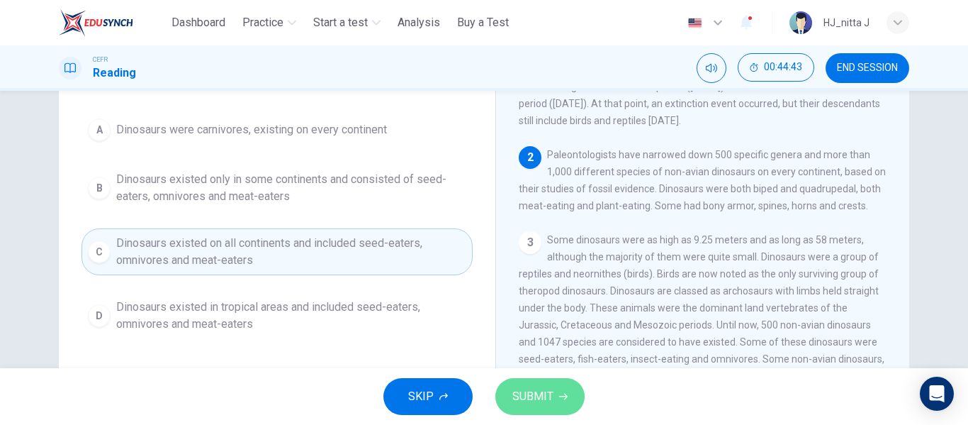
click at [548, 405] on span "SUBMIT" at bounding box center [533, 396] width 41 height 20
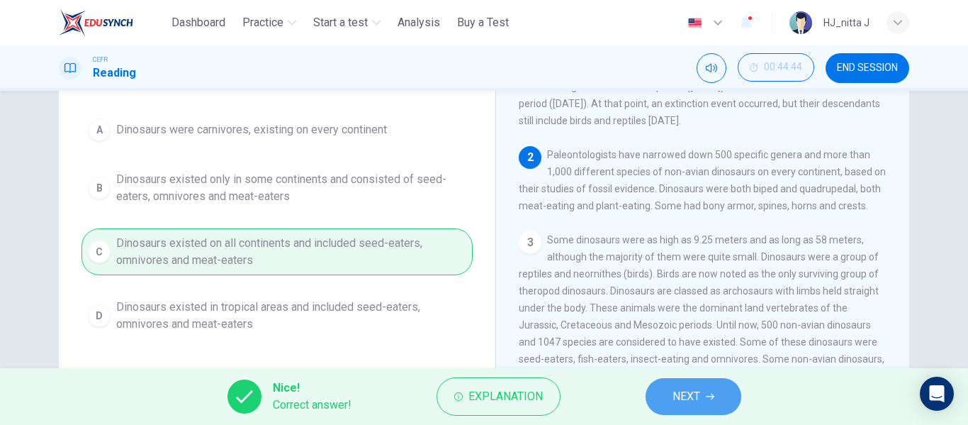
click at [677, 401] on span "NEXT" at bounding box center [687, 396] width 28 height 20
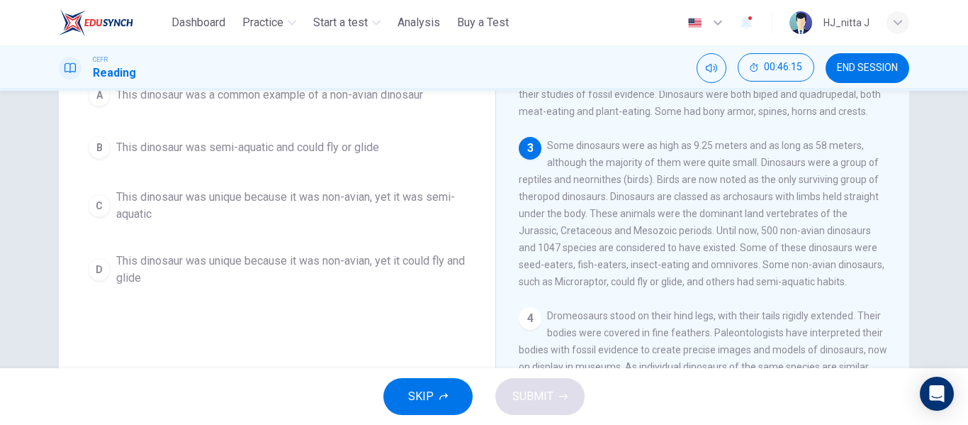
scroll to position [156, 0]
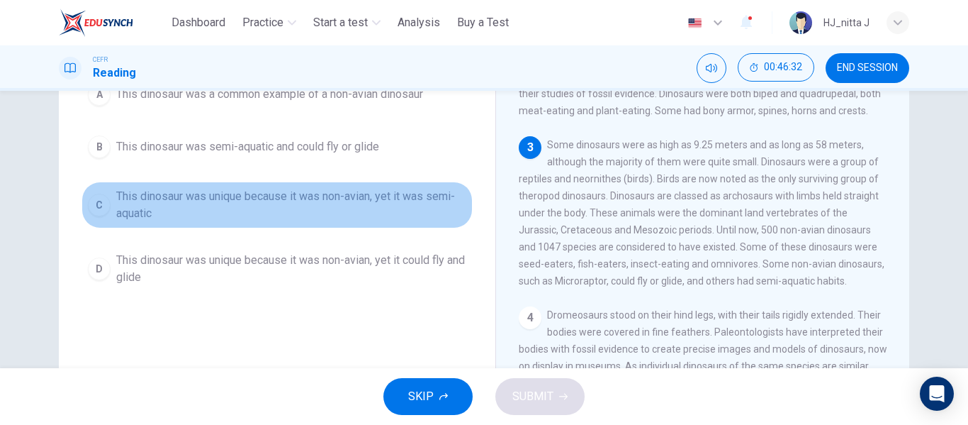
click at [328, 193] on span "This dinosaur was unique because it was non-avian, yet it was semi-aquatic" at bounding box center [291, 205] width 350 height 34
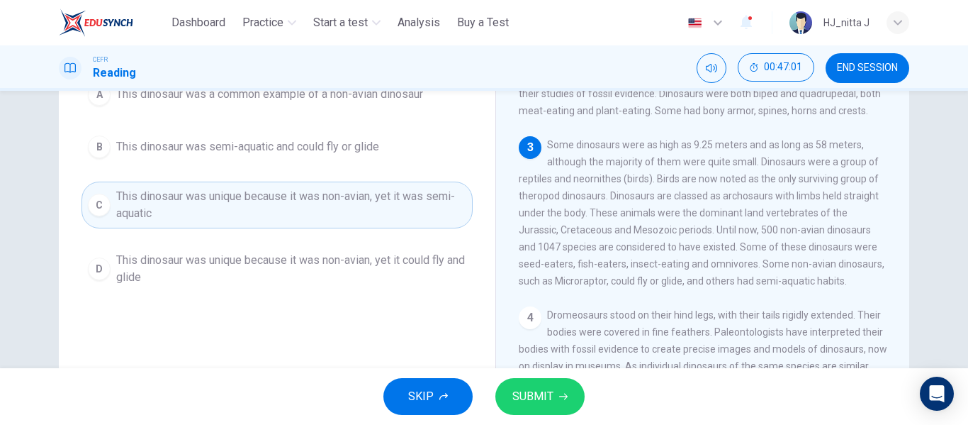
drag, startPoint x: 388, startPoint y: 265, endPoint x: 207, endPoint y: 284, distance: 182.4
click at [207, 284] on span "This dinosaur was unique because it was non-avian, yet it could fly and glide" at bounding box center [291, 269] width 350 height 34
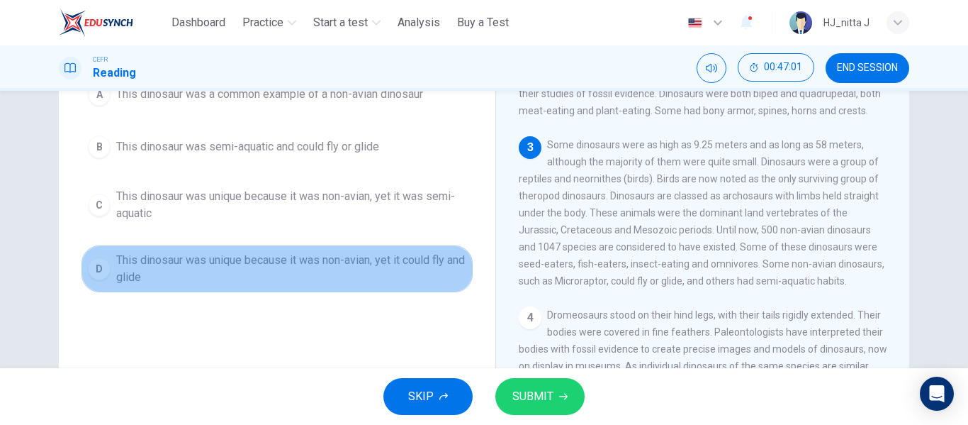
click at [207, 284] on span "This dinosaur was unique because it was non-avian, yet it could fly and glide" at bounding box center [291, 269] width 350 height 34
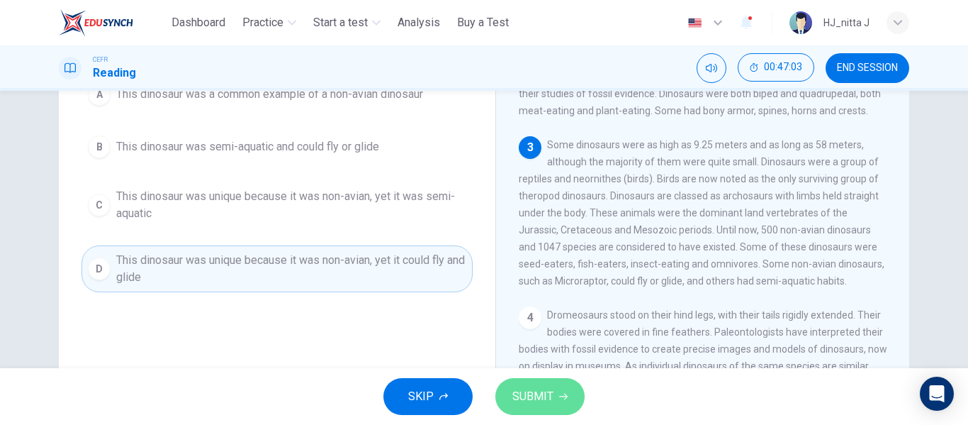
click at [539, 403] on span "SUBMIT" at bounding box center [533, 396] width 41 height 20
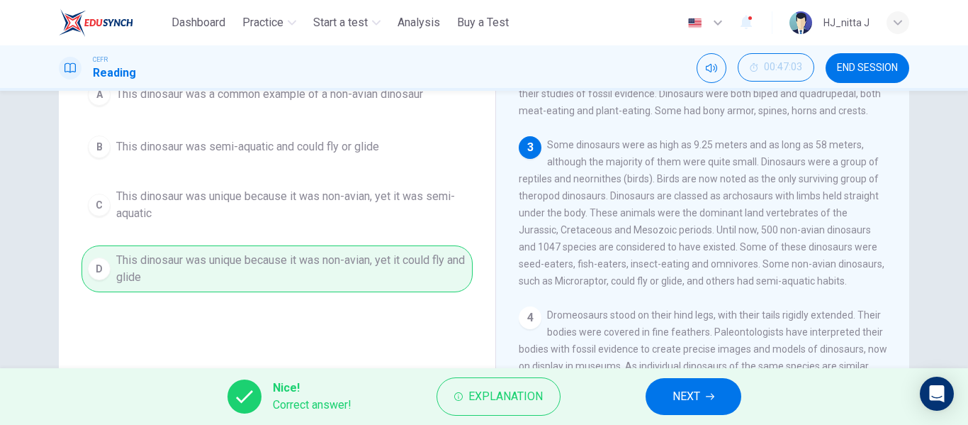
click at [702, 402] on button "NEXT" at bounding box center [694, 396] width 96 height 37
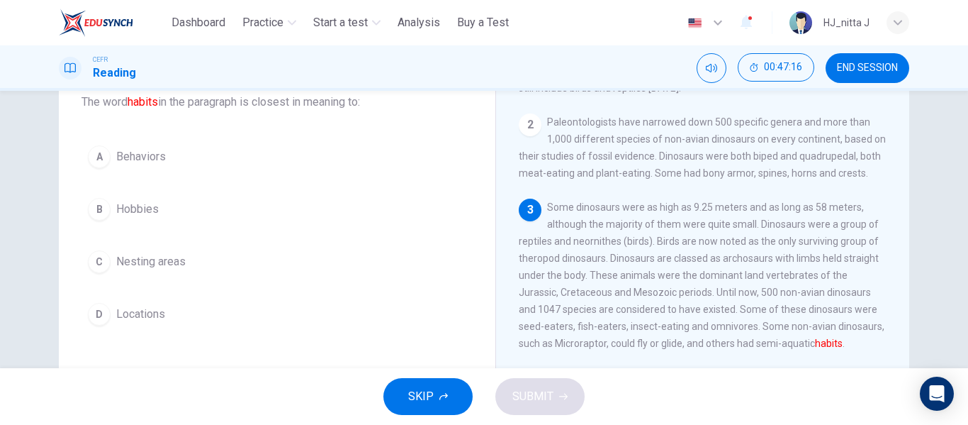
scroll to position [91, 0]
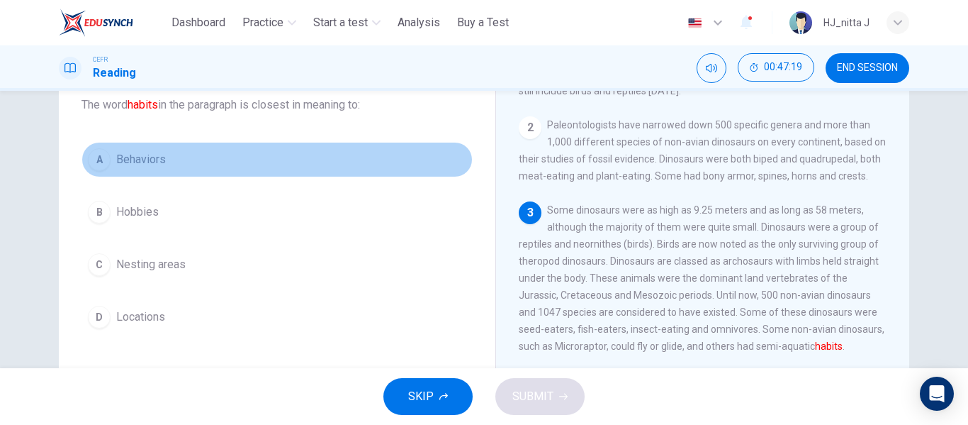
click at [134, 155] on span "Behaviors" at bounding box center [141, 159] width 50 height 17
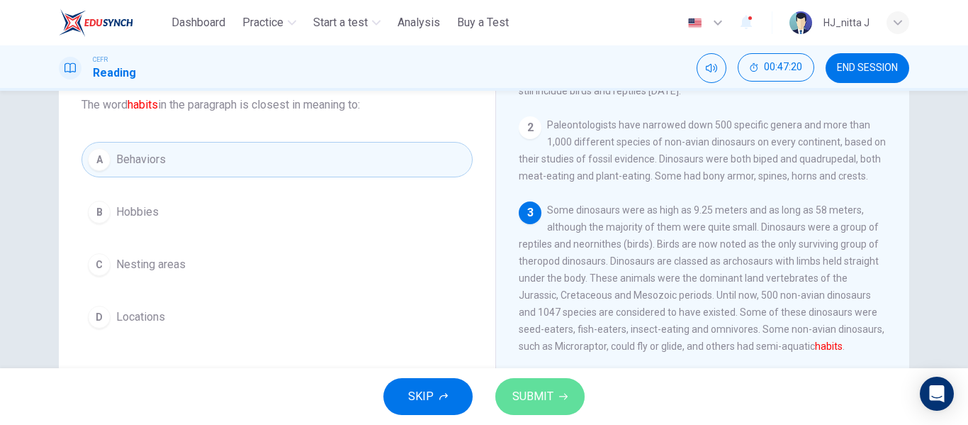
click at [525, 389] on span "SUBMIT" at bounding box center [533, 396] width 41 height 20
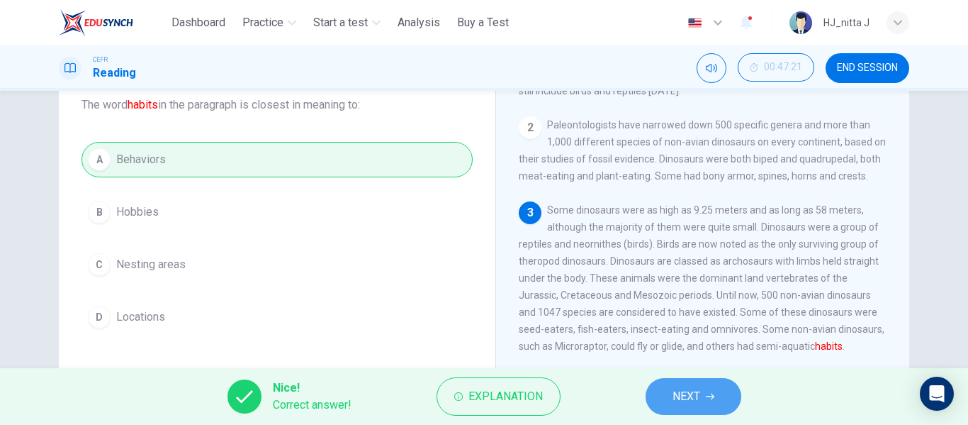
click at [679, 403] on span "NEXT" at bounding box center [687, 396] width 28 height 20
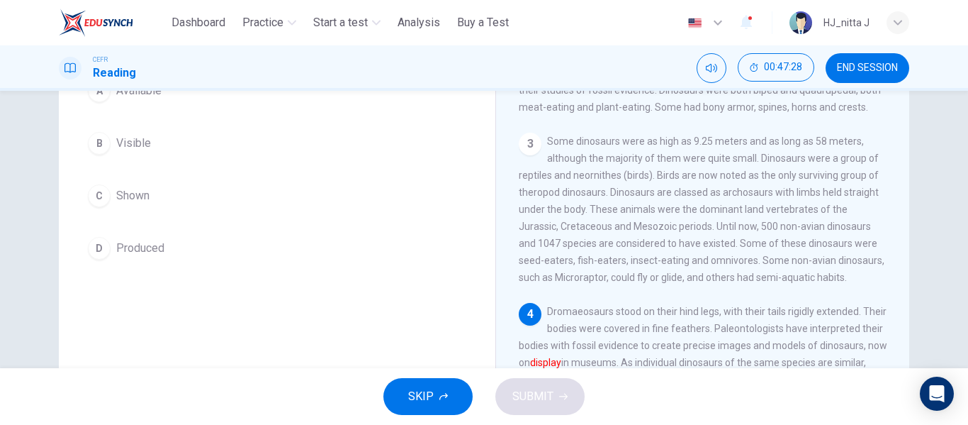
scroll to position [159, 0]
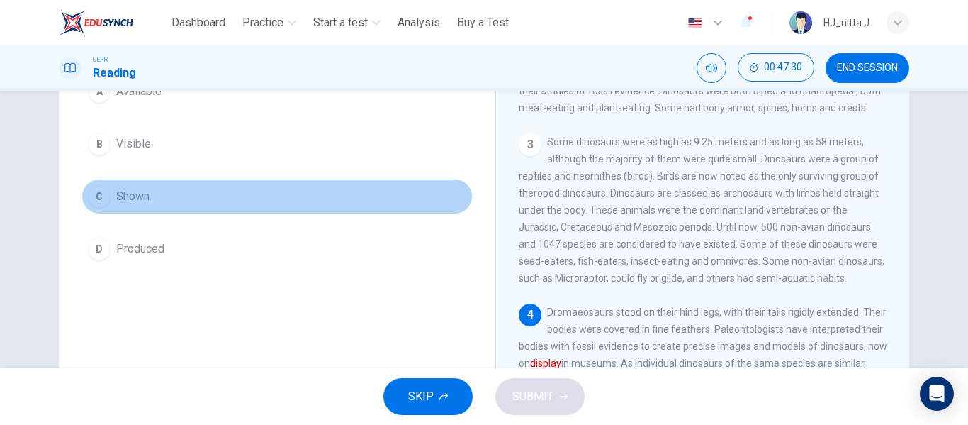
click at [143, 198] on span "Shown" at bounding box center [132, 196] width 33 height 17
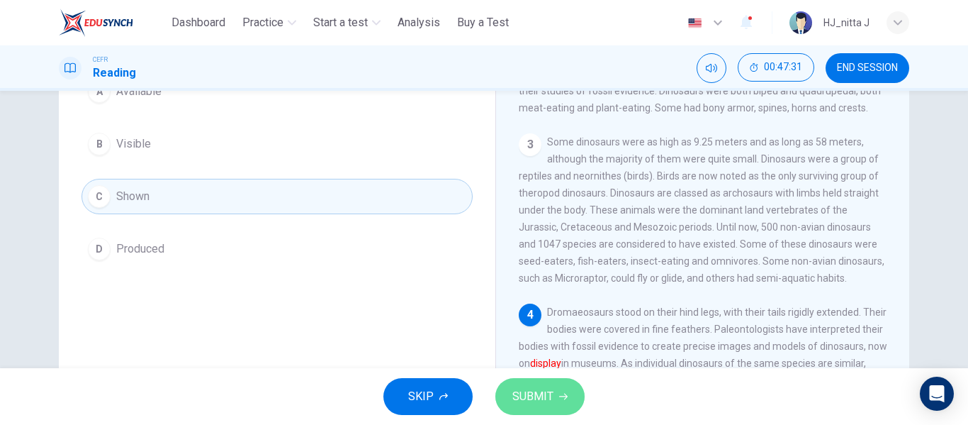
click at [537, 391] on span "SUBMIT" at bounding box center [533, 396] width 41 height 20
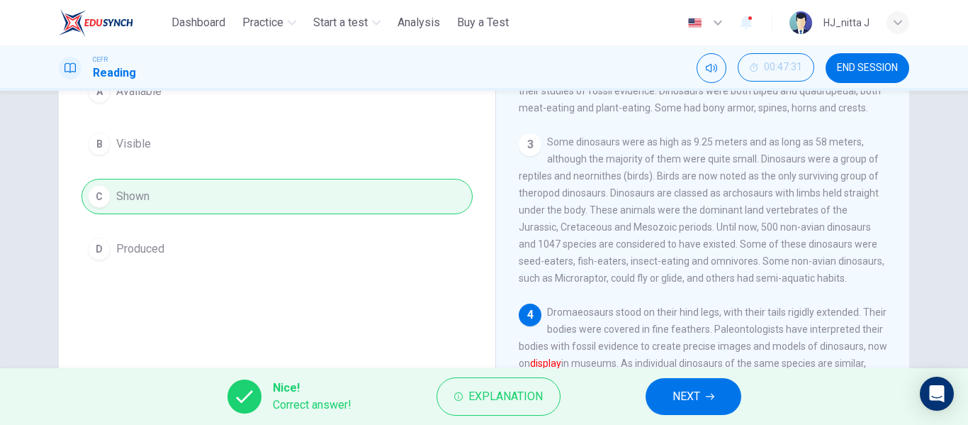
click at [701, 393] on button "NEXT" at bounding box center [694, 396] width 96 height 37
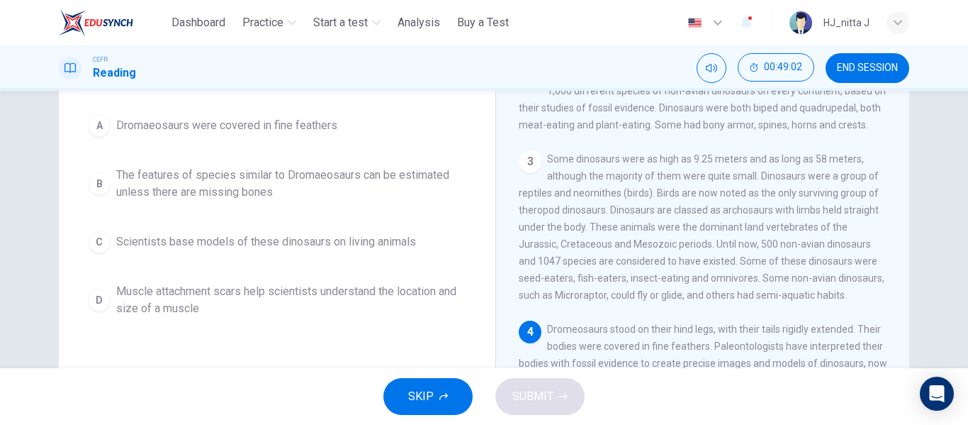
scroll to position [142, 0]
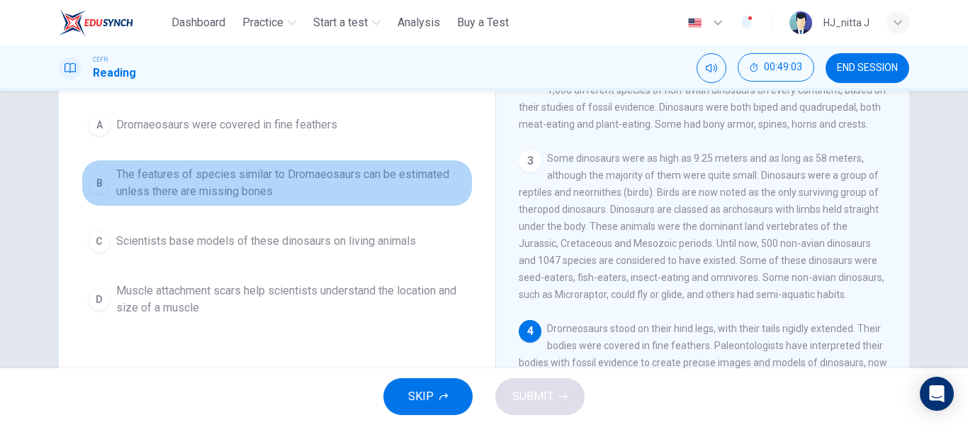
click at [167, 189] on span "The features of species similar to Dromaeosaurs can be estimated unless there a…" at bounding box center [291, 183] width 350 height 34
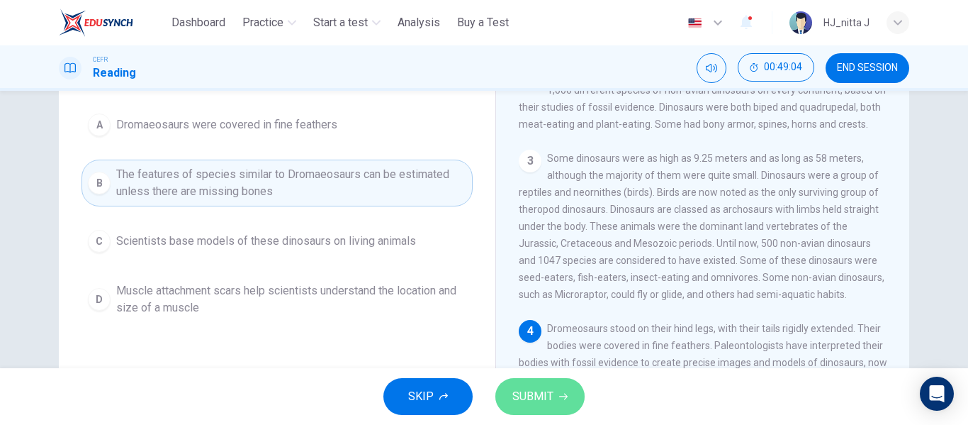
click at [554, 398] on button "SUBMIT" at bounding box center [539, 396] width 89 height 37
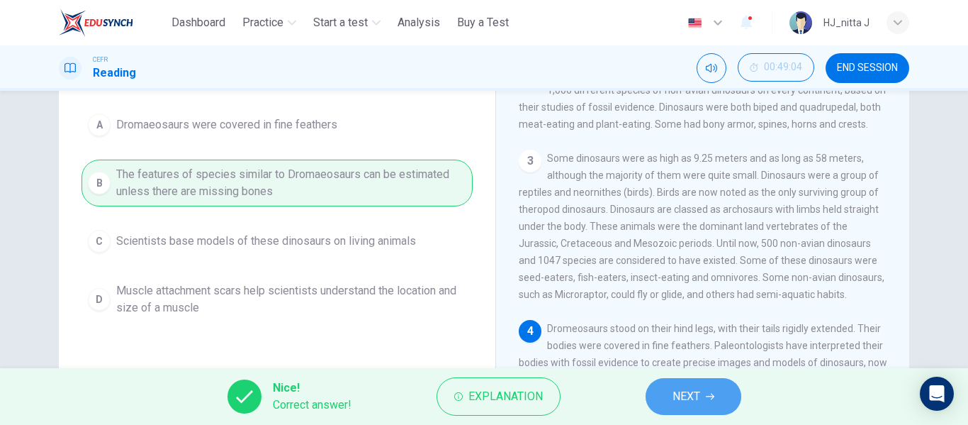
click at [715, 393] on button "NEXT" at bounding box center [694, 396] width 96 height 37
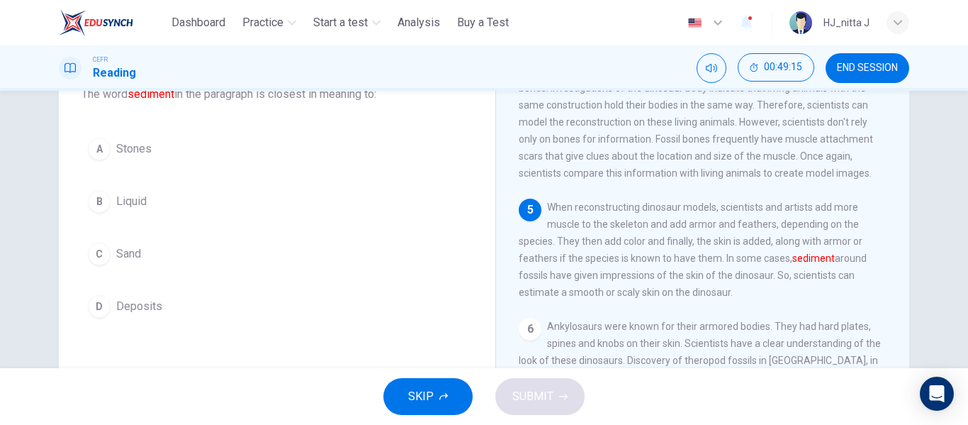
scroll to position [101, 0]
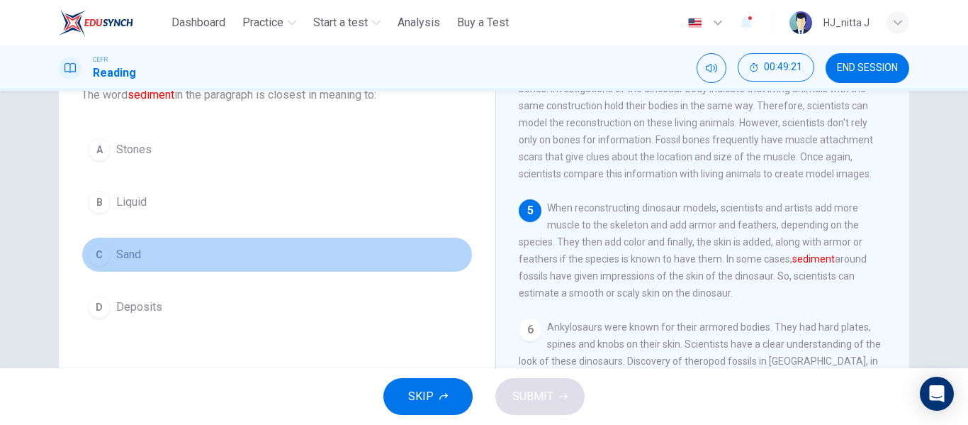
click at [131, 256] on span "Sand" at bounding box center [128, 254] width 25 height 17
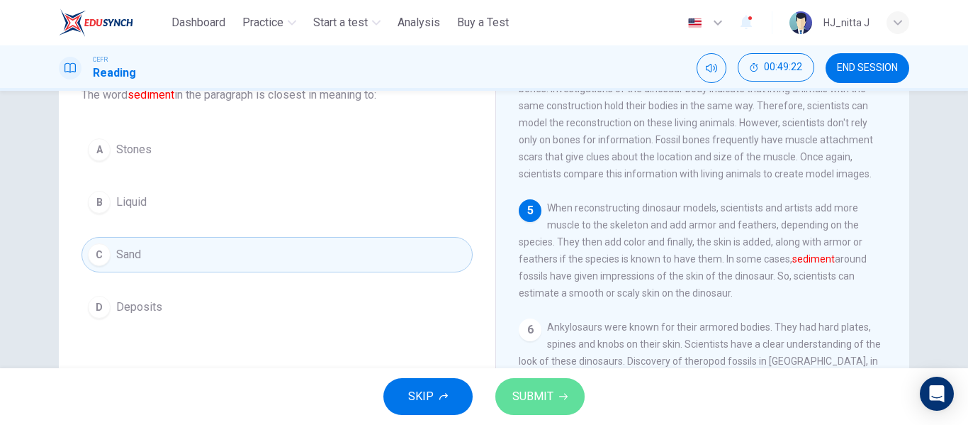
click at [532, 394] on span "SUBMIT" at bounding box center [533, 396] width 41 height 20
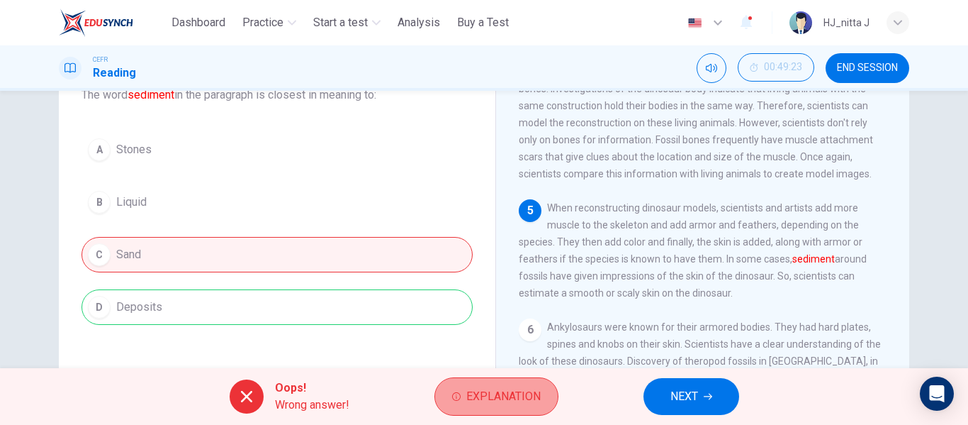
click at [483, 391] on span "Explanation" at bounding box center [503, 396] width 74 height 20
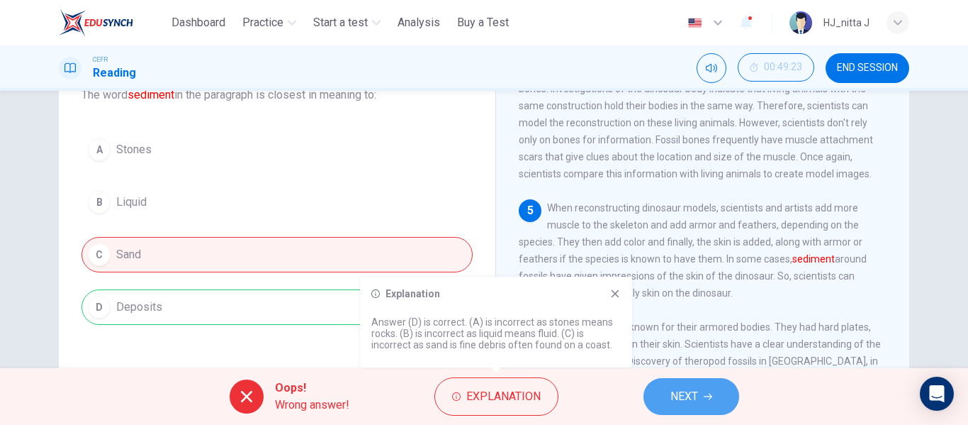
click at [689, 396] on span "NEXT" at bounding box center [685, 396] width 28 height 20
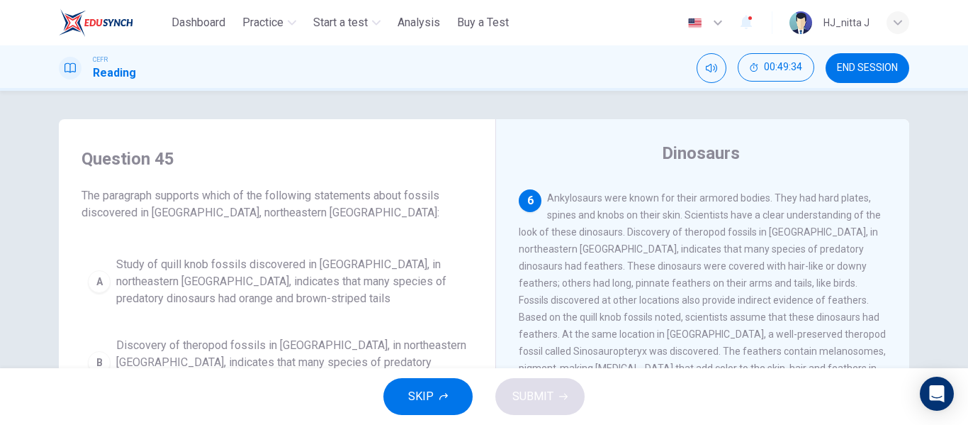
scroll to position [656, 0]
click at [861, 77] on button "END SESSION" at bounding box center [868, 68] width 84 height 30
